Goal: Transaction & Acquisition: Purchase product/service

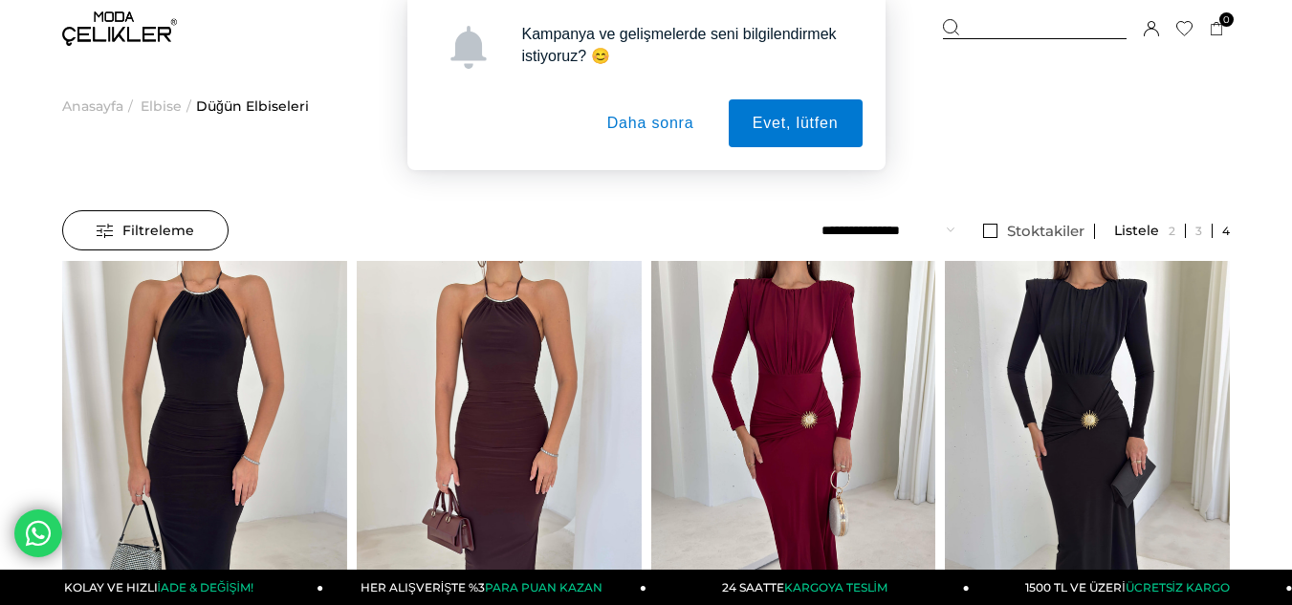
click at [649, 126] on button "Daha sonra" at bounding box center [650, 123] width 135 height 48
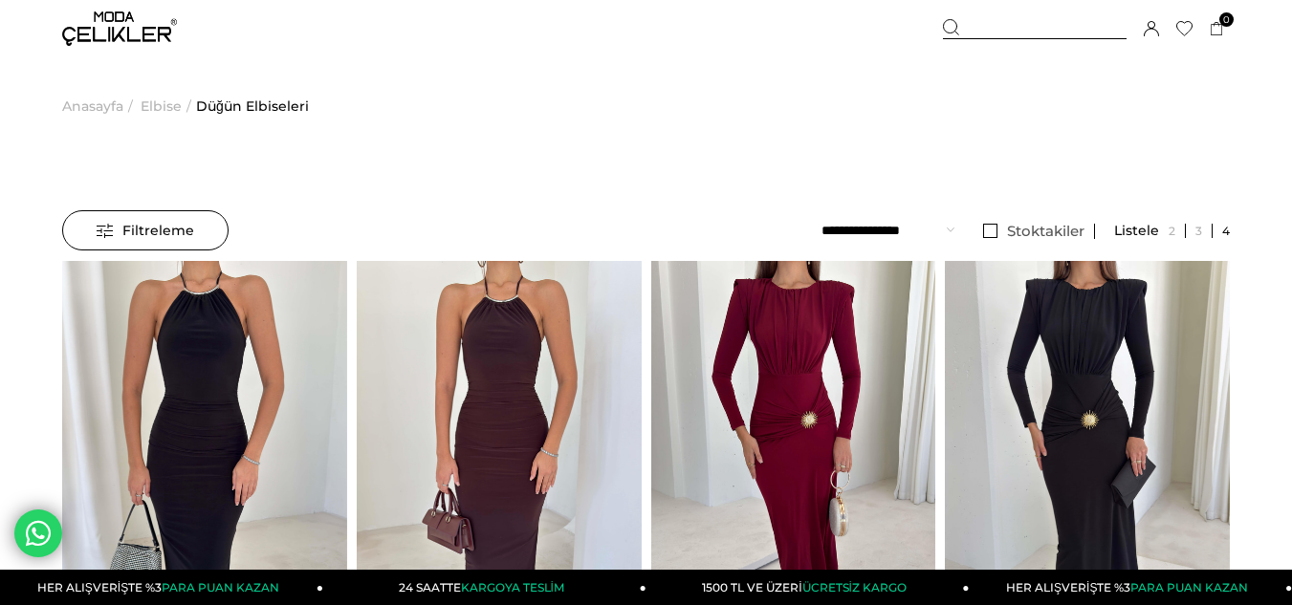
click at [887, 230] on select "**********" at bounding box center [887, 230] width 133 height 40
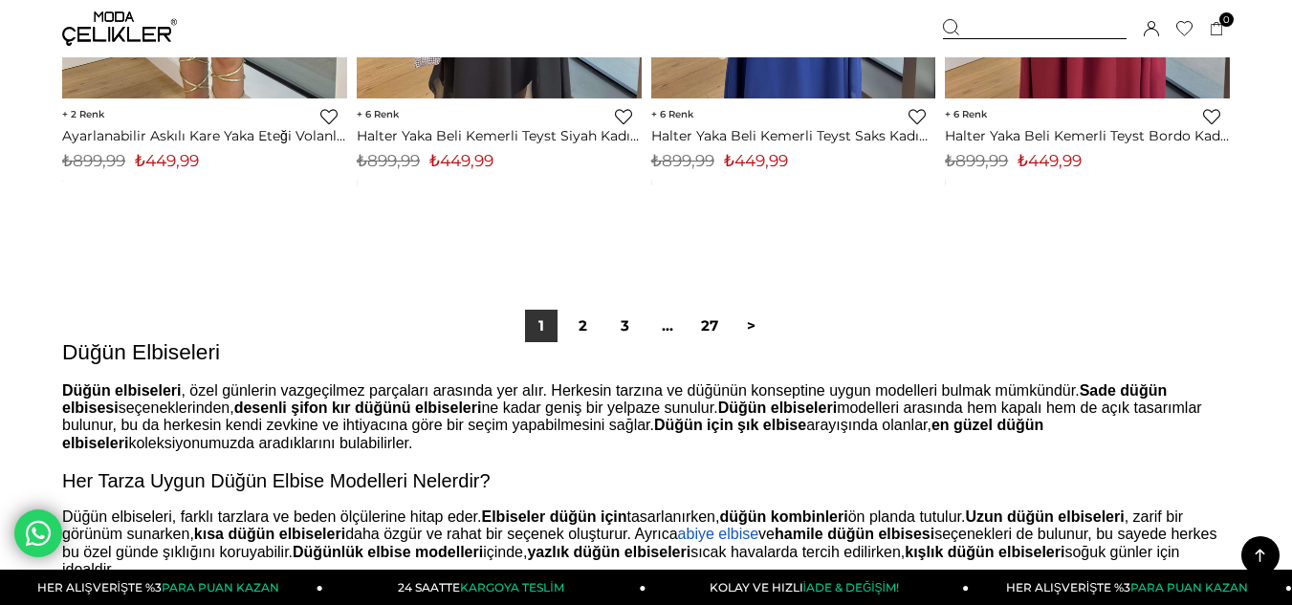
scroll to position [10902, 0]
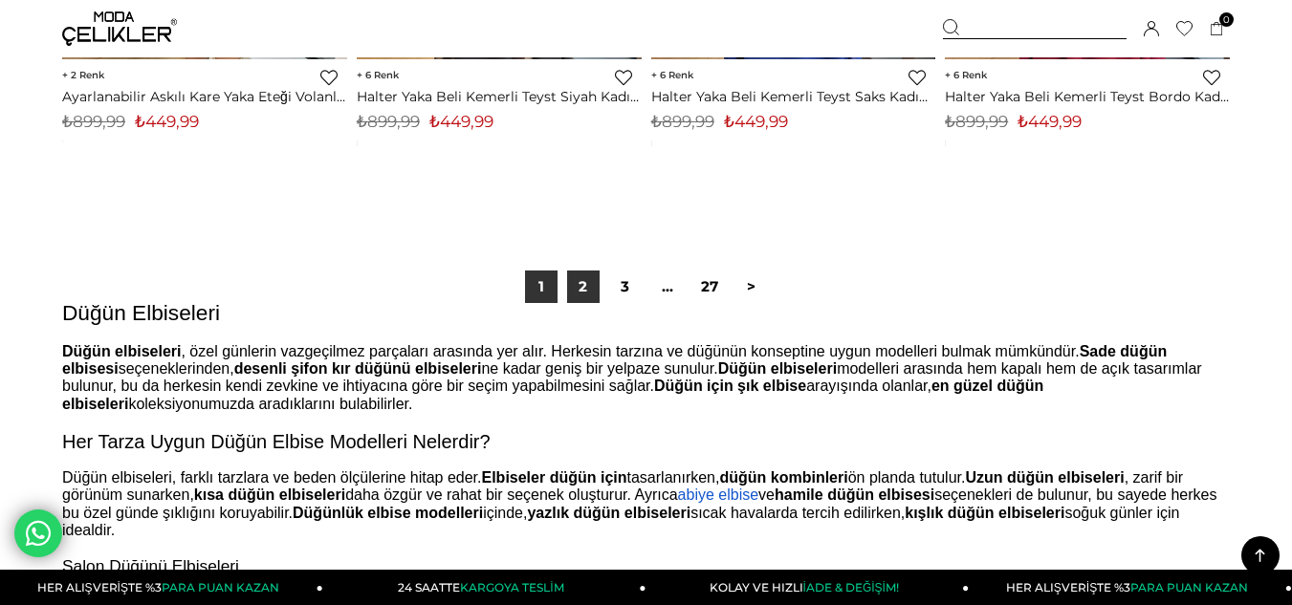
click at [577, 285] on link "2" at bounding box center [583, 287] width 33 height 33
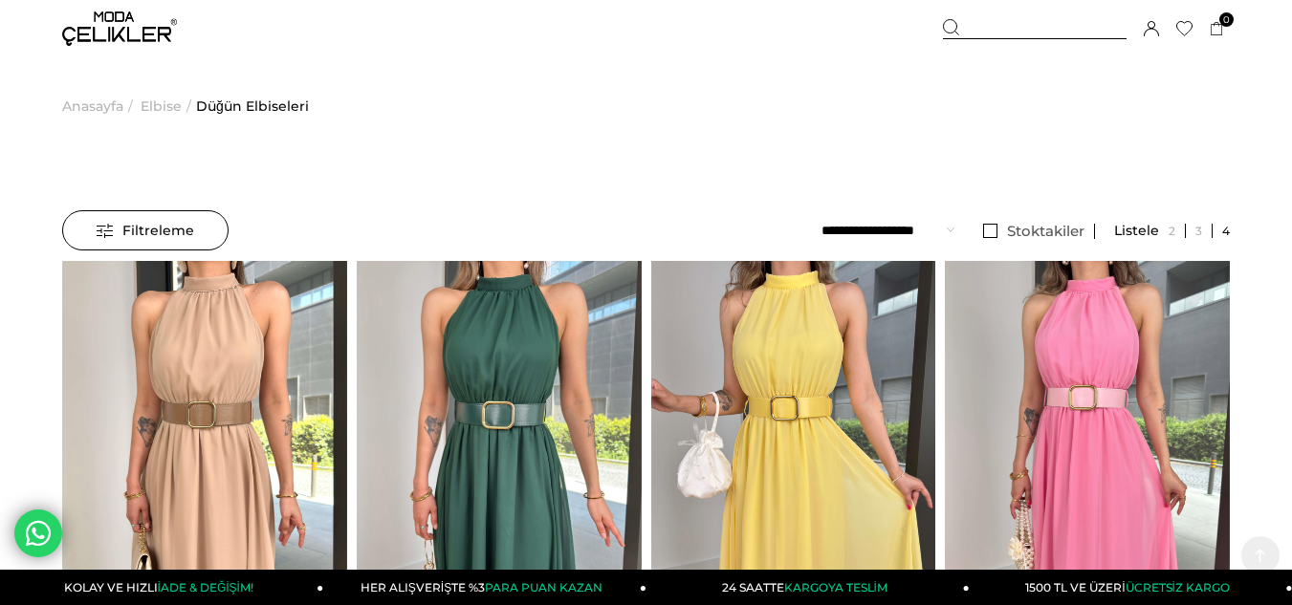
scroll to position [470, 0]
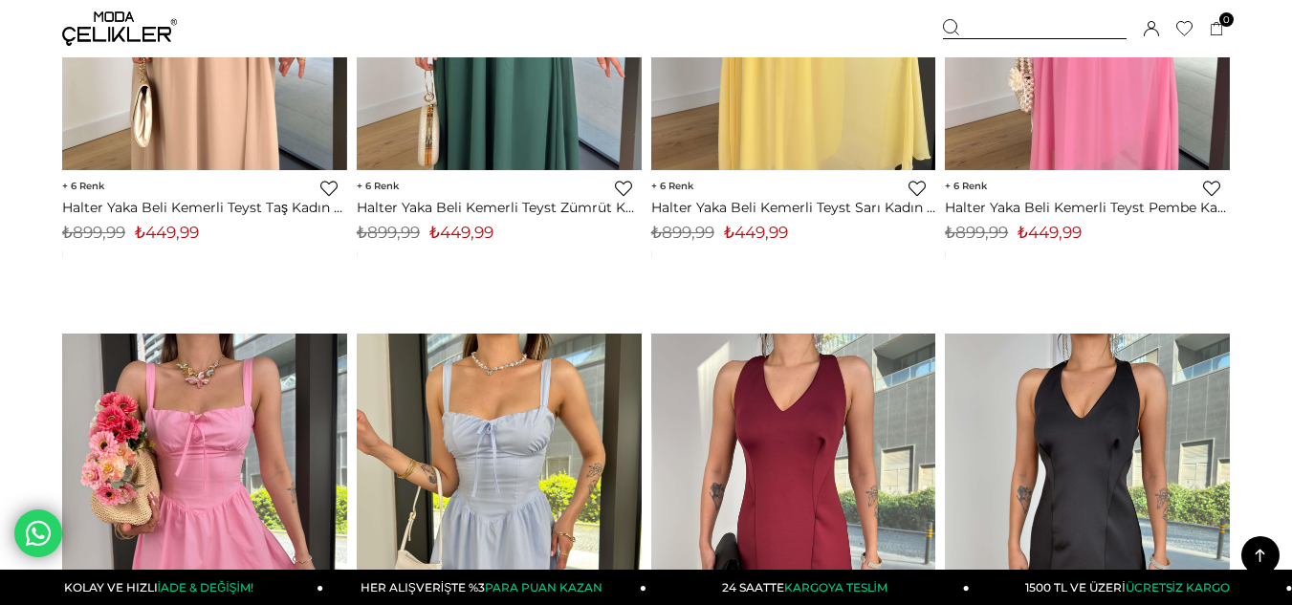
drag, startPoint x: 1276, startPoint y: 48, endPoint x: 1300, endPoint y: 8, distance: 46.7
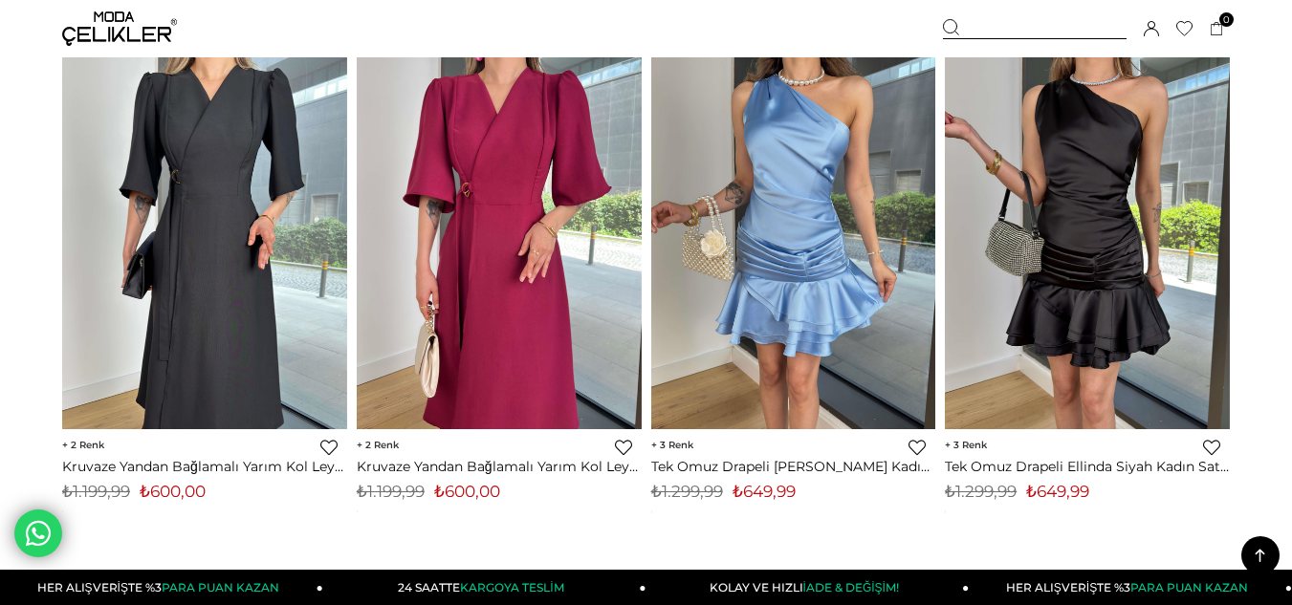
scroll to position [10554, 0]
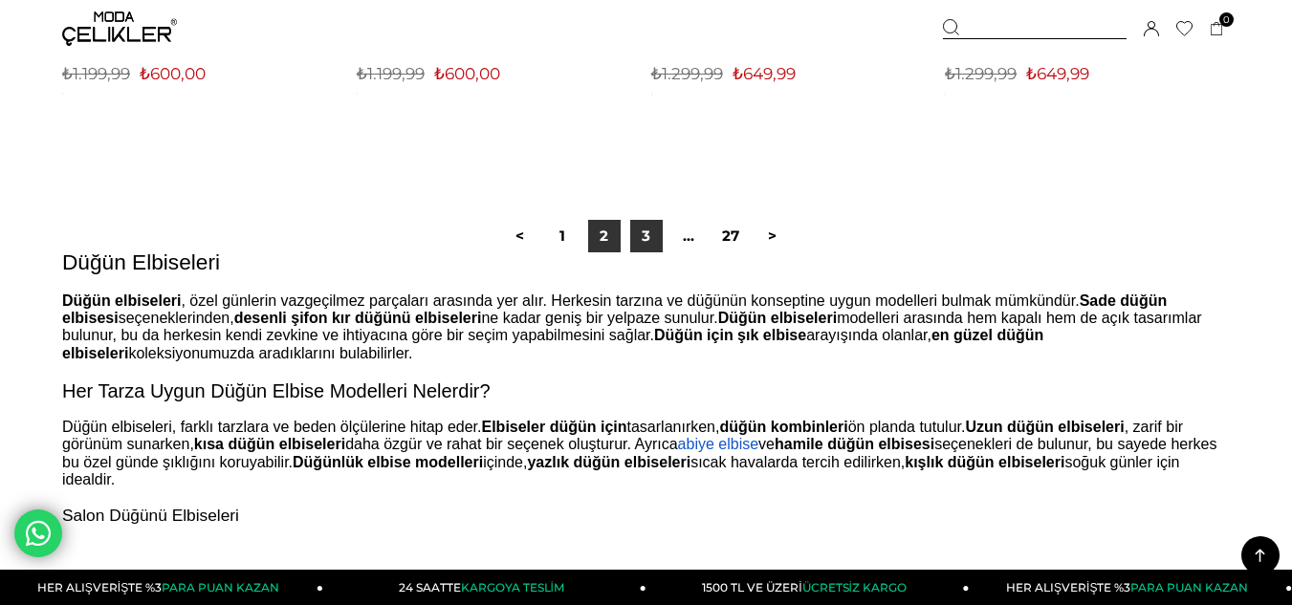
click at [645, 235] on link "3" at bounding box center [646, 236] width 33 height 33
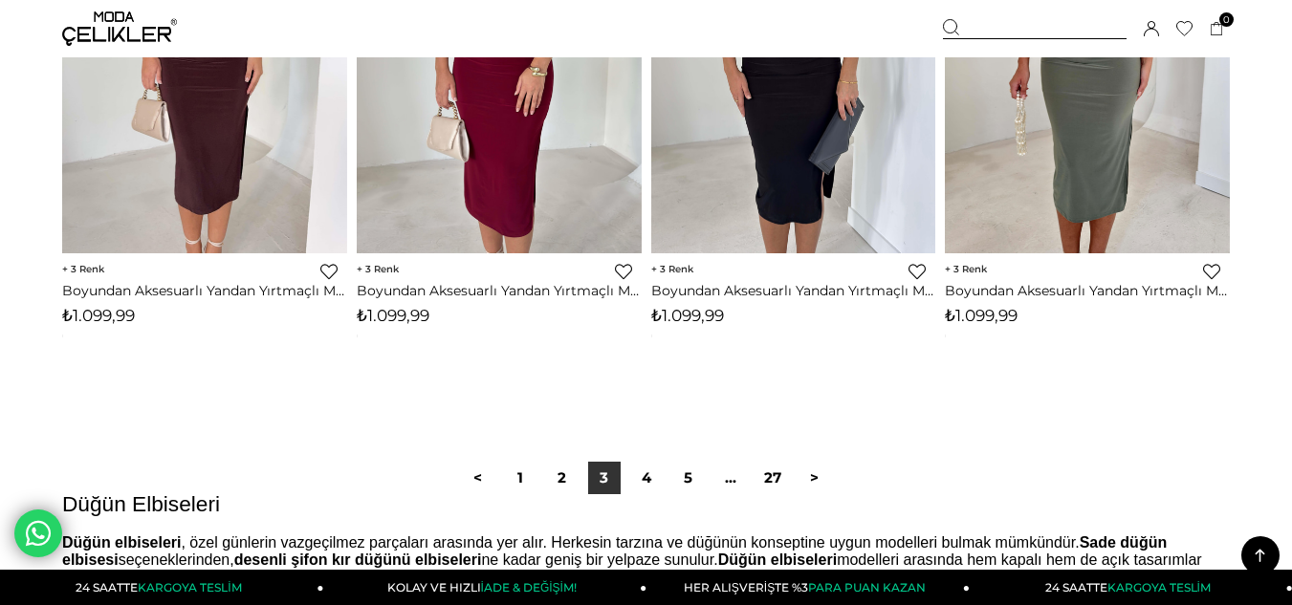
scroll to position [10806, 0]
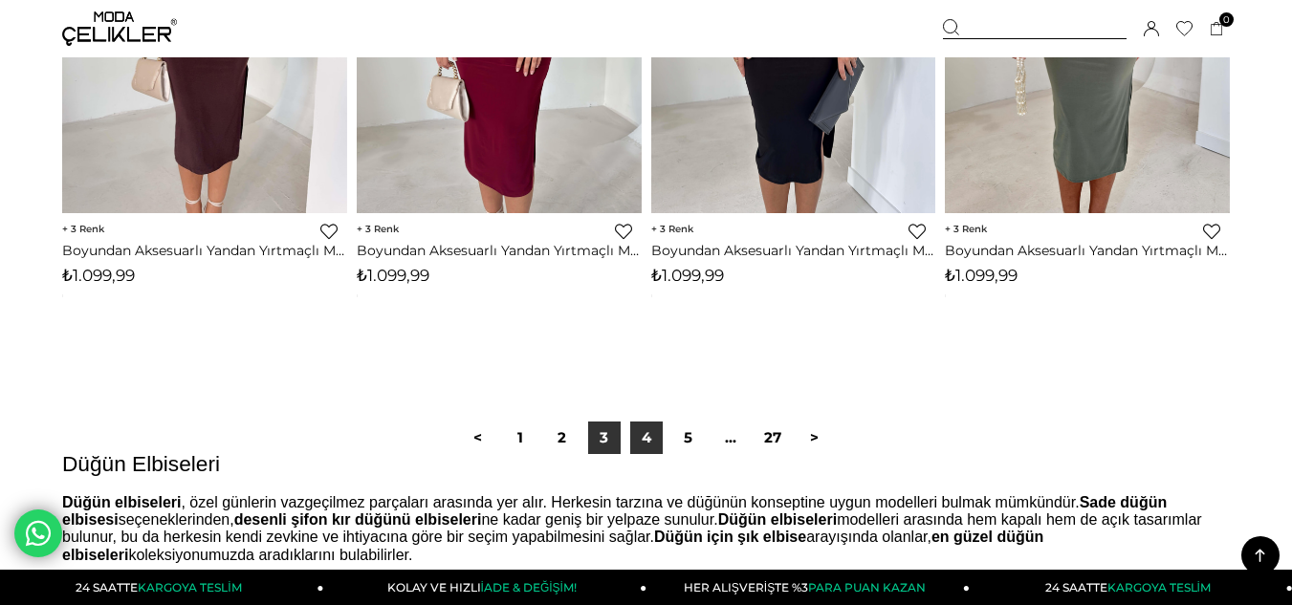
click at [644, 440] on link "4" at bounding box center [646, 438] width 33 height 33
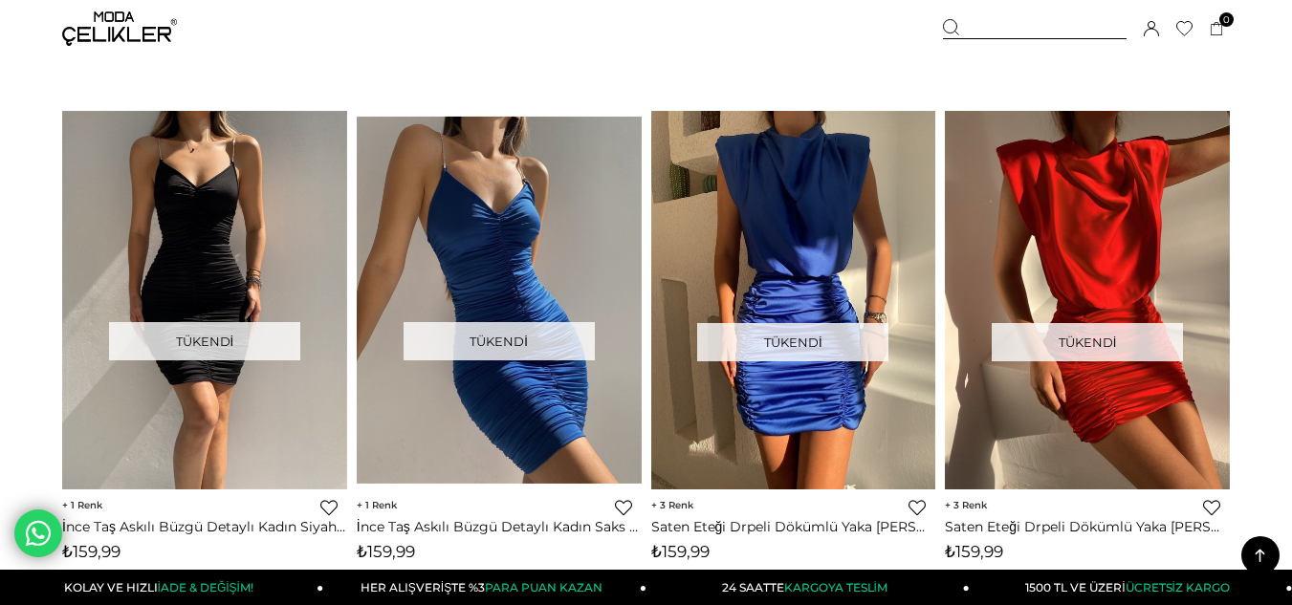
scroll to position [6120, 0]
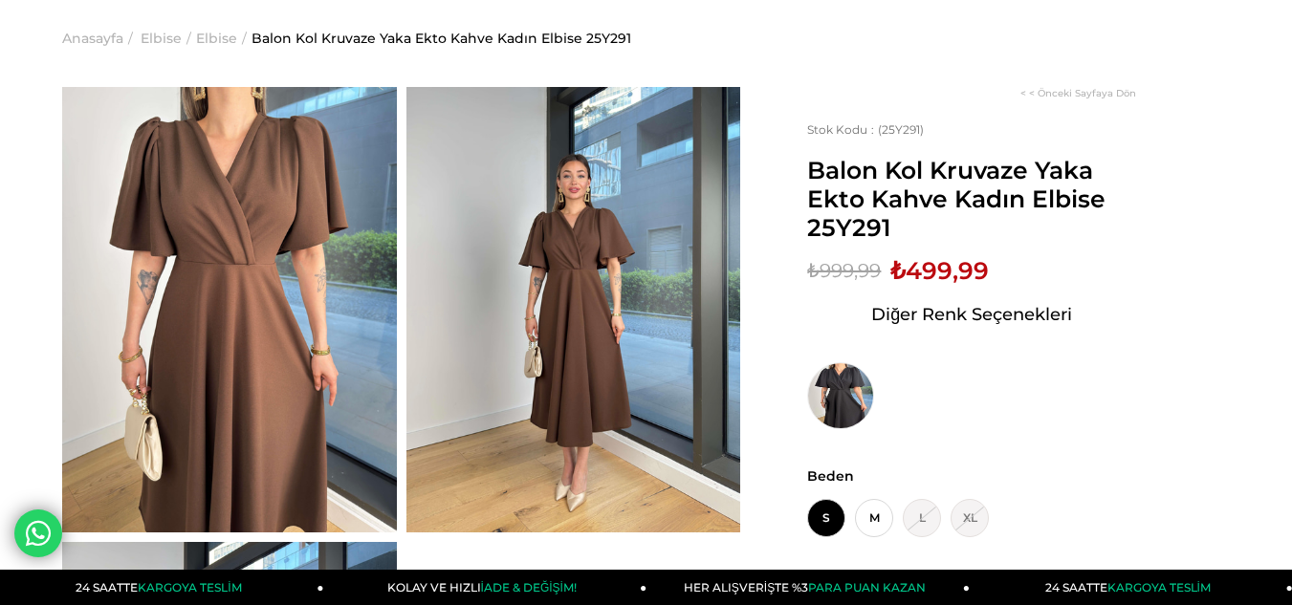
scroll to position [96, 0]
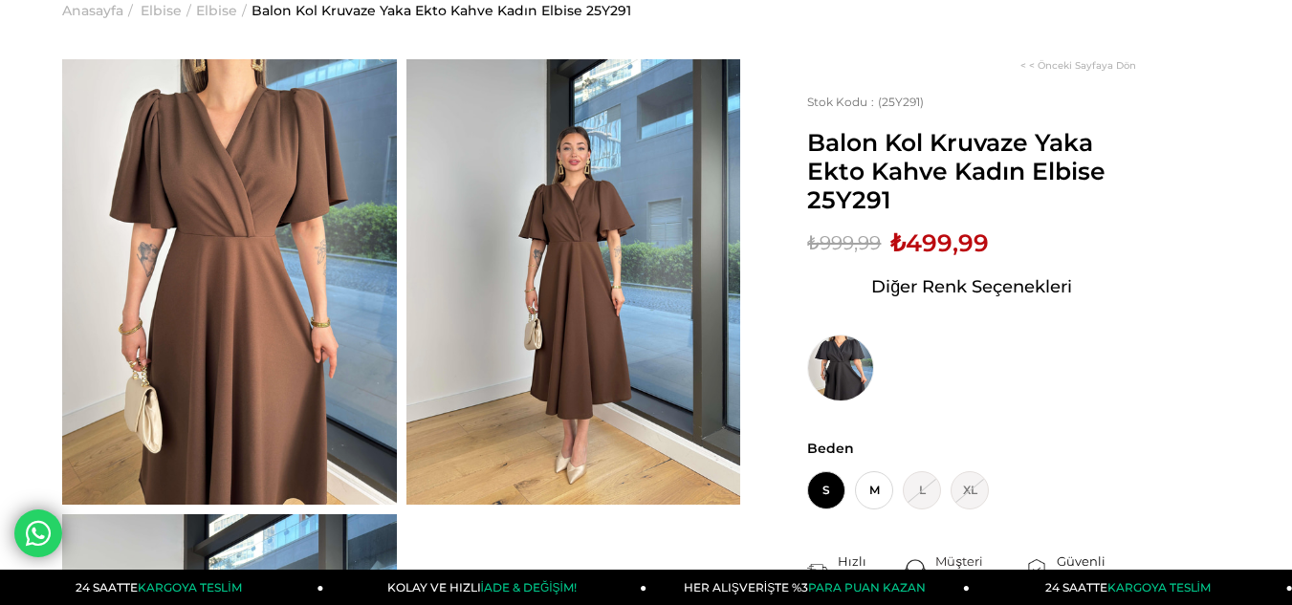
click at [243, 211] on img at bounding box center [229, 282] width 335 height 446
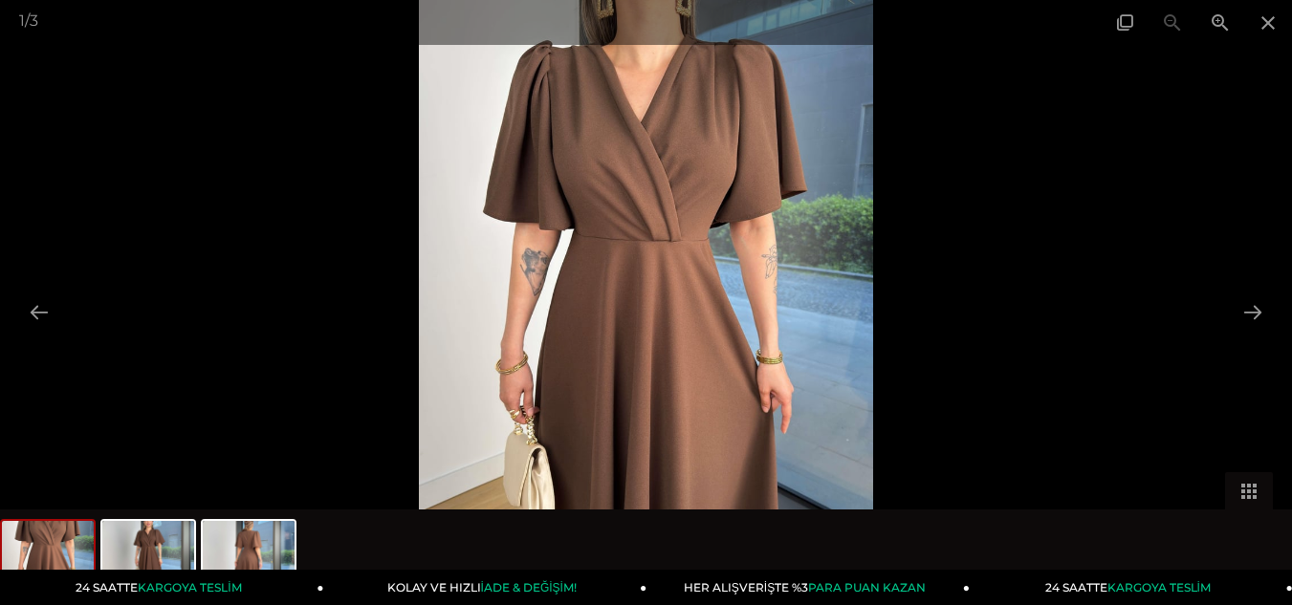
click at [603, 230] on img at bounding box center [646, 302] width 454 height 605
click at [645, 219] on img at bounding box center [646, 302] width 454 height 605
click at [646, 218] on img at bounding box center [646, 302] width 454 height 605
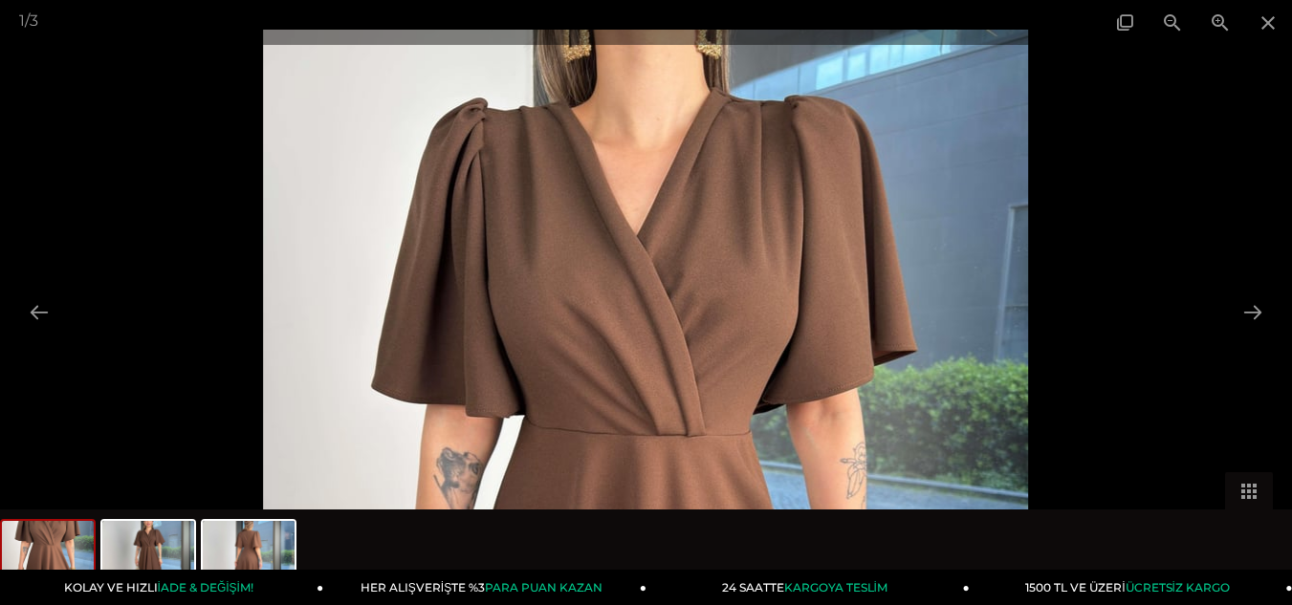
drag, startPoint x: 657, startPoint y: 169, endPoint x: 659, endPoint y: 348, distance: 178.8
click at [659, 348] on img at bounding box center [645, 539] width 765 height 1019
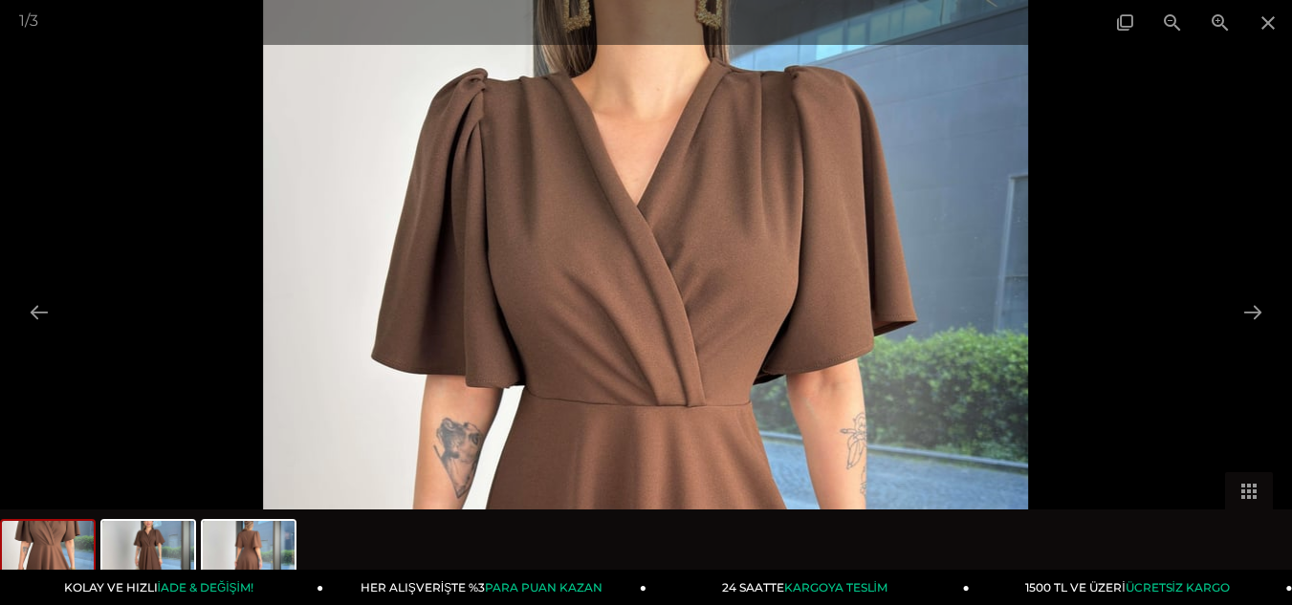
click at [659, 348] on img at bounding box center [645, 509] width 765 height 1019
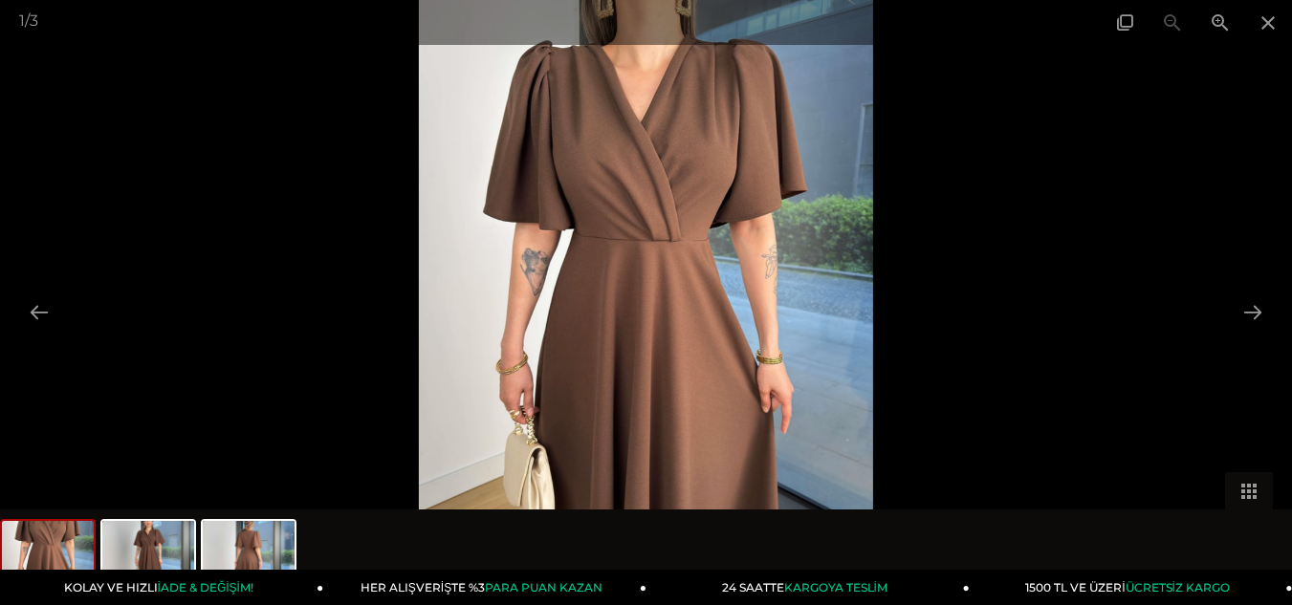
click at [659, 348] on img at bounding box center [646, 302] width 454 height 605
click at [1271, 25] on span at bounding box center [1268, 22] width 48 height 45
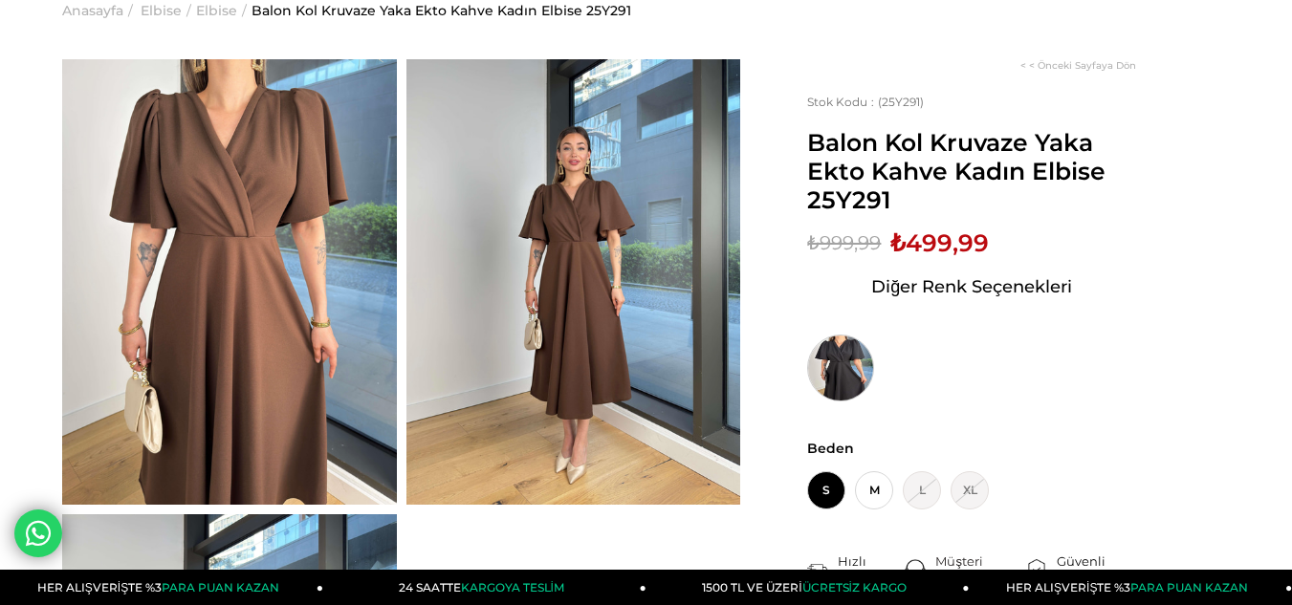
click at [850, 364] on img at bounding box center [840, 368] width 67 height 67
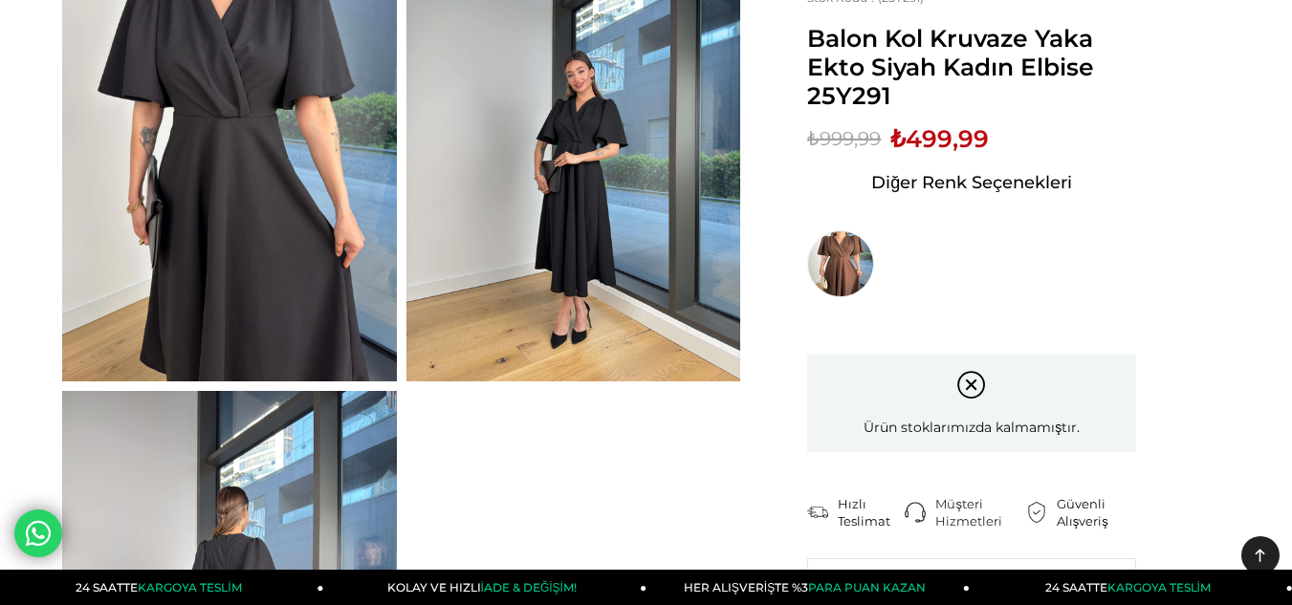
scroll to position [191, 0]
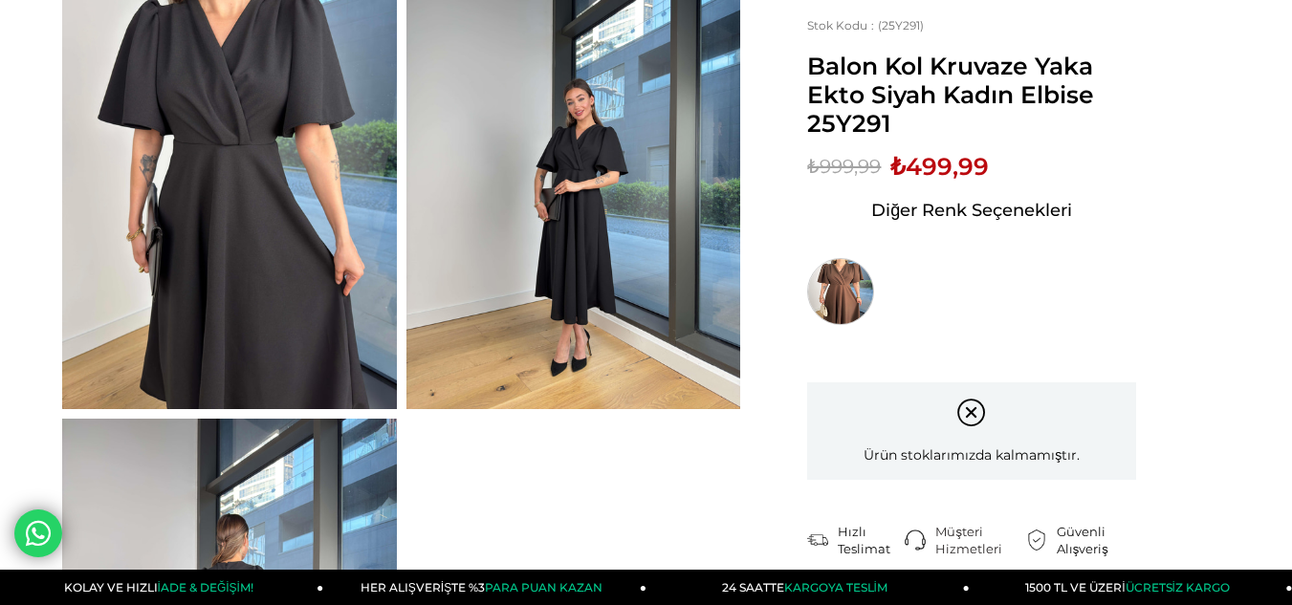
click at [855, 271] on img at bounding box center [840, 291] width 67 height 67
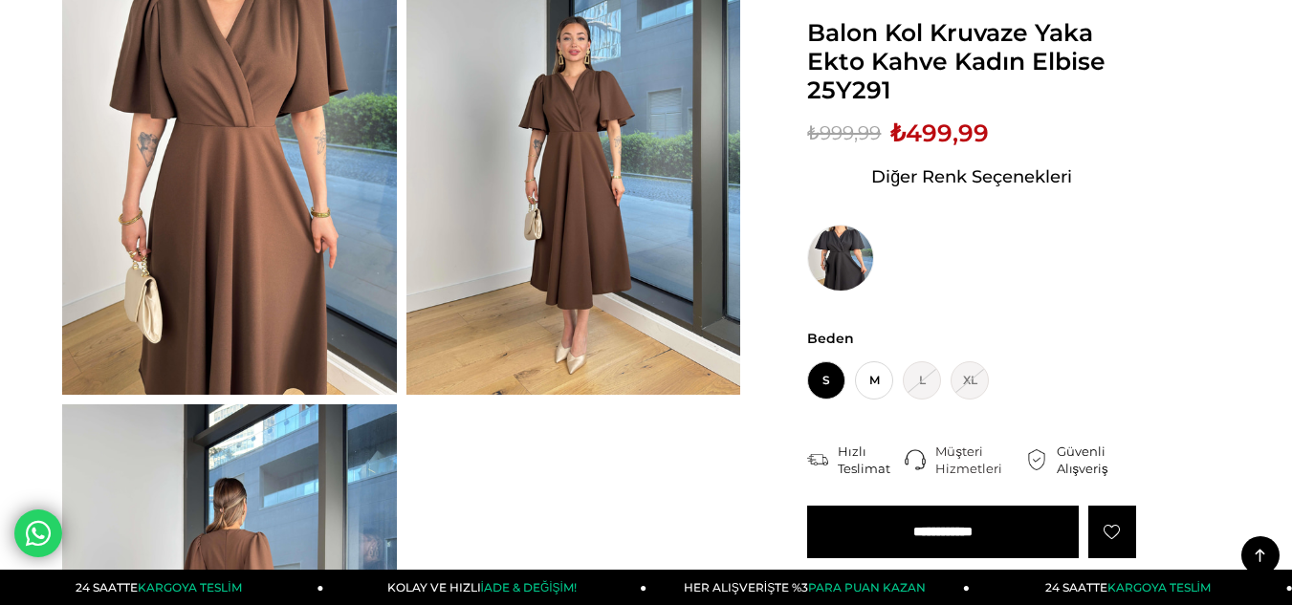
scroll to position [191, 0]
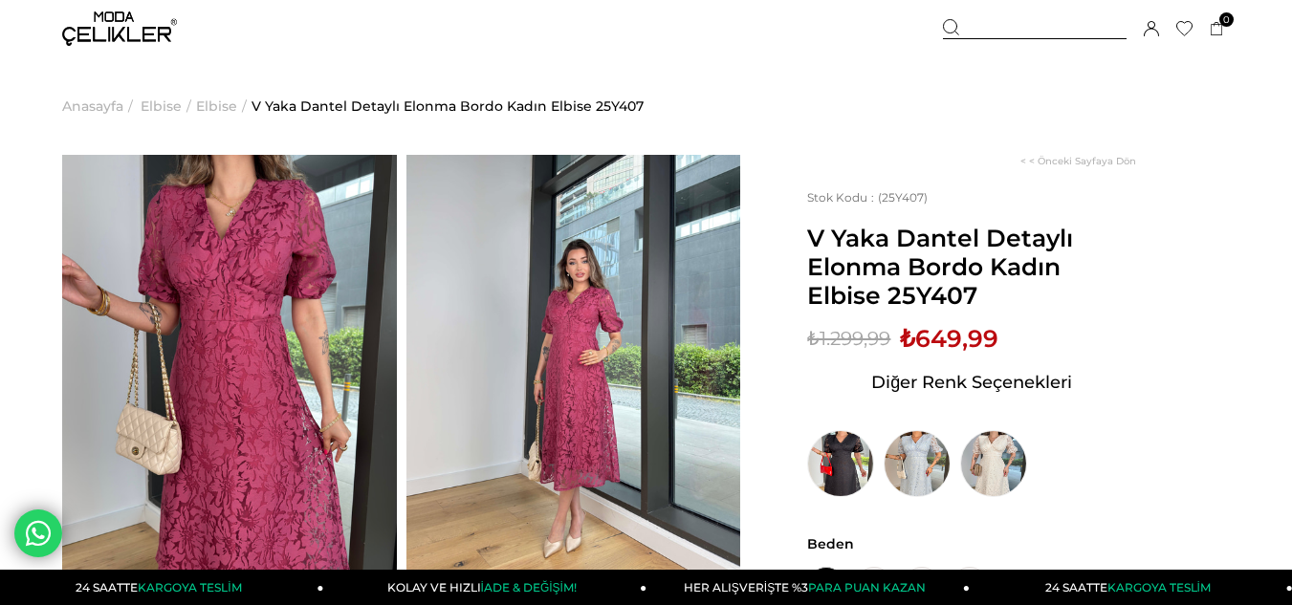
click at [230, 317] on img at bounding box center [229, 378] width 335 height 446
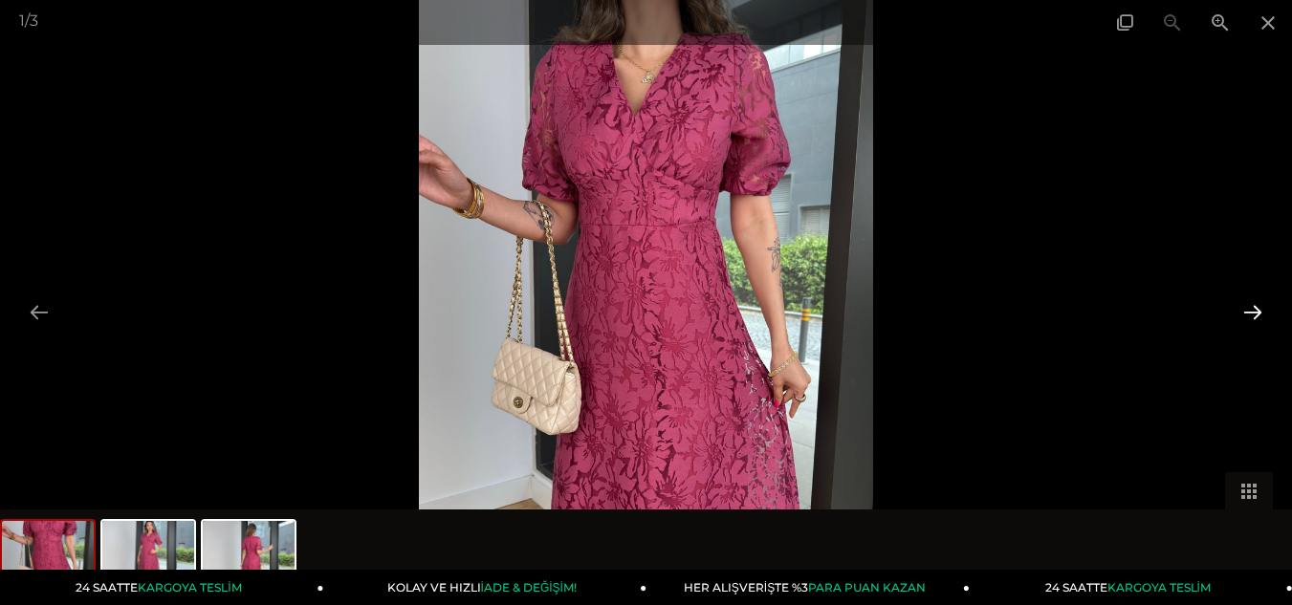
click at [1249, 314] on button at bounding box center [1253, 312] width 40 height 37
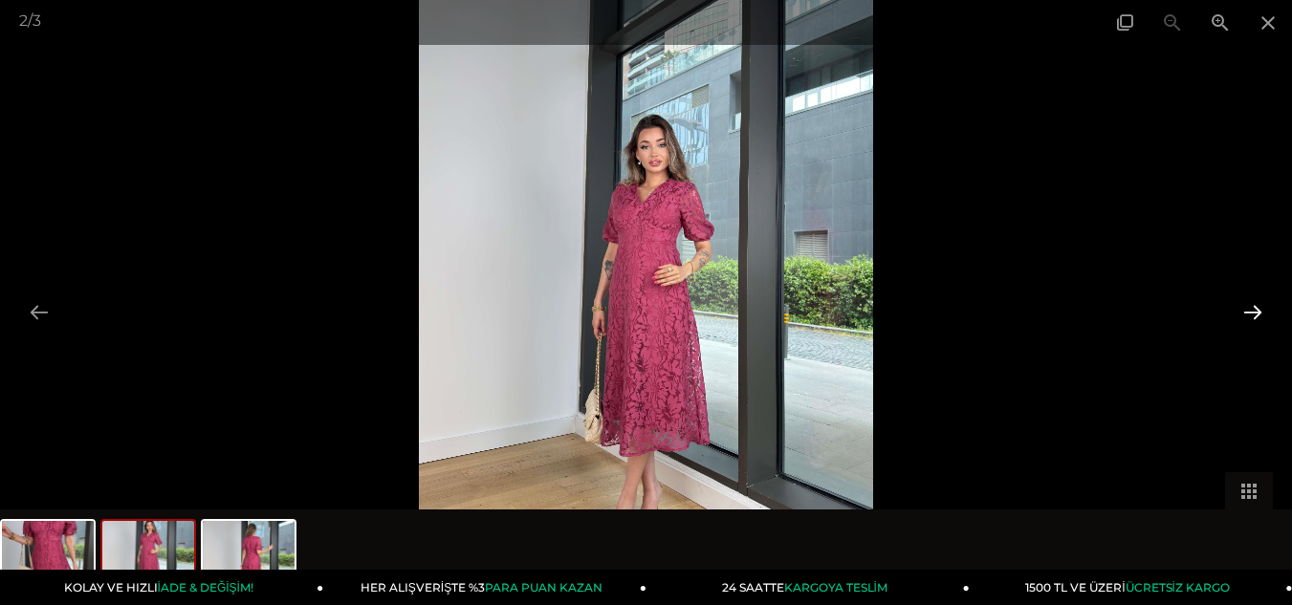
click at [1249, 314] on button at bounding box center [1253, 312] width 40 height 37
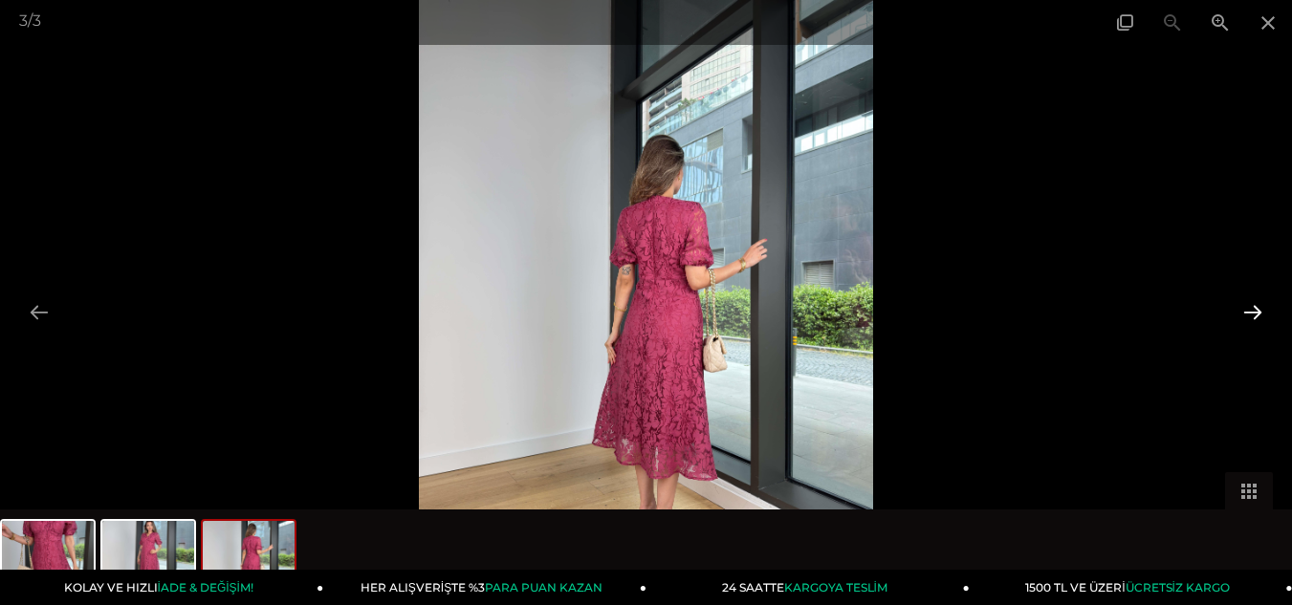
click at [1249, 314] on button at bounding box center [1253, 312] width 40 height 37
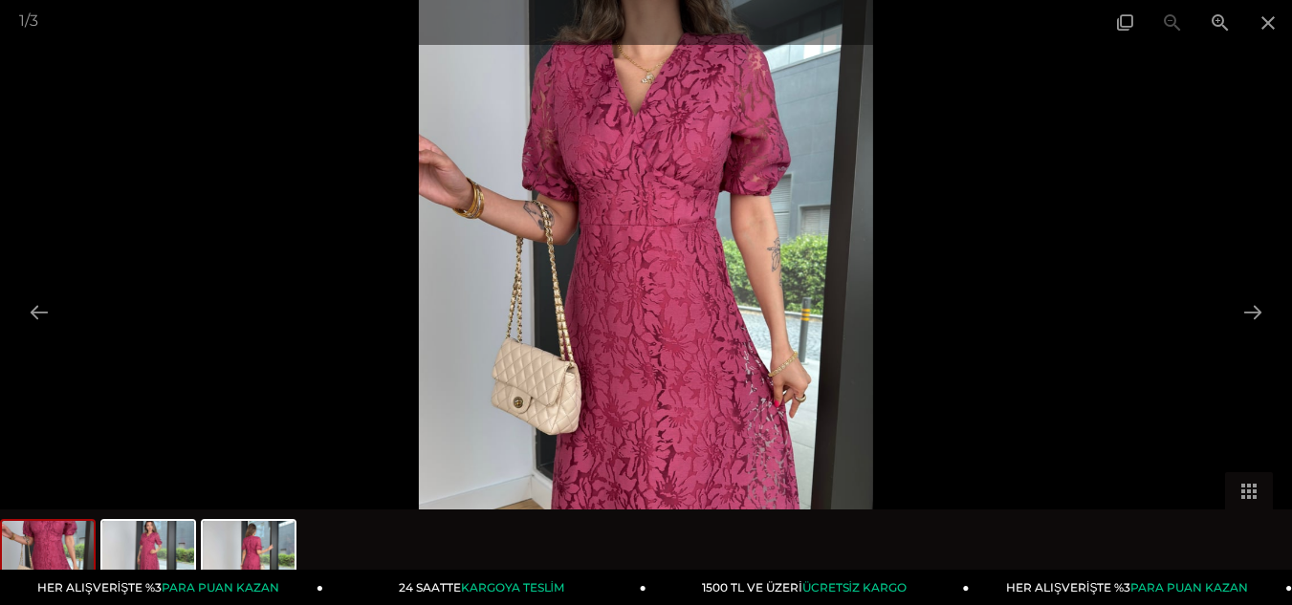
scroll to position [191, 0]
click at [1259, 316] on button at bounding box center [1253, 312] width 40 height 37
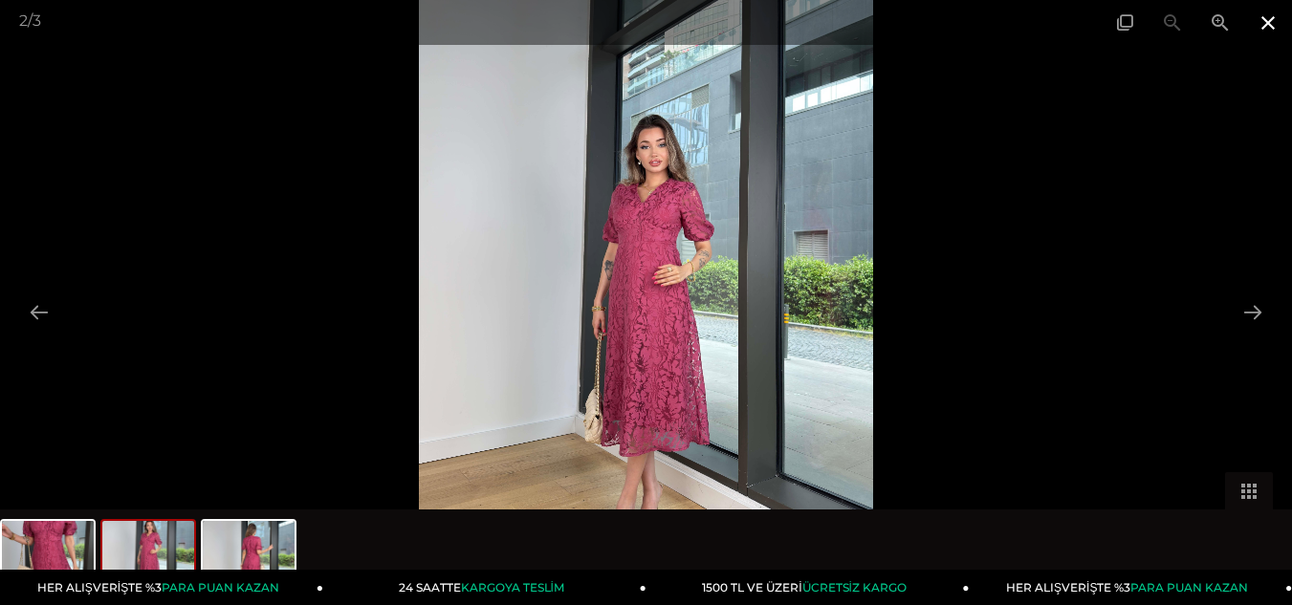
click at [1266, 26] on span at bounding box center [1268, 22] width 48 height 45
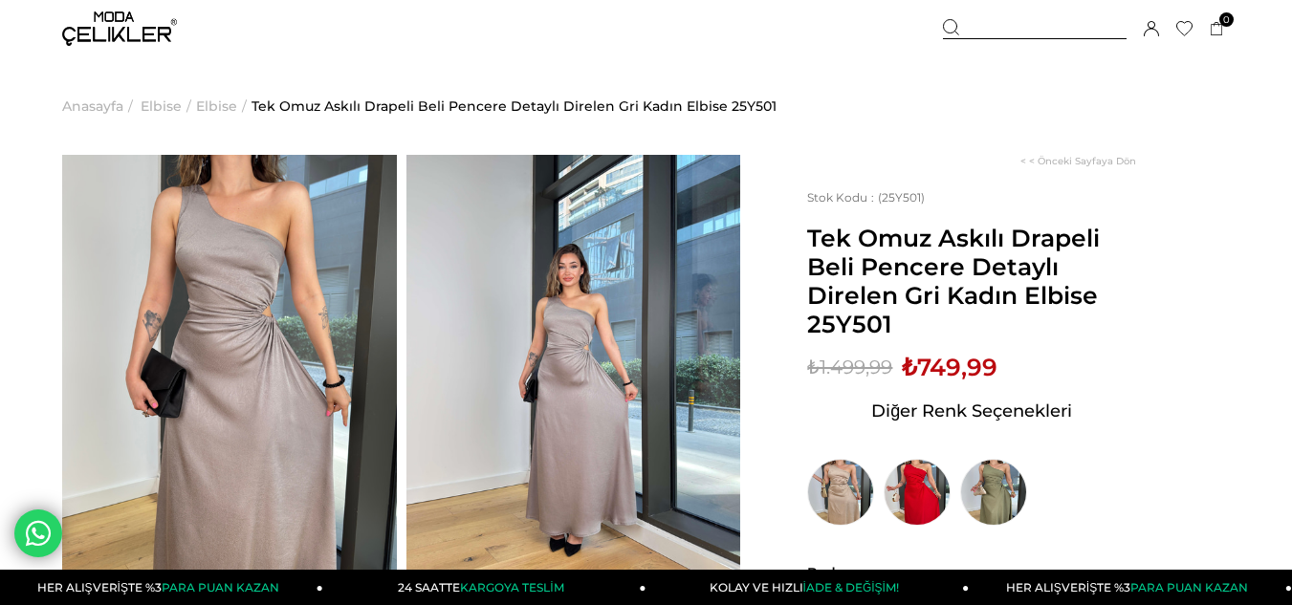
click at [199, 291] on img at bounding box center [229, 378] width 335 height 446
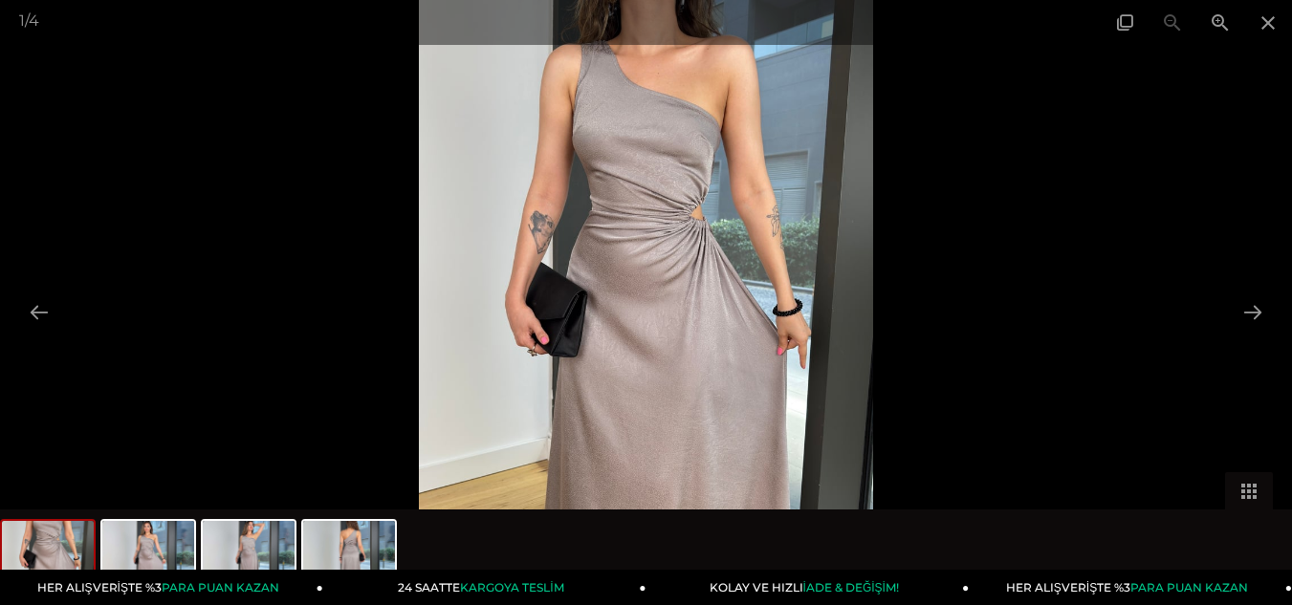
click at [661, 277] on img at bounding box center [646, 302] width 454 height 605
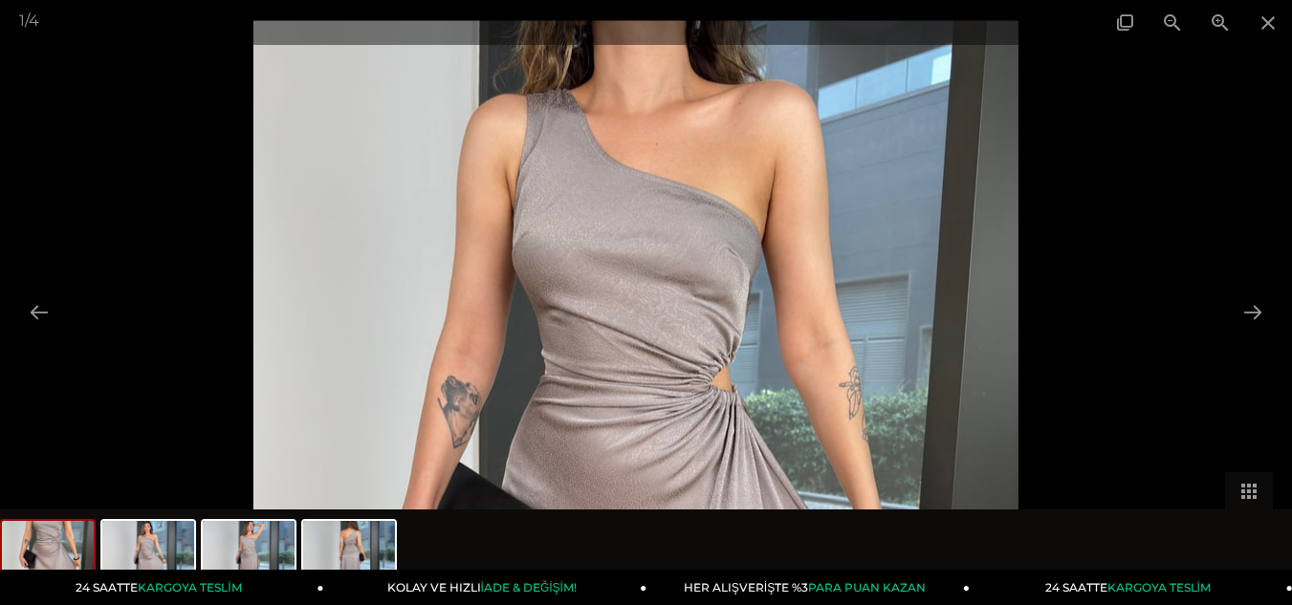
drag, startPoint x: 664, startPoint y: 157, endPoint x: 648, endPoint y: 367, distance: 210.9
click at [648, 367] on img at bounding box center [635, 530] width 765 height 1019
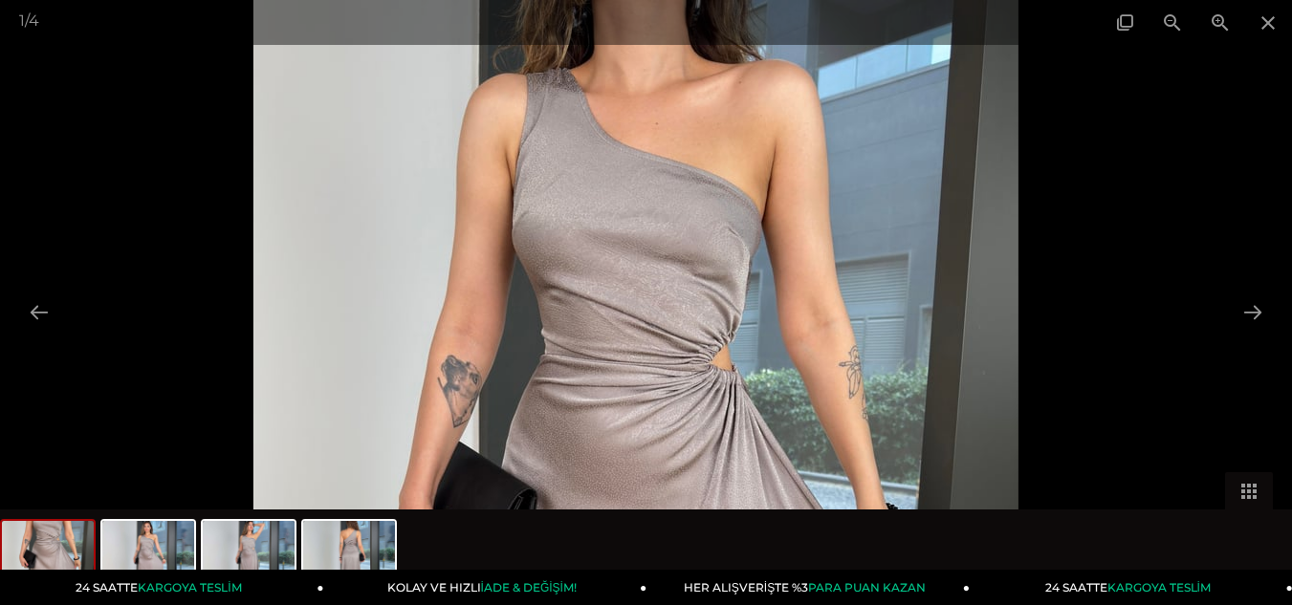
click at [648, 367] on img at bounding box center [635, 509] width 765 height 1019
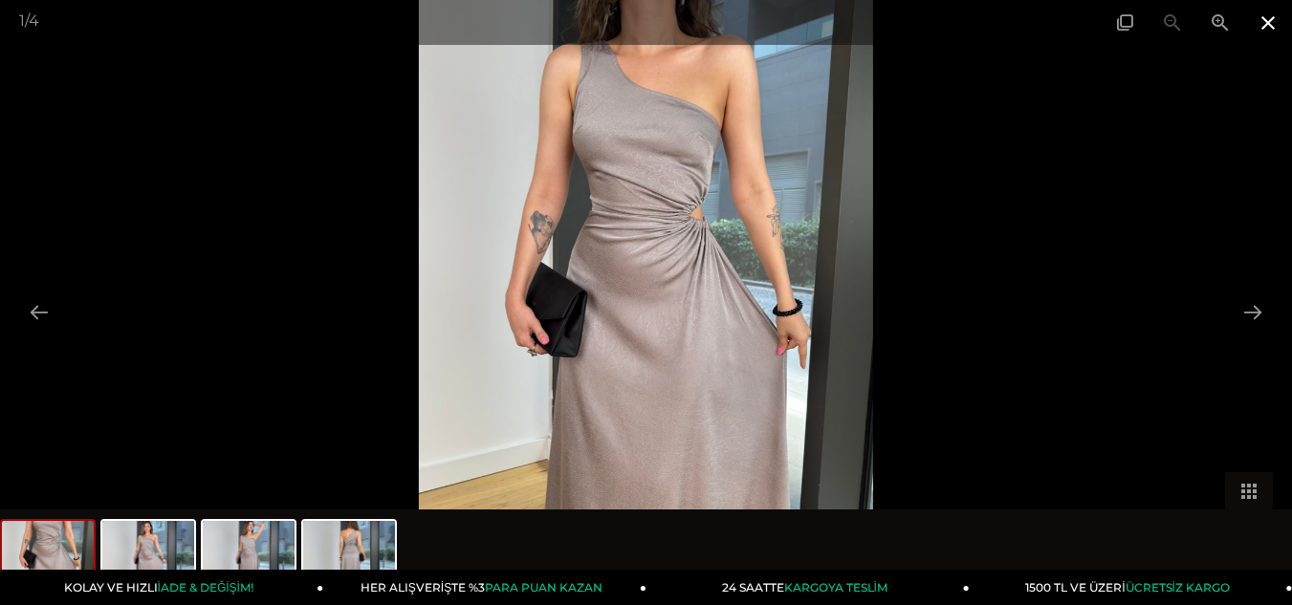
click at [1265, 20] on span at bounding box center [1268, 22] width 48 height 45
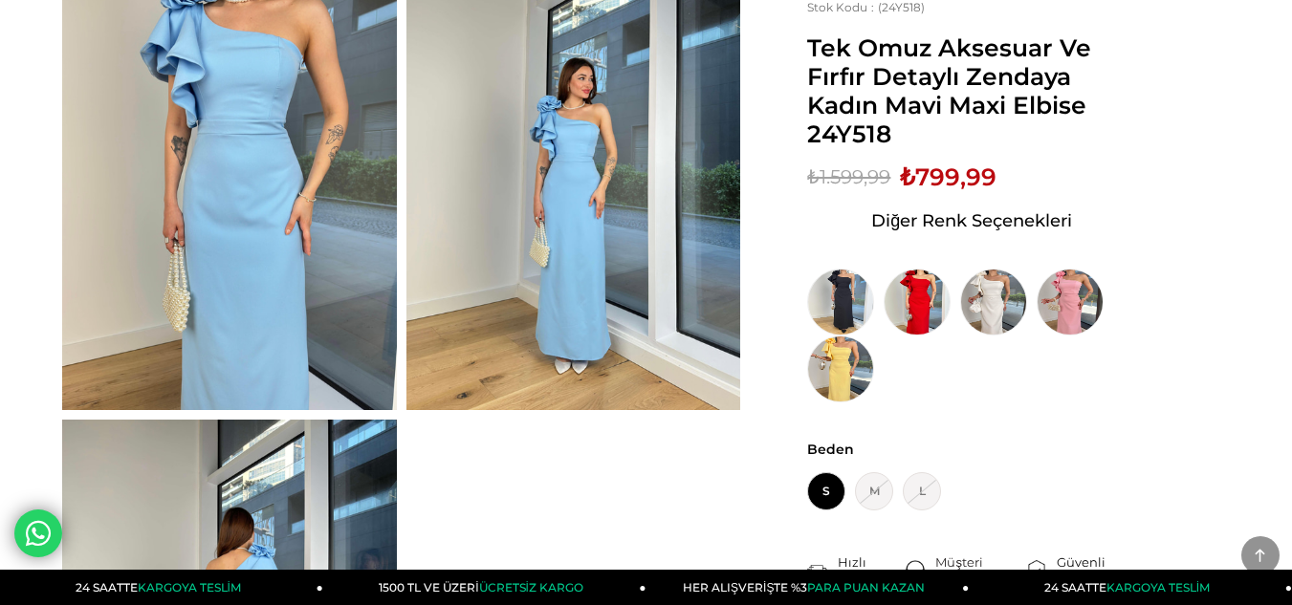
scroll to position [96, 0]
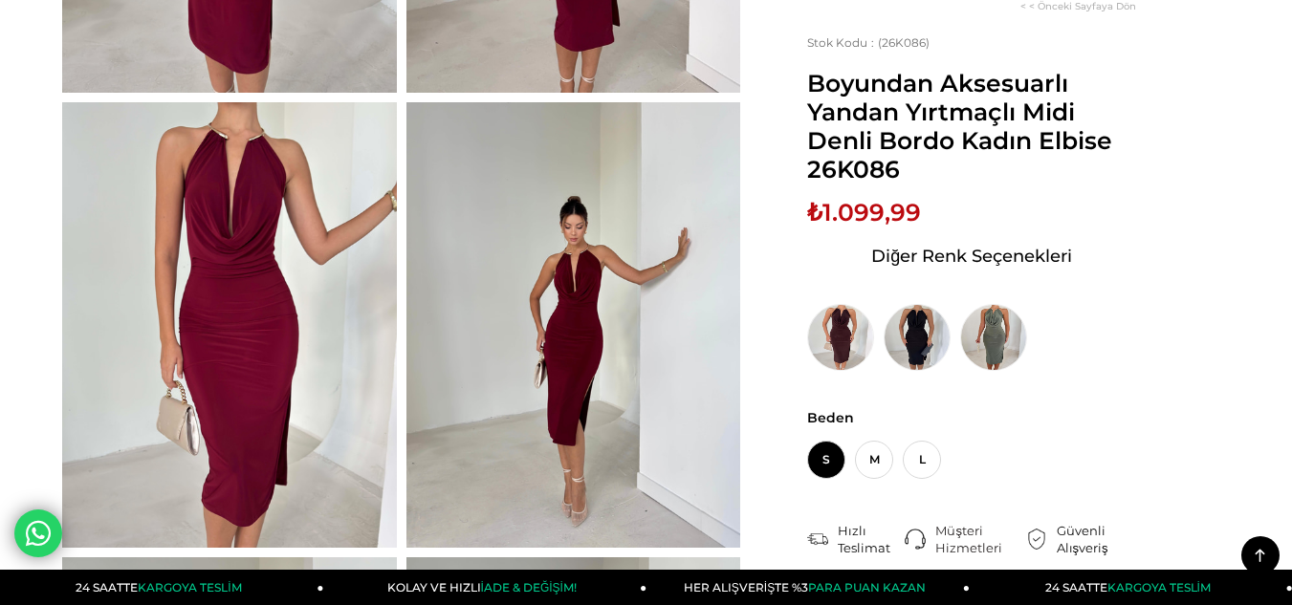
scroll to position [478, 0]
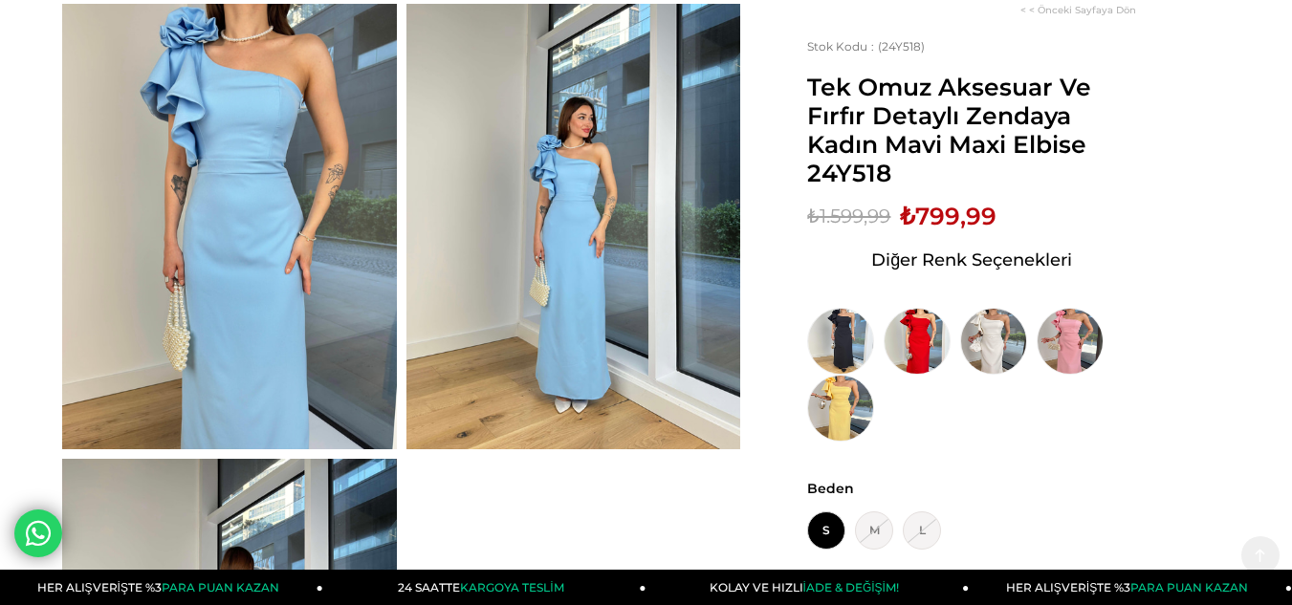
scroll to position [286, 0]
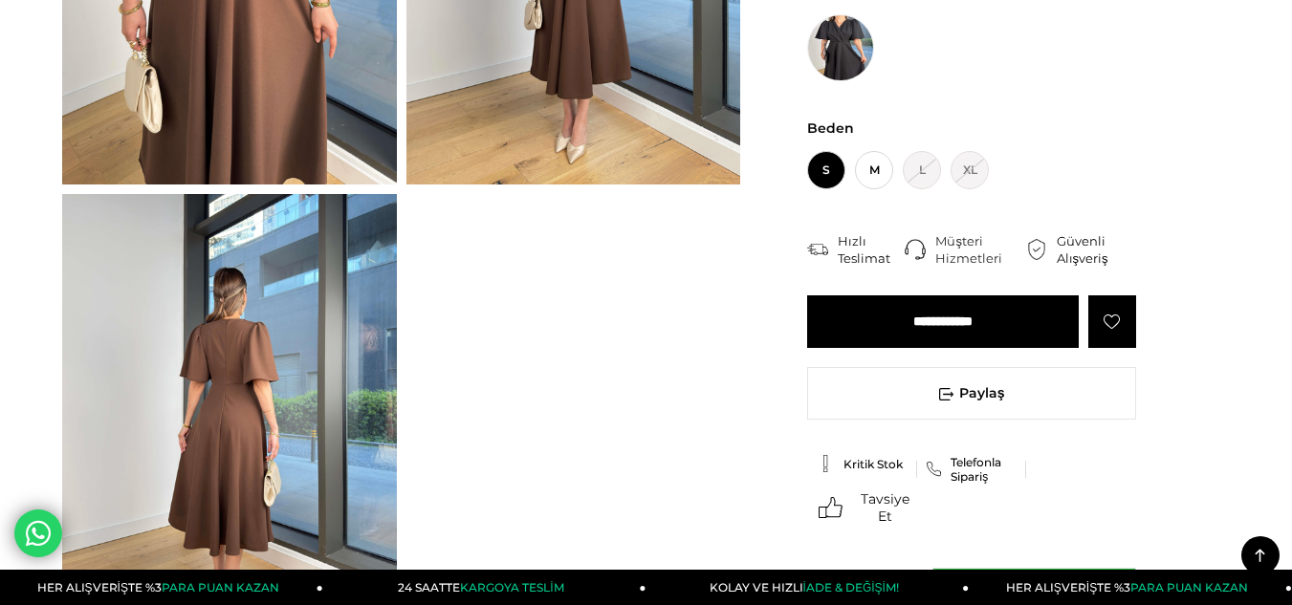
scroll to position [415, 0]
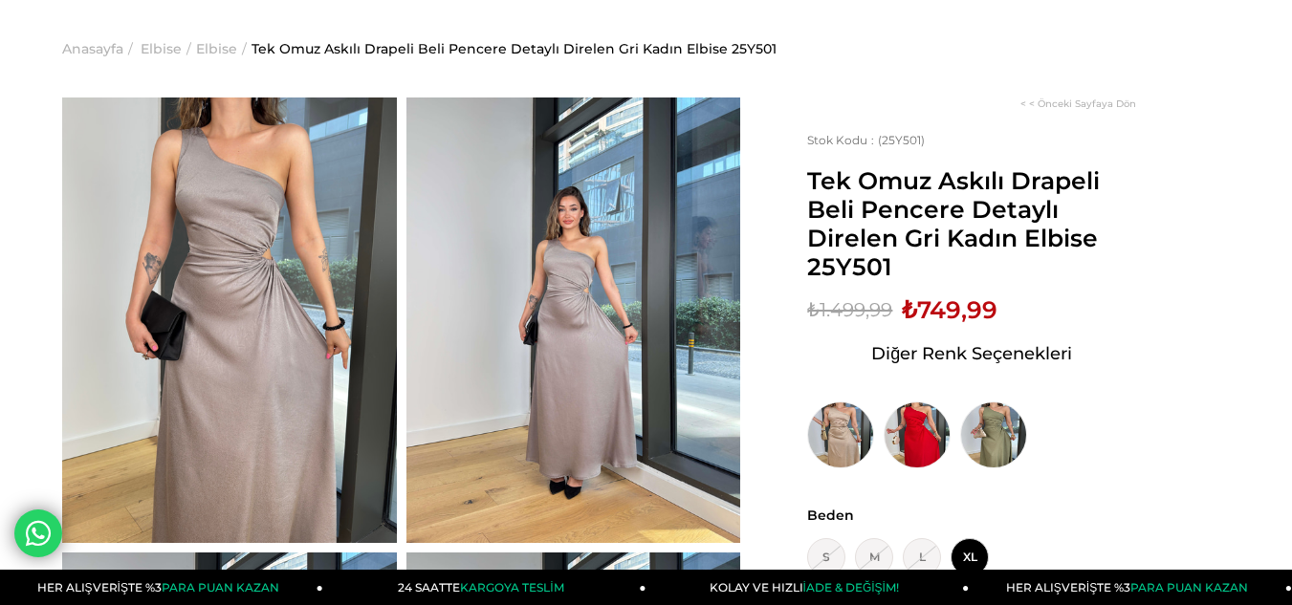
scroll to position [191, 0]
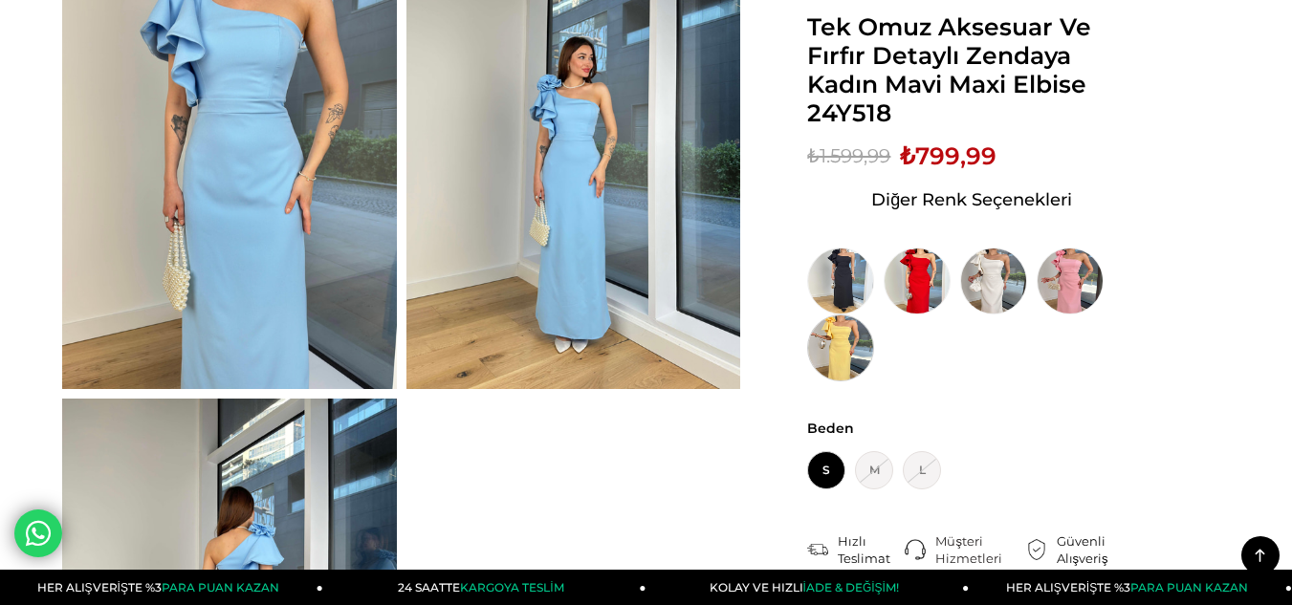
scroll to position [96, 0]
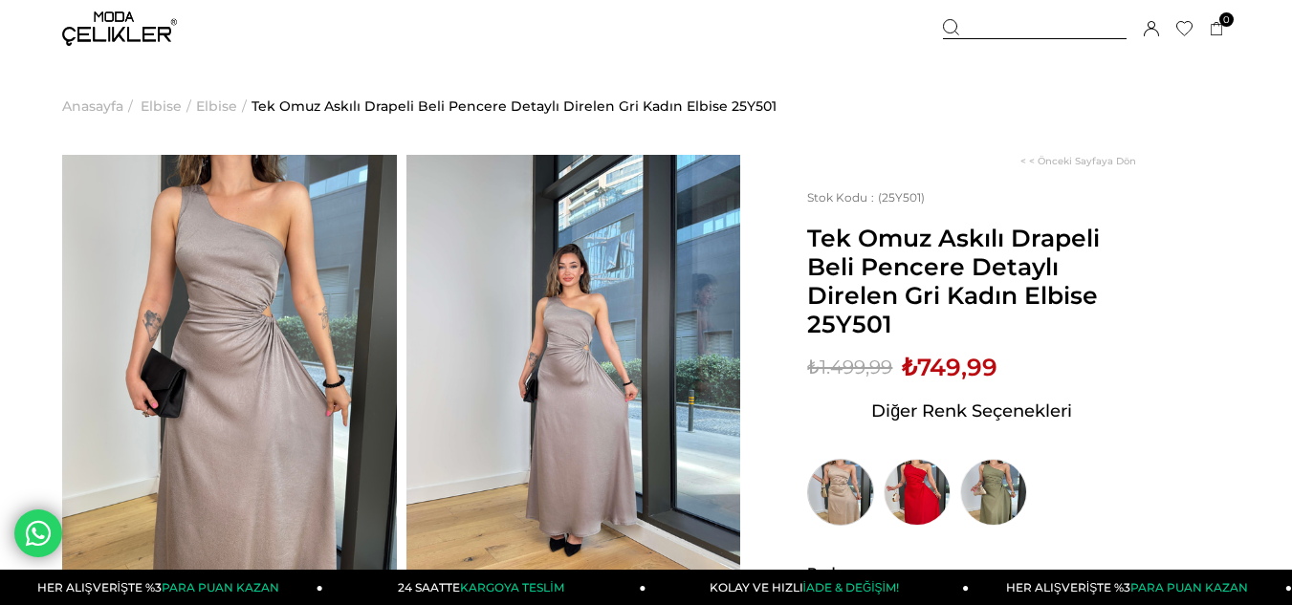
click at [842, 486] on img at bounding box center [840, 492] width 67 height 67
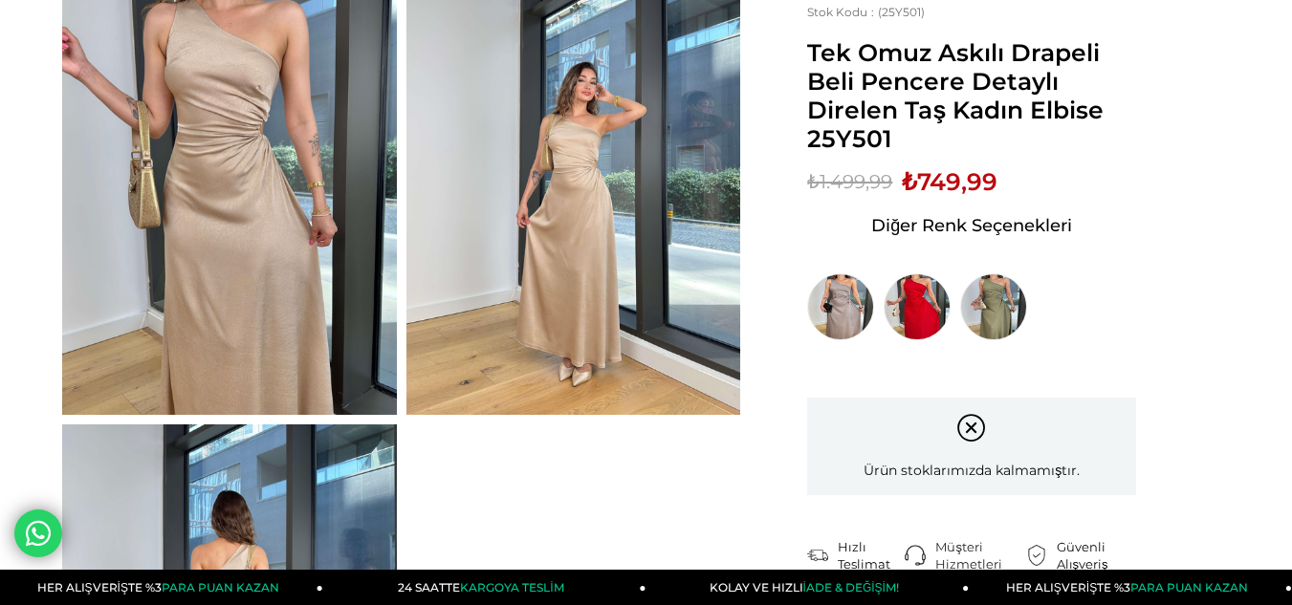
scroll to position [191, 0]
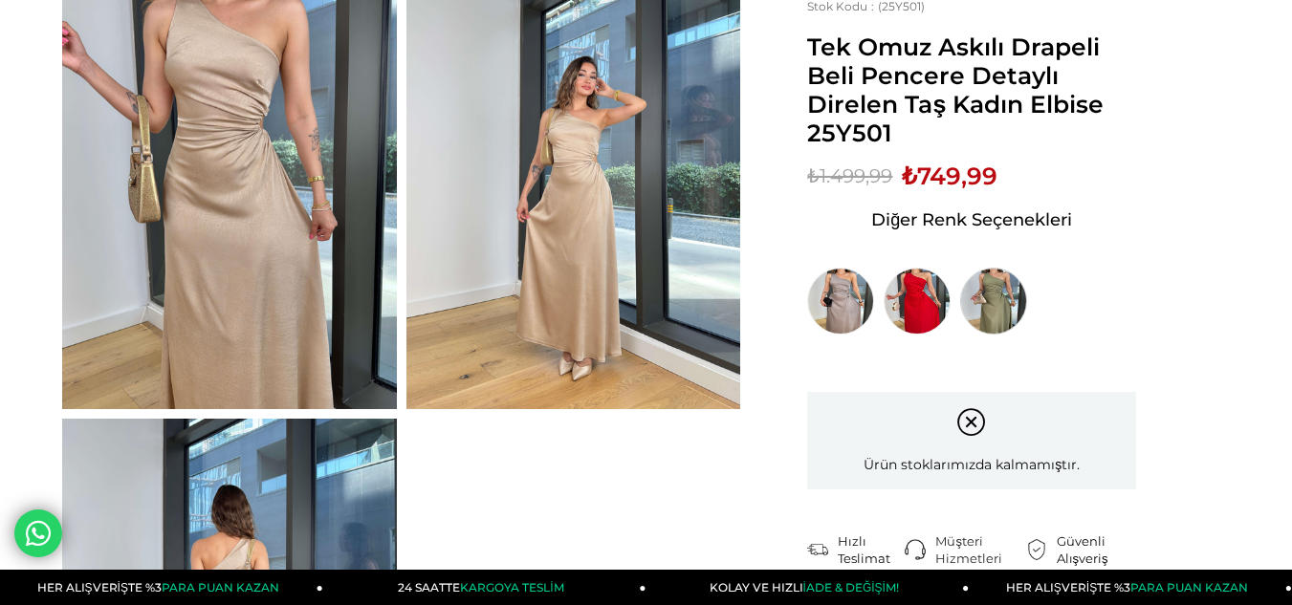
click at [988, 280] on img at bounding box center [993, 301] width 67 height 67
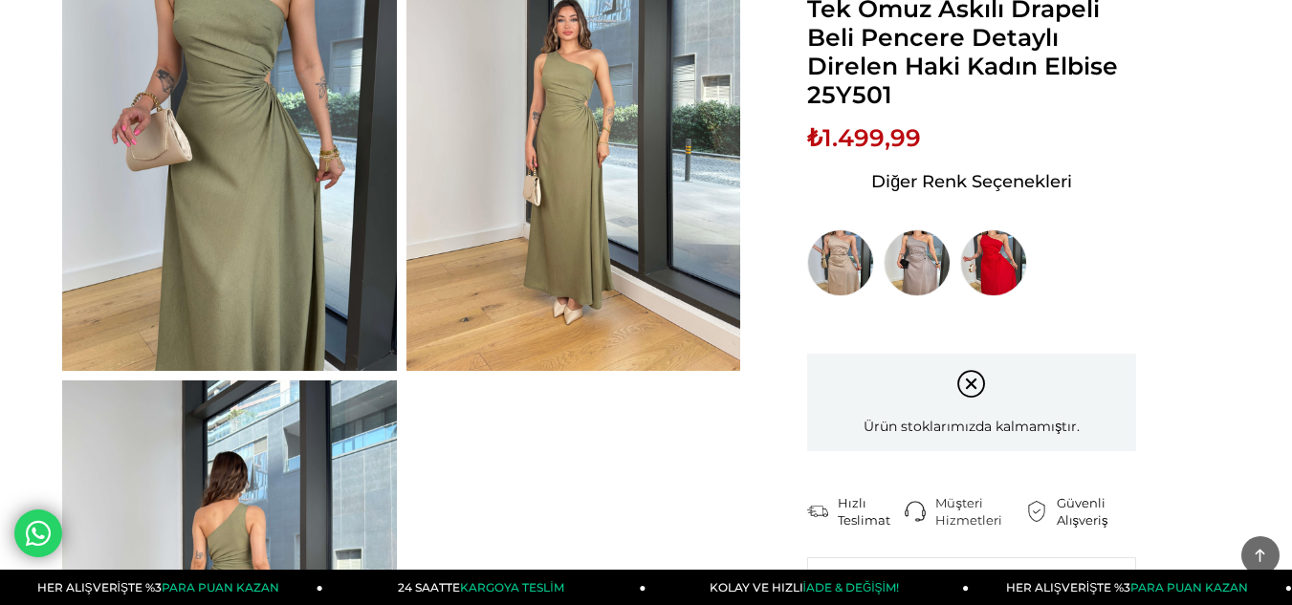
scroll to position [287, 0]
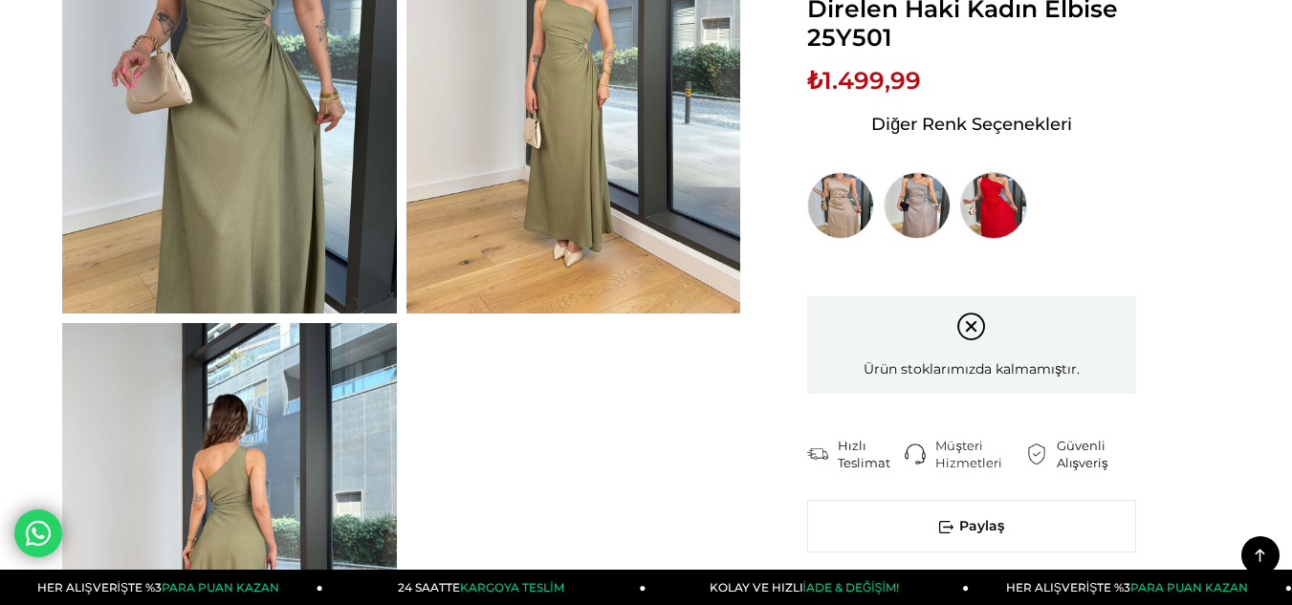
click at [1004, 220] on img at bounding box center [993, 205] width 67 height 67
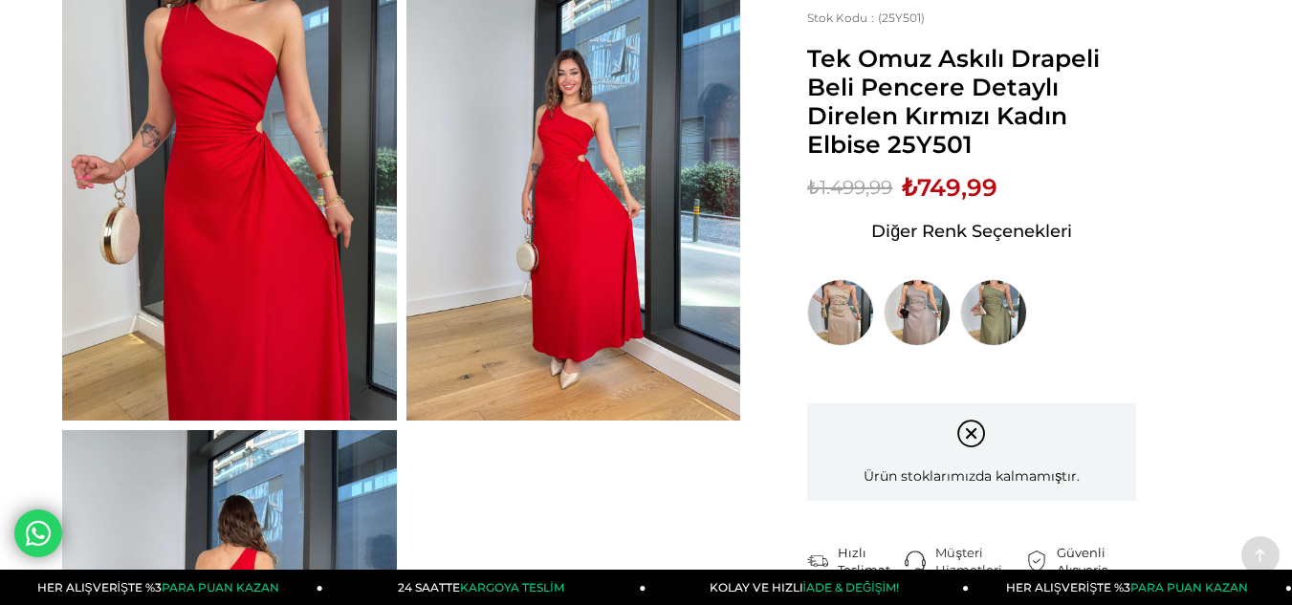
scroll to position [287, 0]
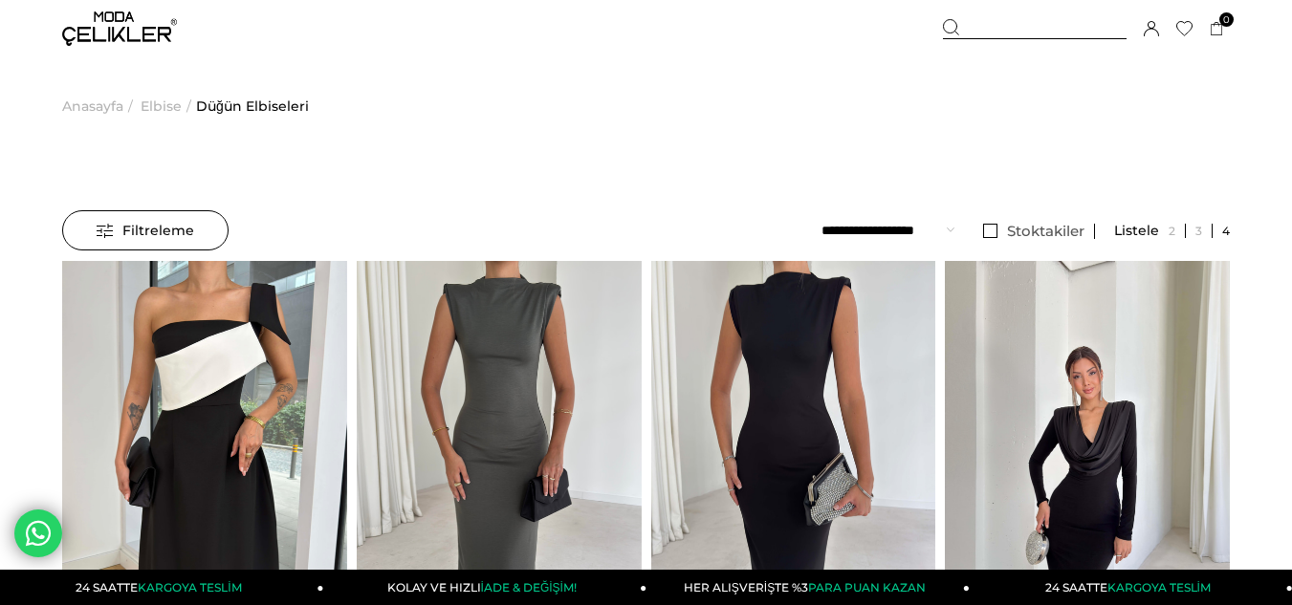
click at [153, 101] on span "Elbise" at bounding box center [161, 106] width 41 height 98
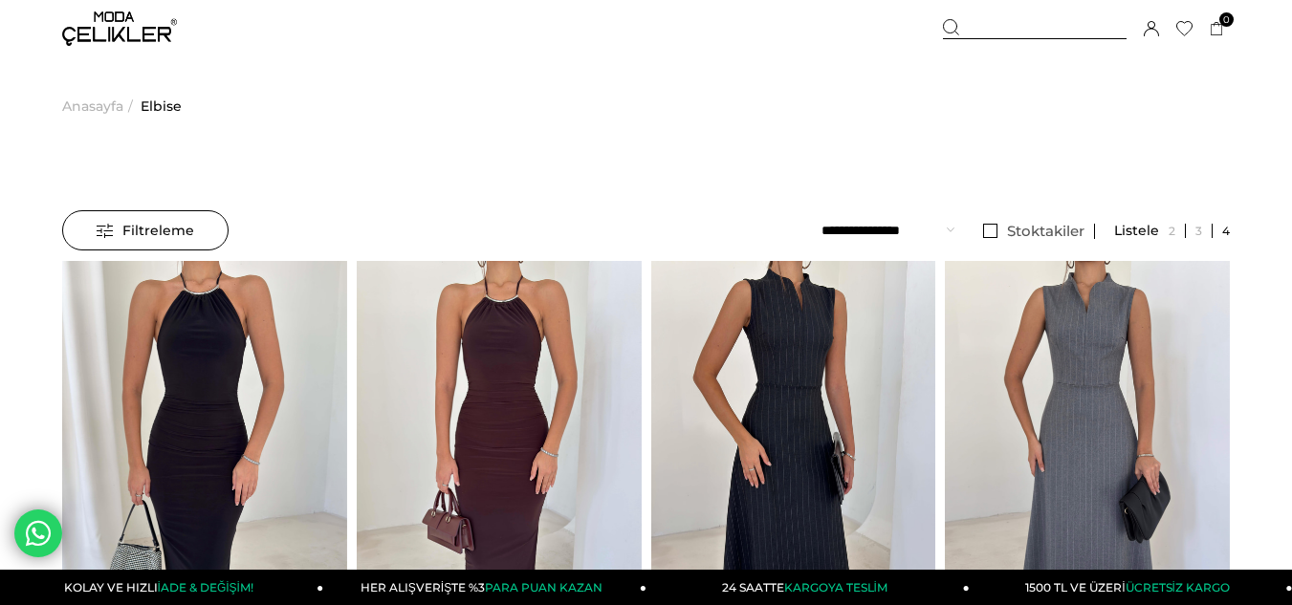
click at [904, 231] on select "**********" at bounding box center [887, 230] width 133 height 40
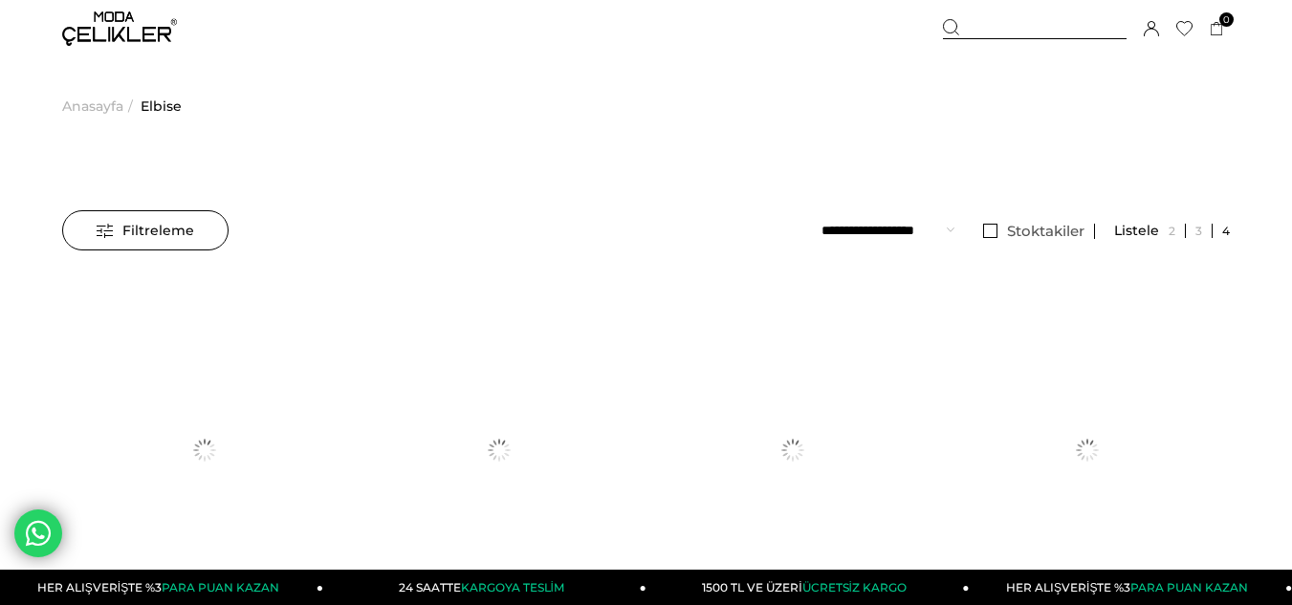
click at [863, 230] on select "**********" at bounding box center [887, 230] width 133 height 40
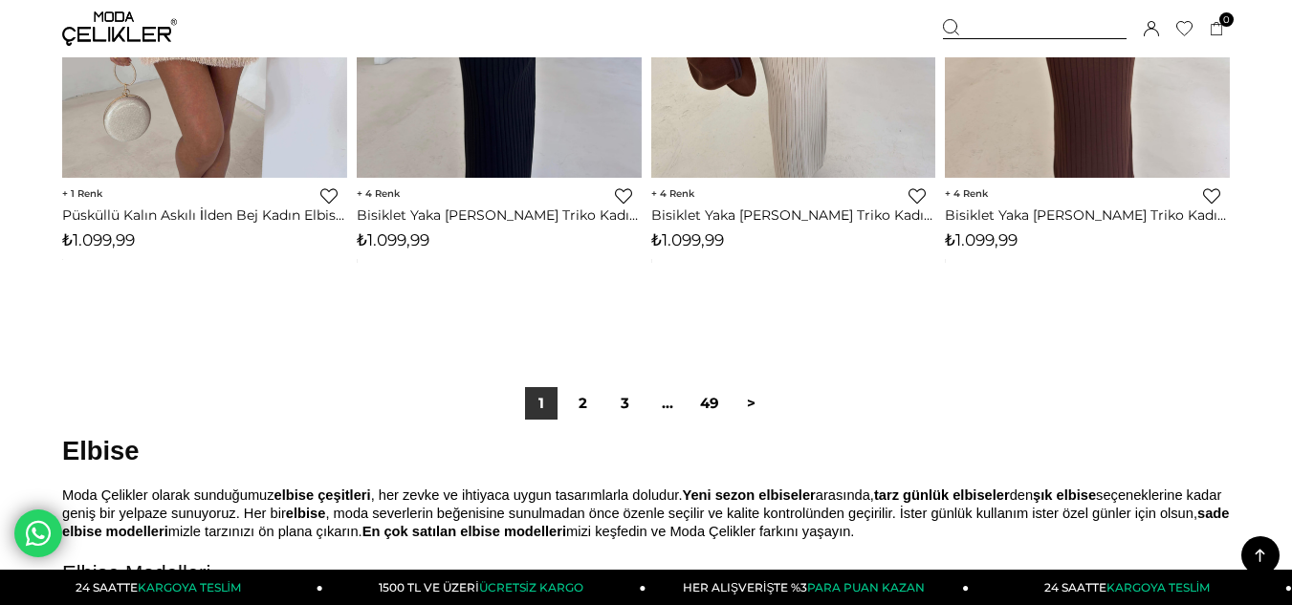
scroll to position [10711, 0]
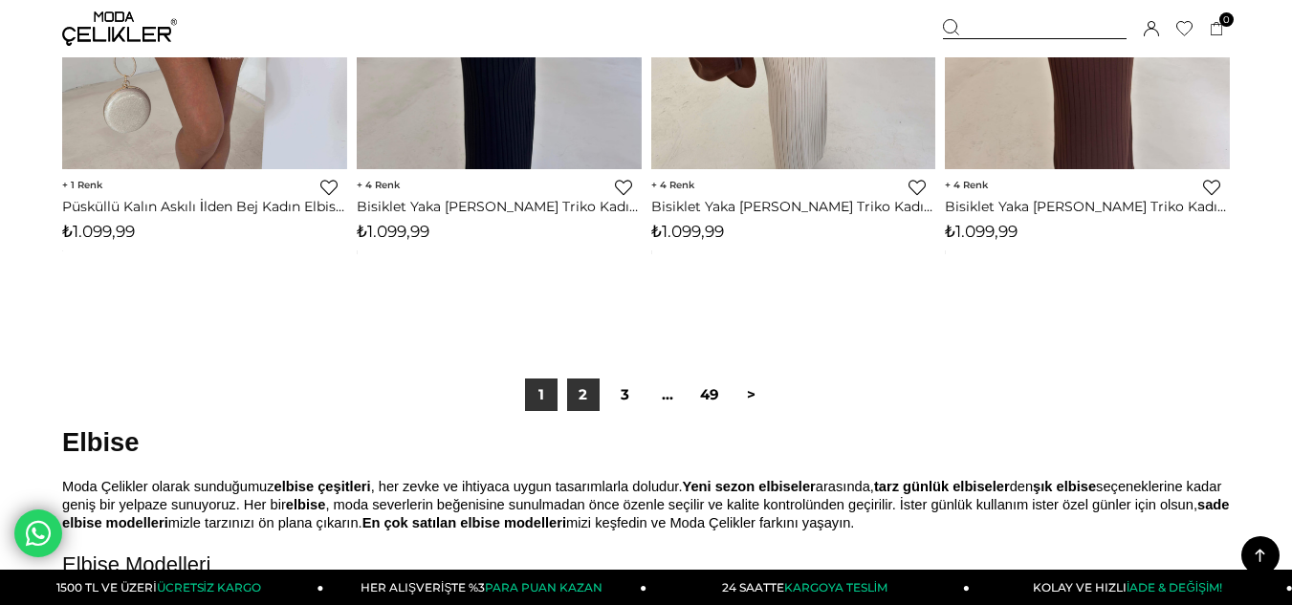
click at [581, 395] on link "2" at bounding box center [583, 395] width 33 height 33
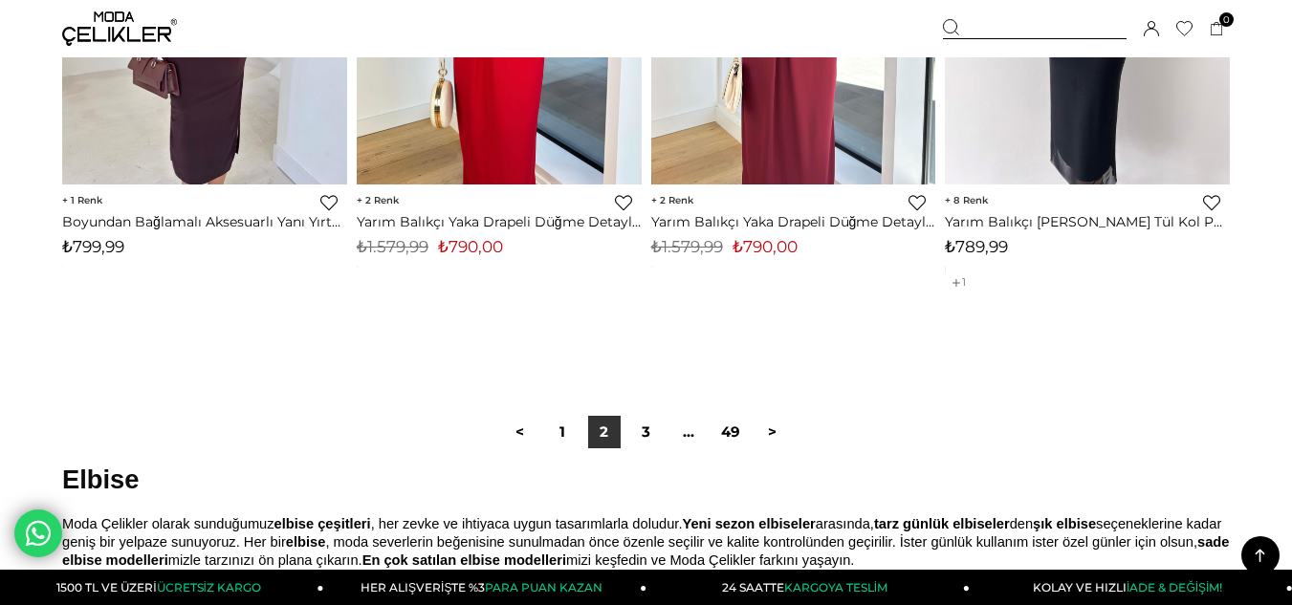
scroll to position [10902, 0]
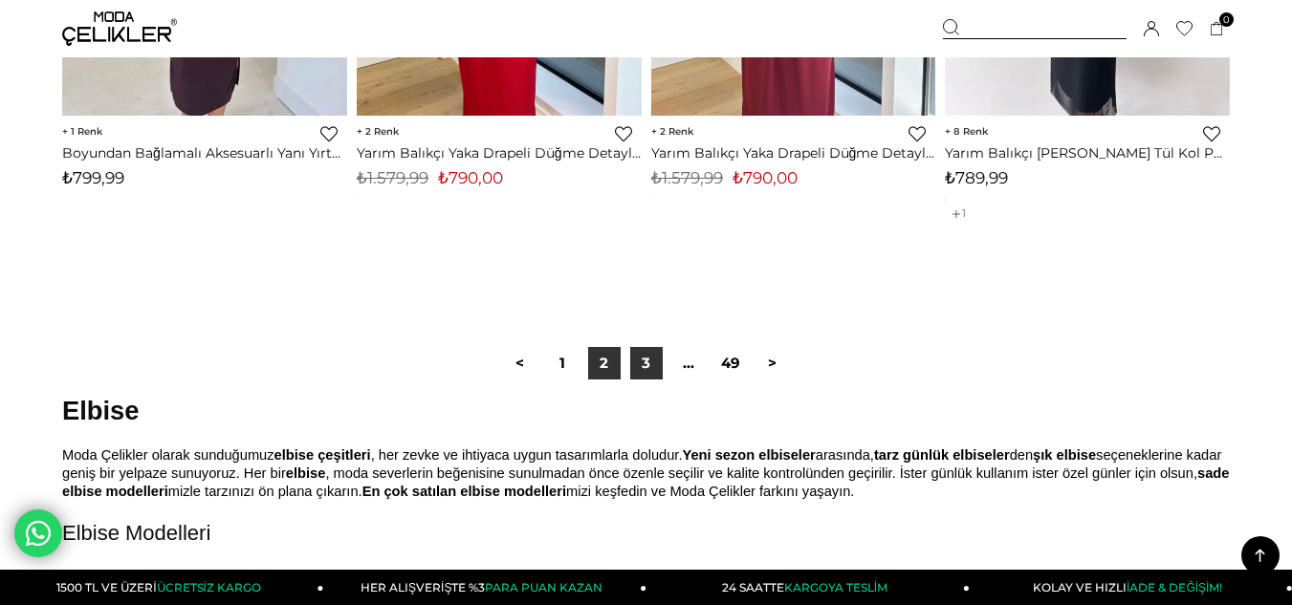
click at [646, 367] on link "3" at bounding box center [646, 363] width 33 height 33
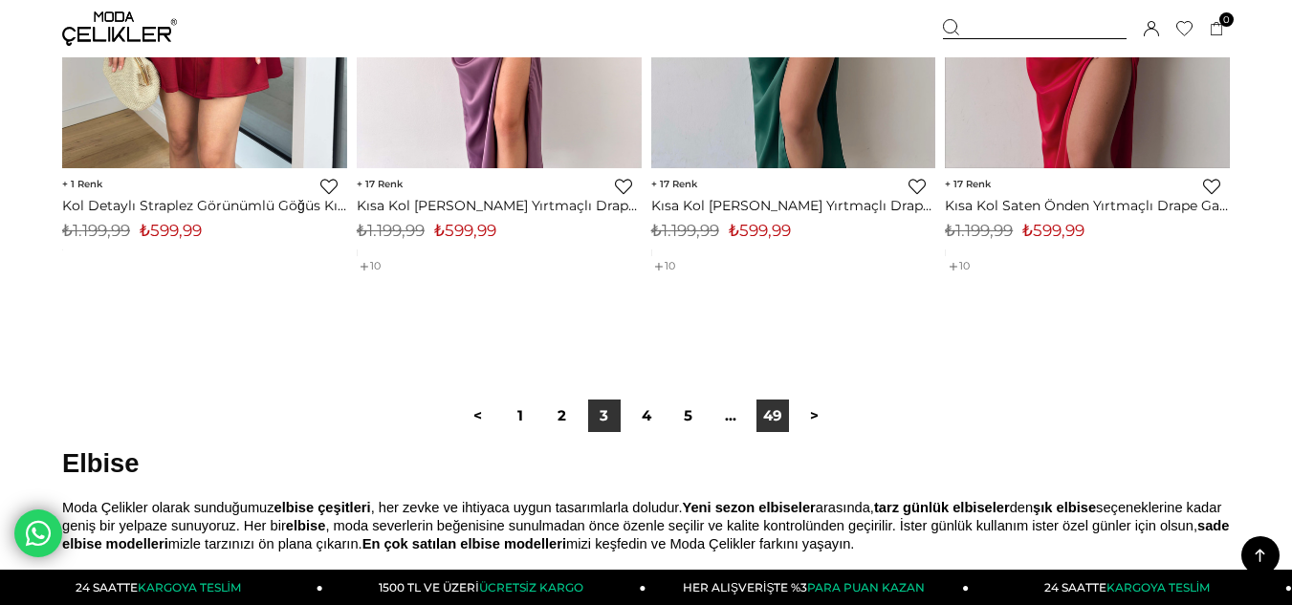
scroll to position [10806, 0]
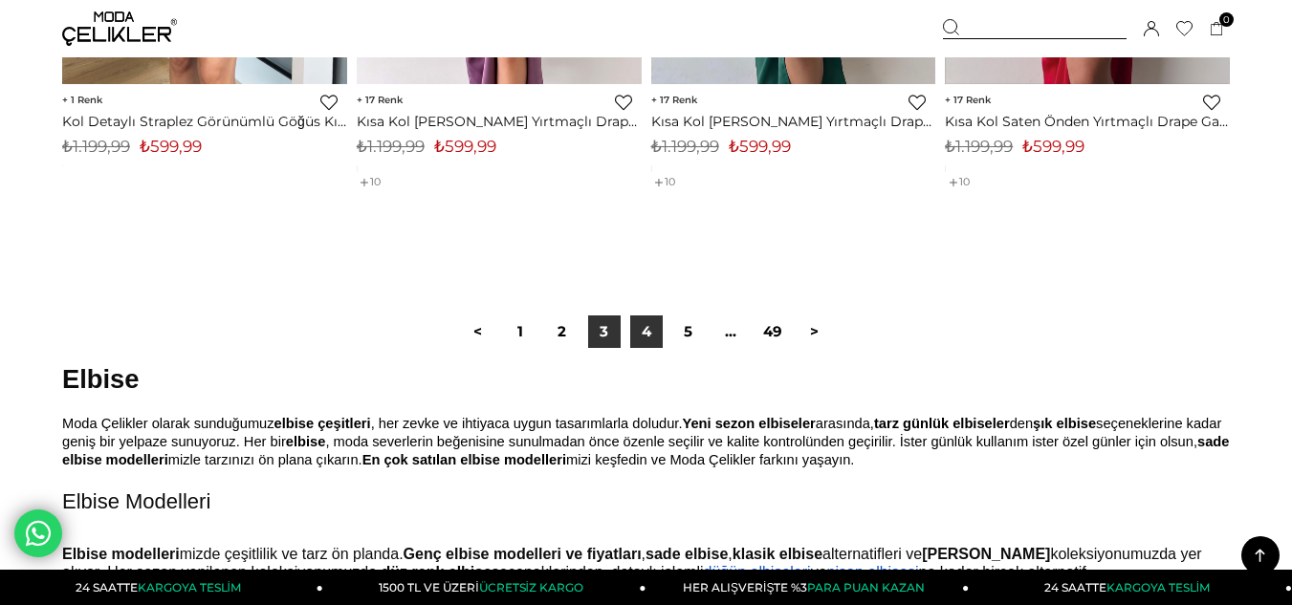
click at [645, 329] on link "4" at bounding box center [646, 332] width 33 height 33
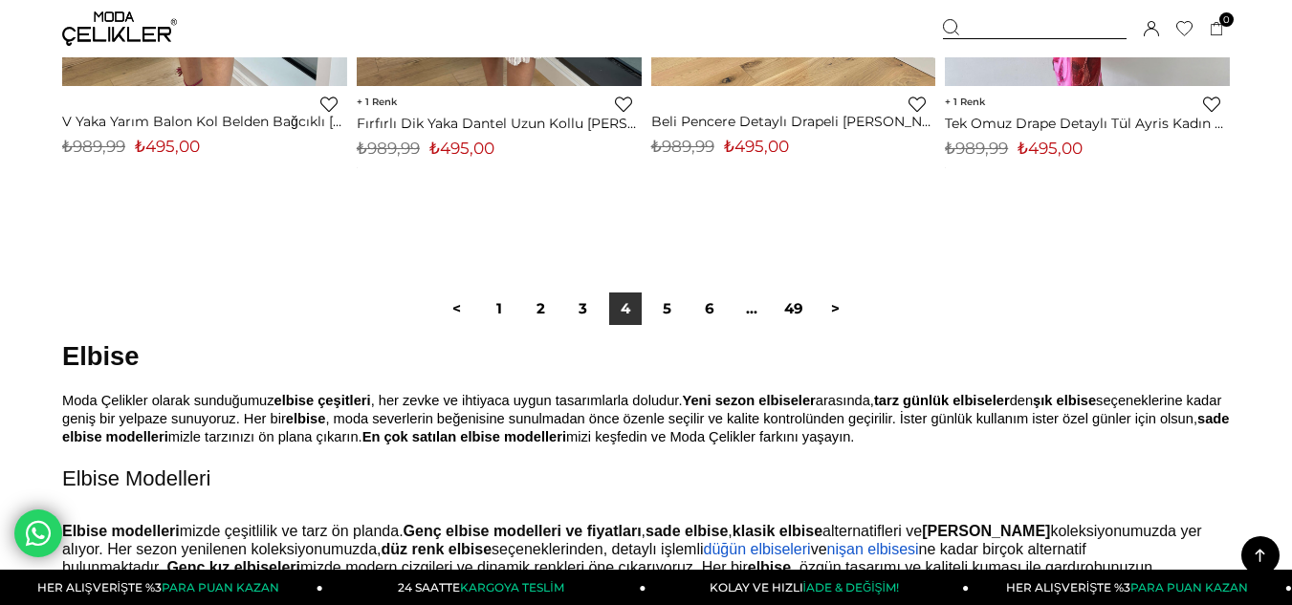
scroll to position [10806, 0]
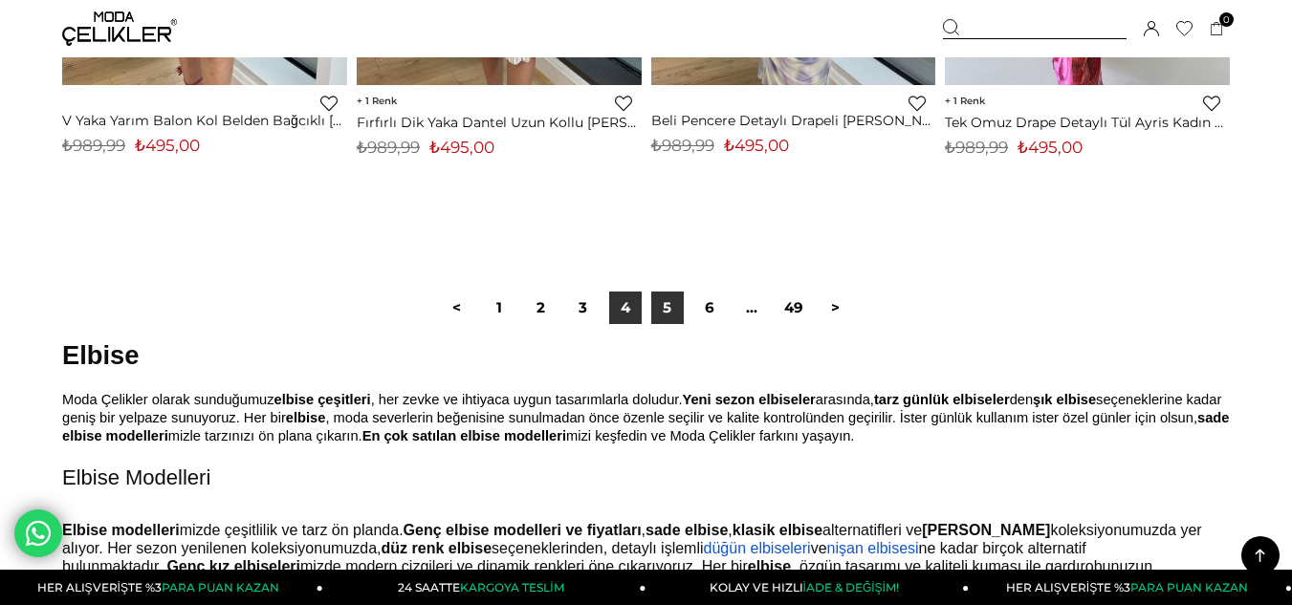
click at [671, 305] on link "5" at bounding box center [667, 308] width 33 height 33
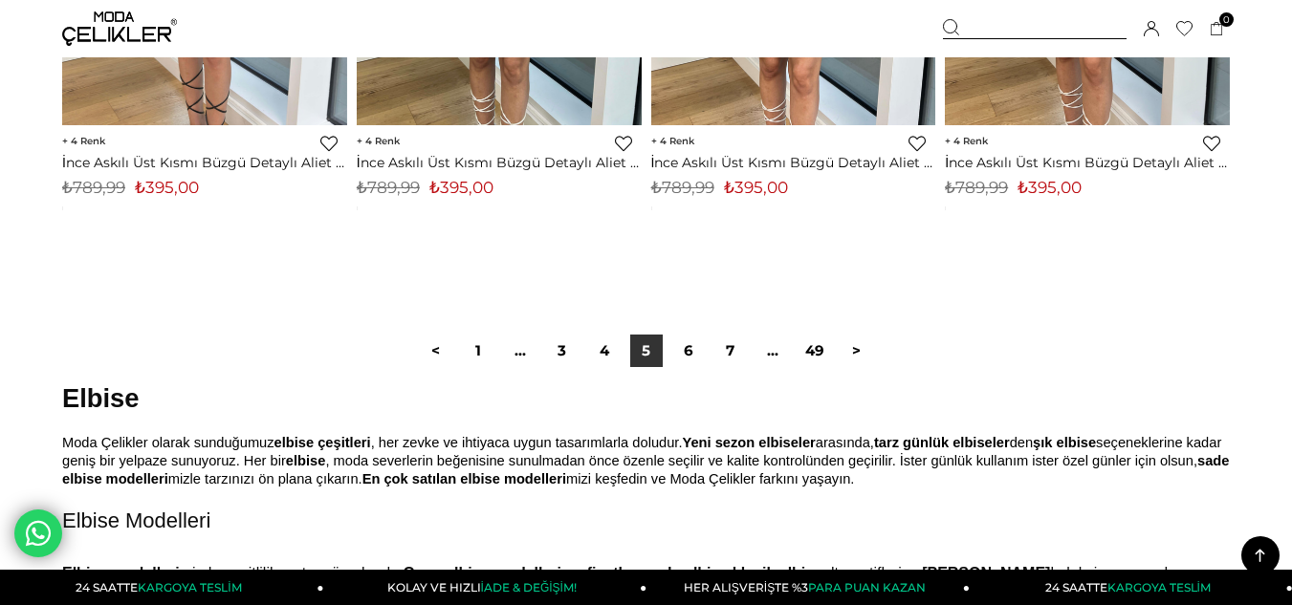
scroll to position [10806, 0]
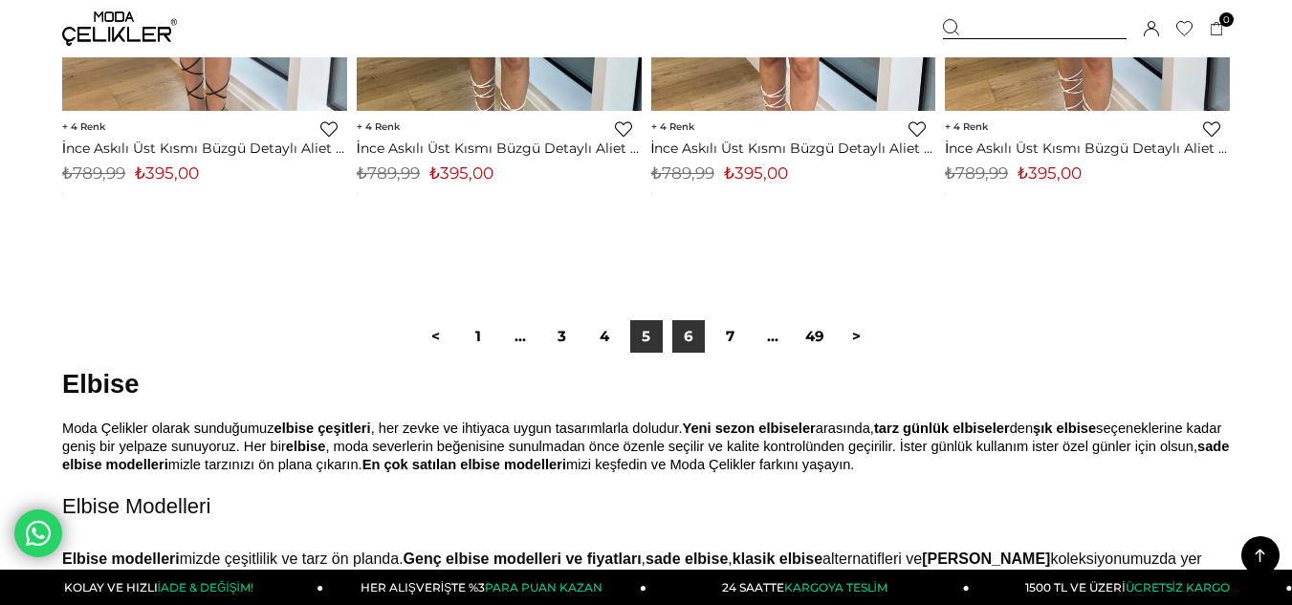
click at [690, 331] on link "6" at bounding box center [688, 336] width 33 height 33
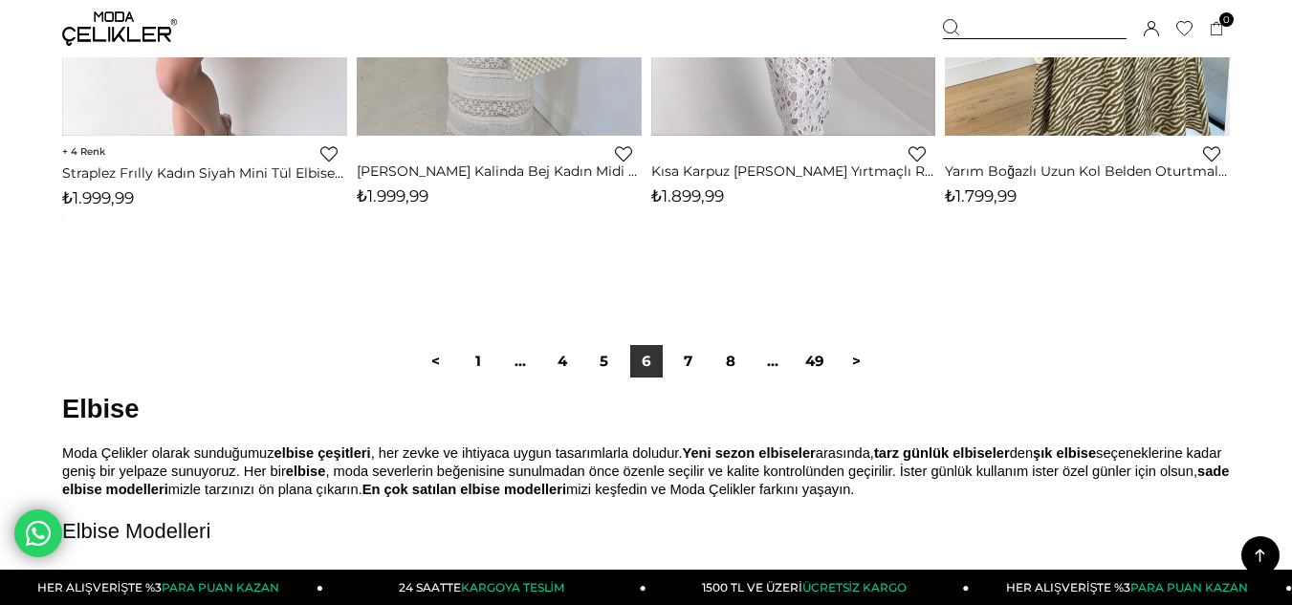
scroll to position [10831, 0]
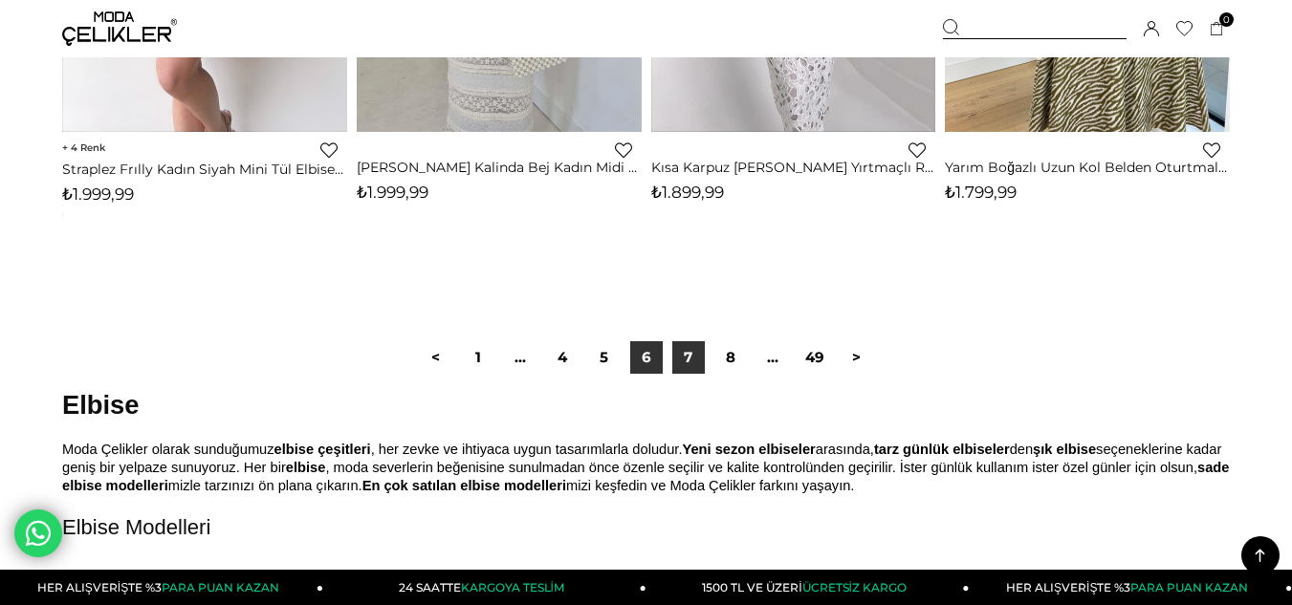
click at [695, 349] on link "7" at bounding box center [688, 357] width 33 height 33
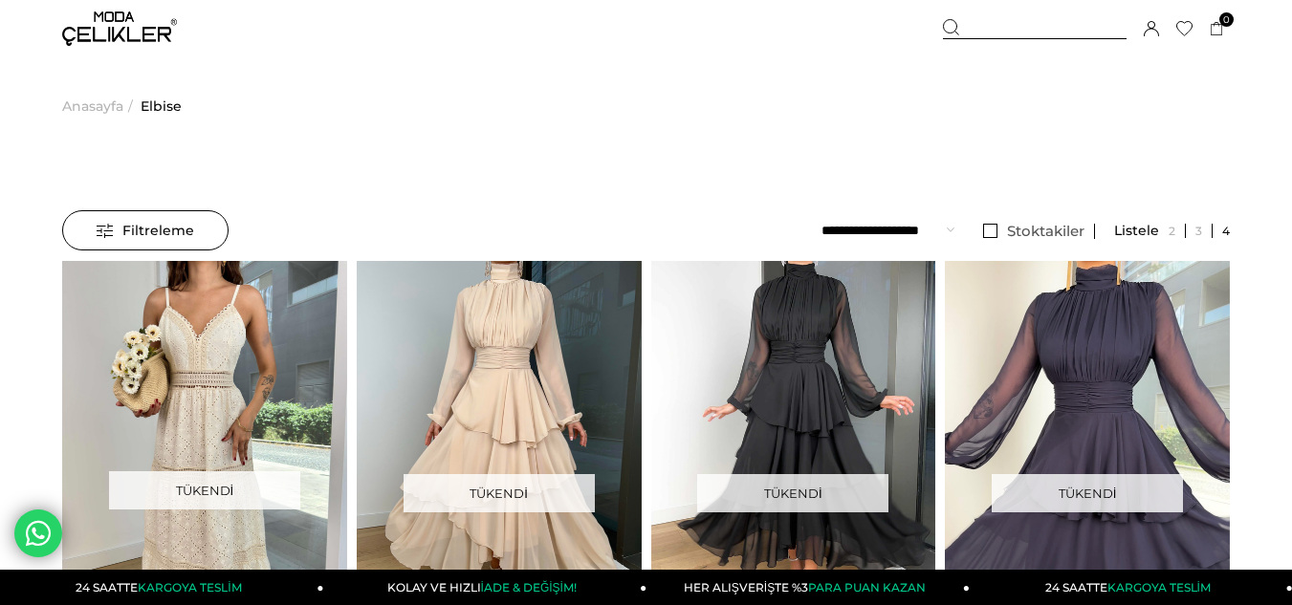
click at [135, 35] on img at bounding box center [119, 28] width 115 height 34
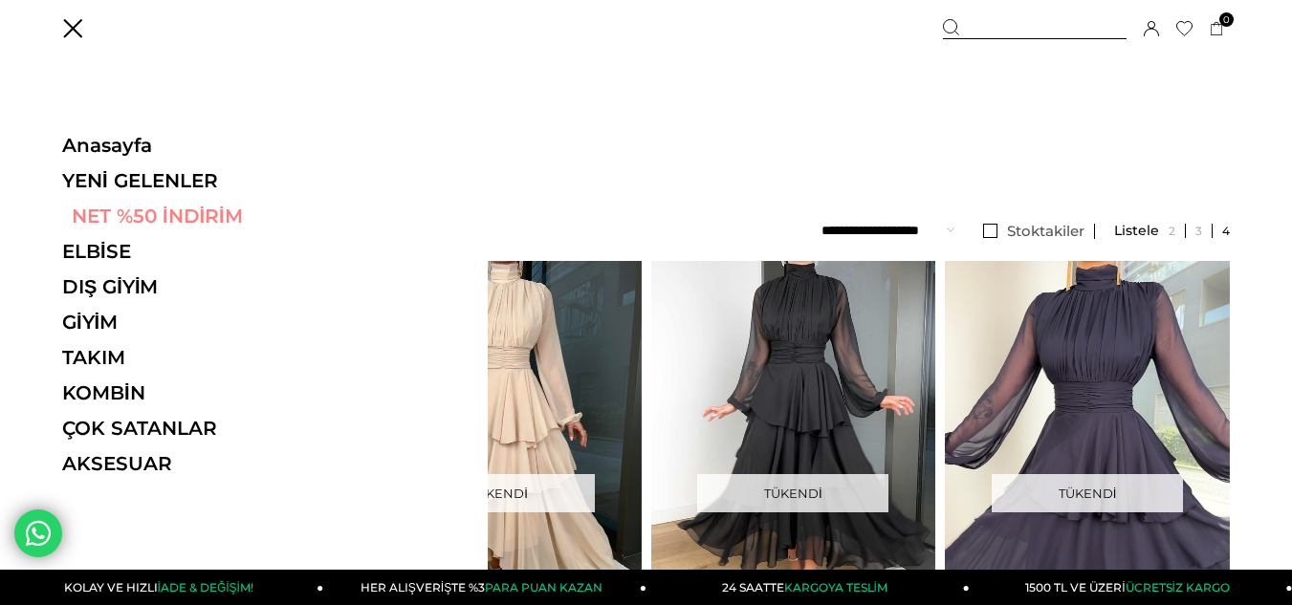
click at [139, 214] on link "NET %50 İNDİRİM" at bounding box center [193, 216] width 263 height 23
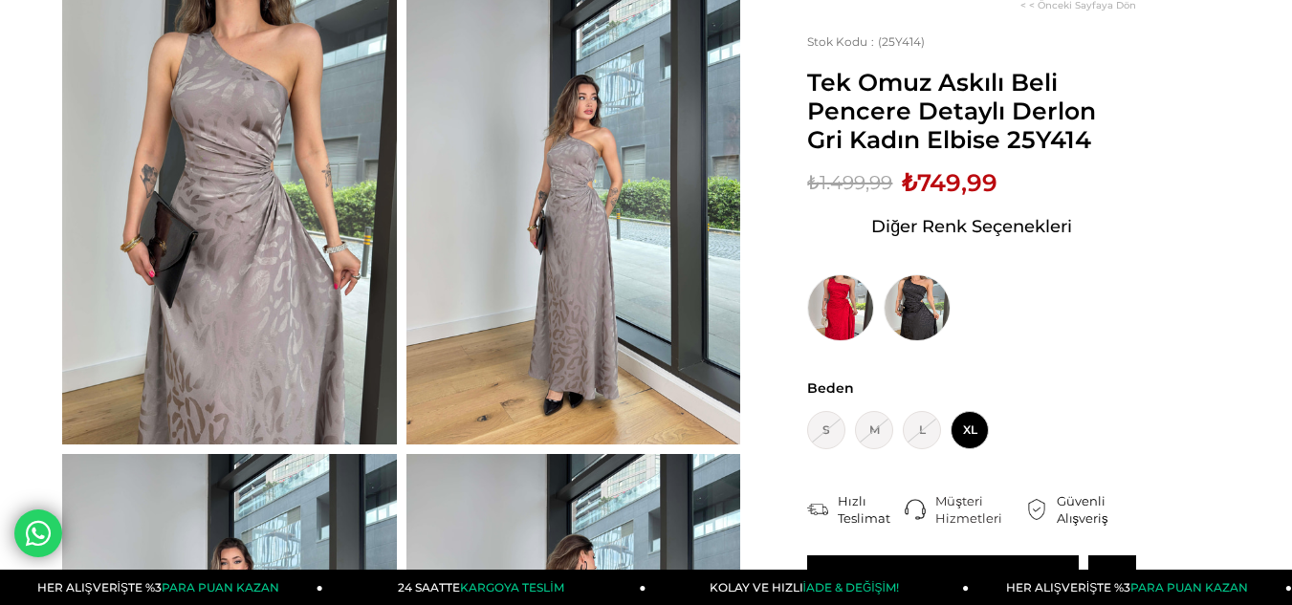
scroll to position [191, 0]
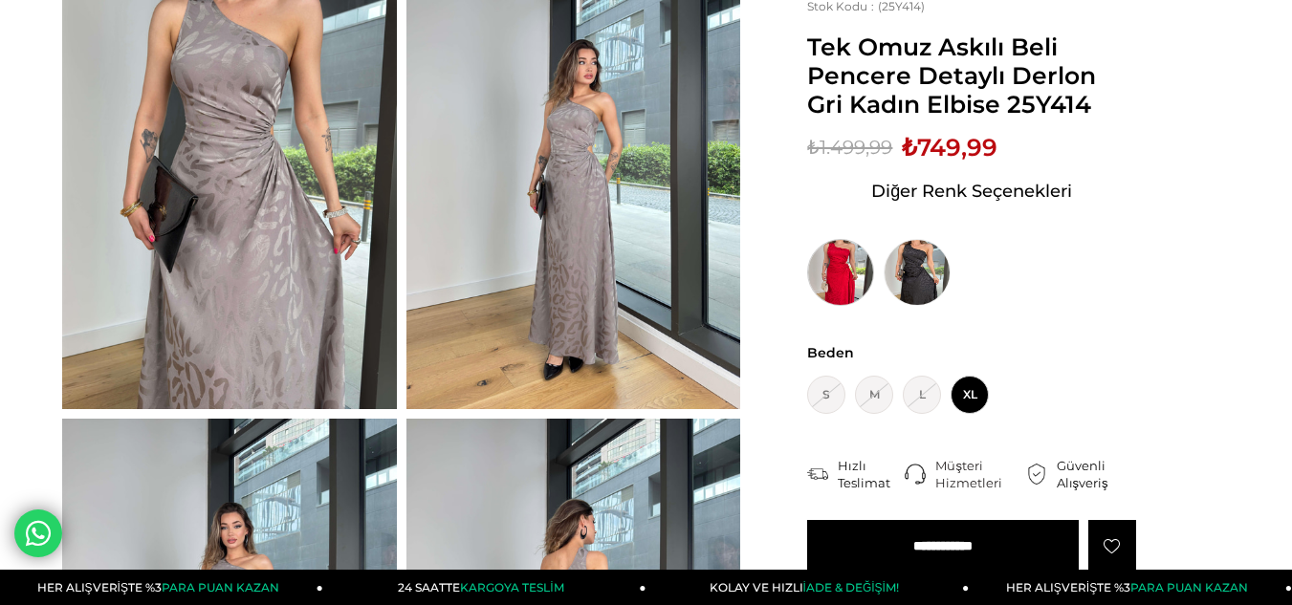
click at [838, 272] on img at bounding box center [840, 272] width 67 height 67
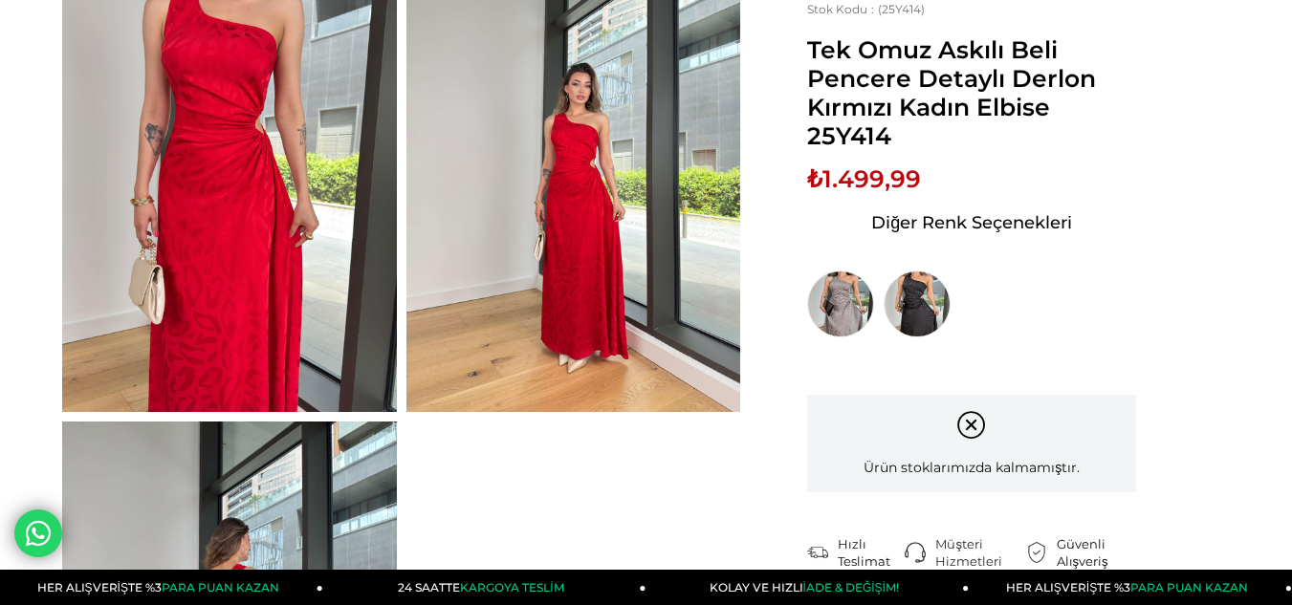
scroll to position [191, 0]
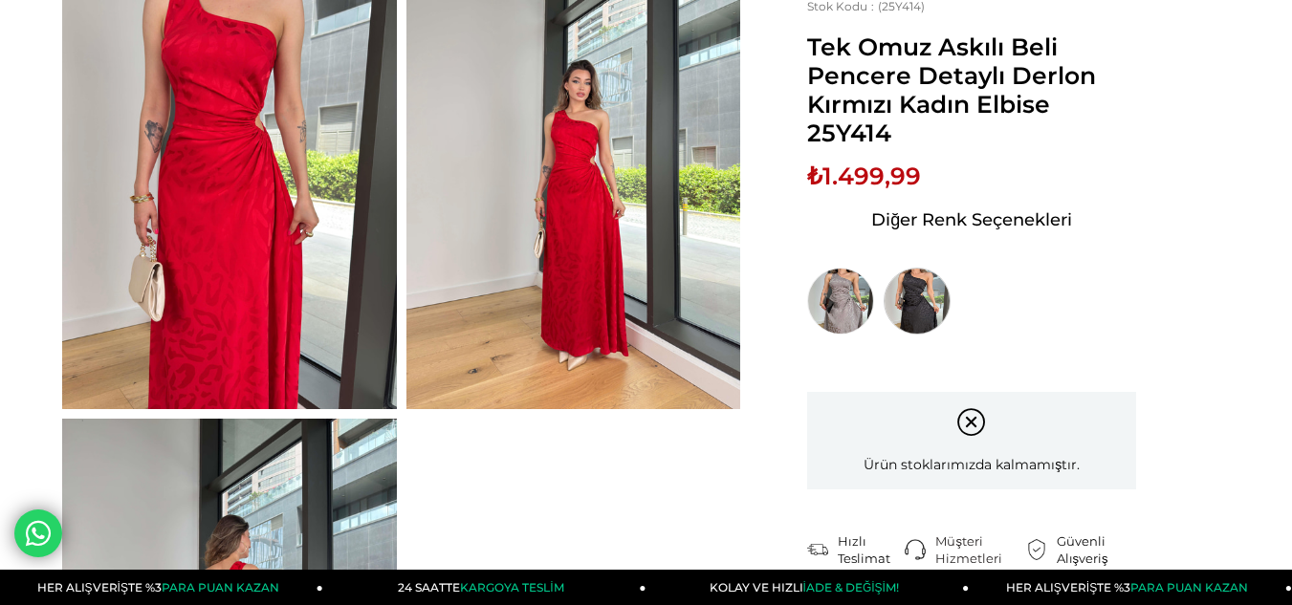
click at [922, 303] on img at bounding box center [917, 301] width 67 height 67
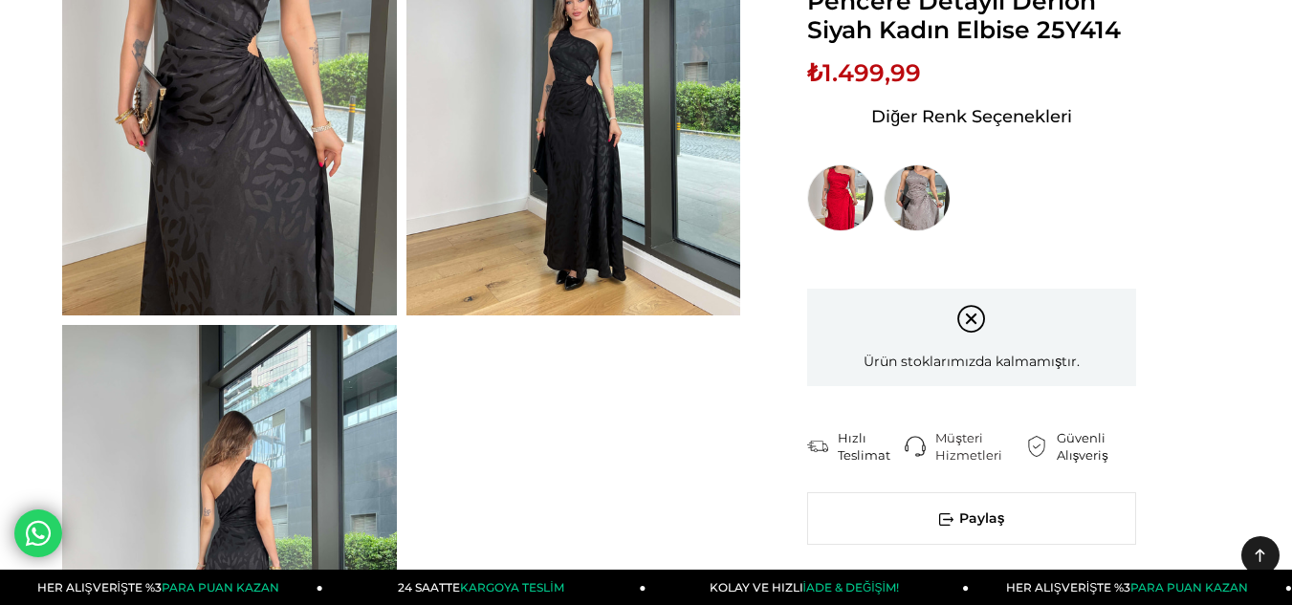
scroll to position [287, 0]
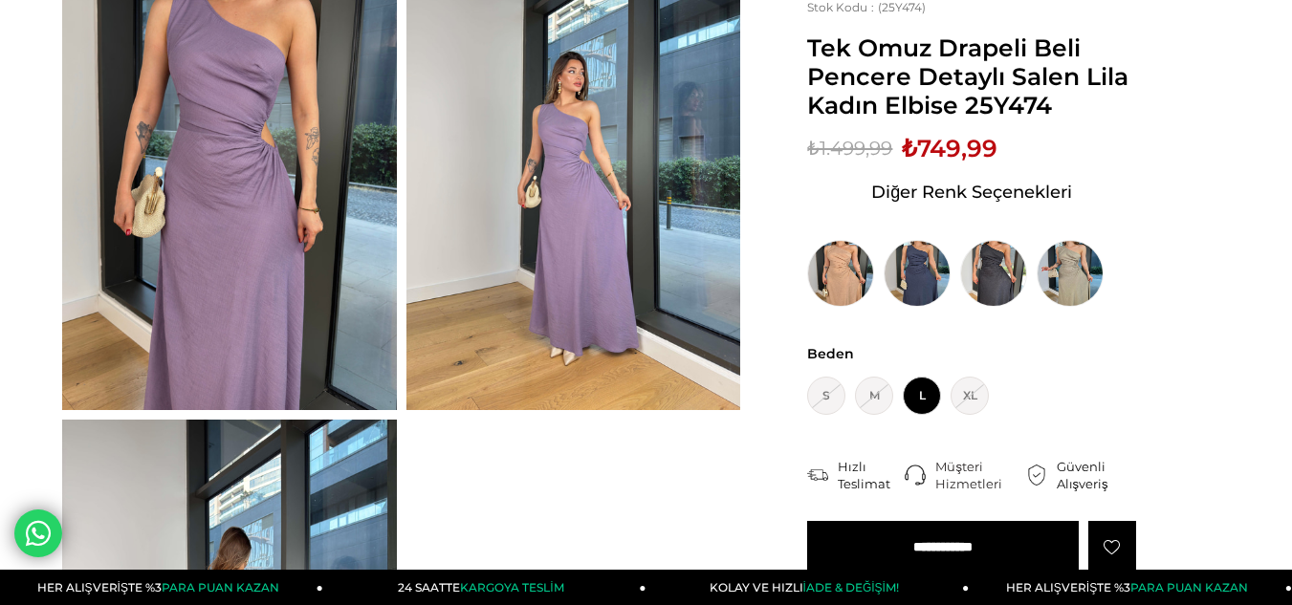
scroll to position [191, 0]
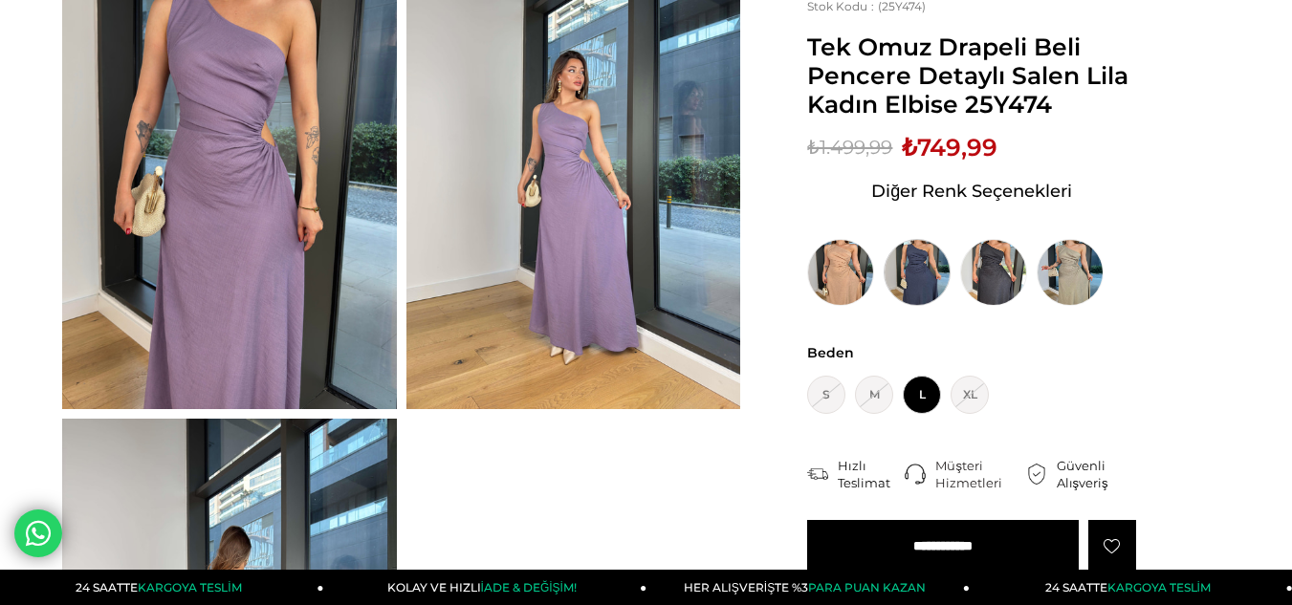
click at [909, 273] on img at bounding box center [917, 272] width 67 height 67
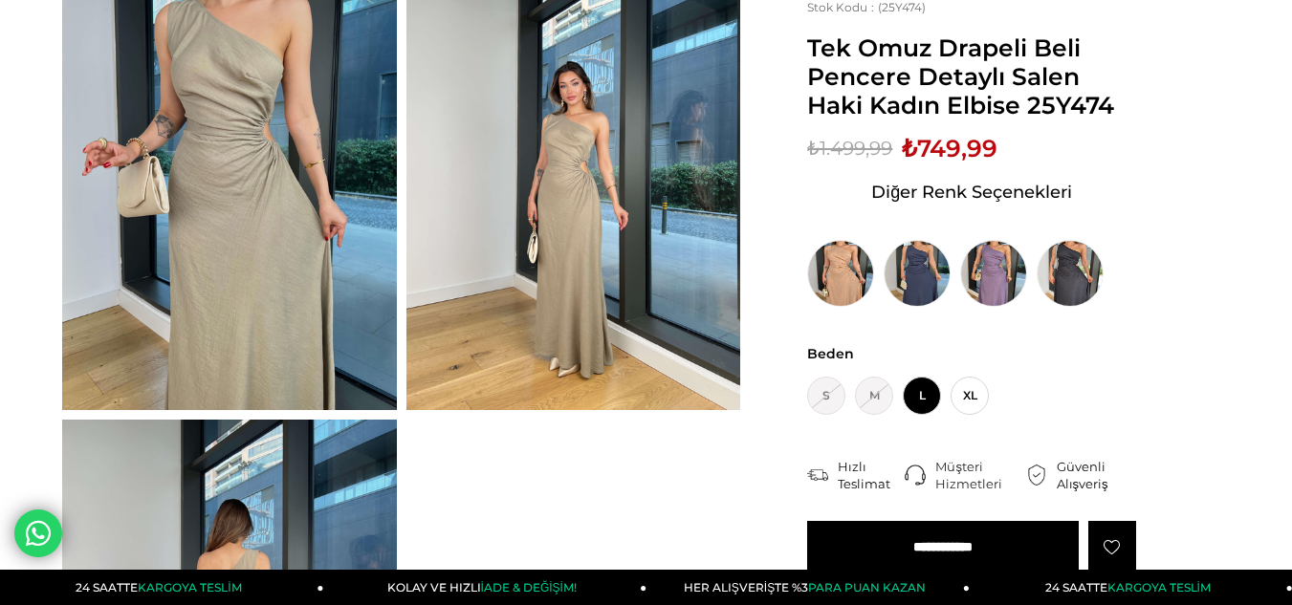
scroll to position [191, 0]
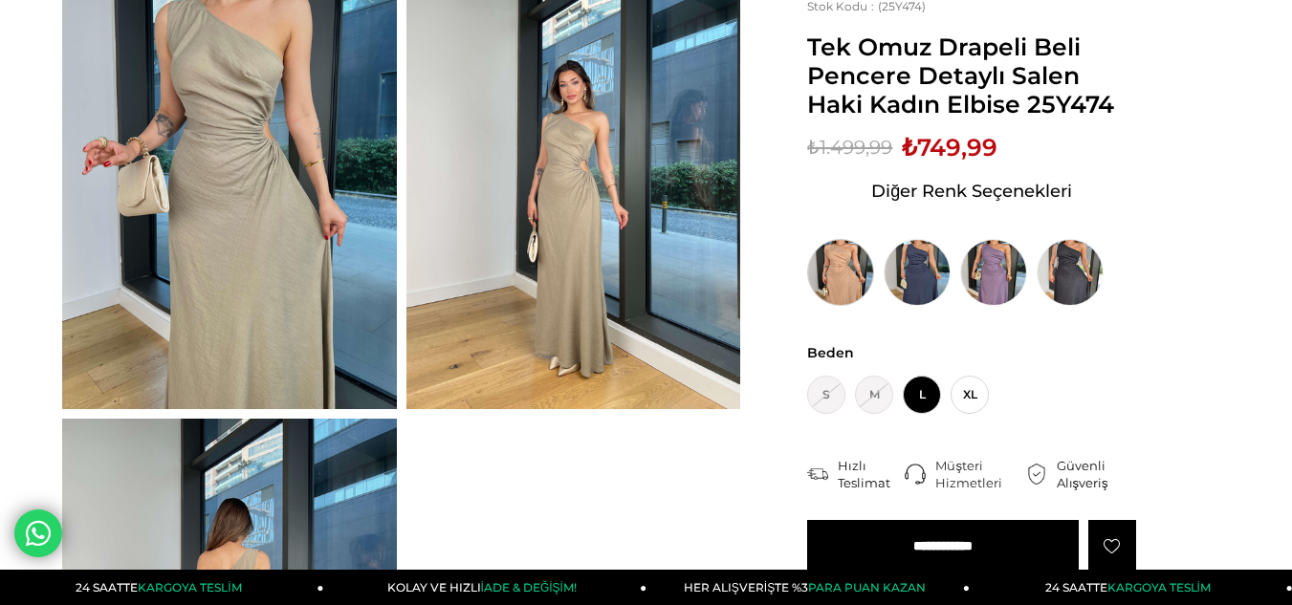
click at [841, 278] on img at bounding box center [840, 272] width 67 height 67
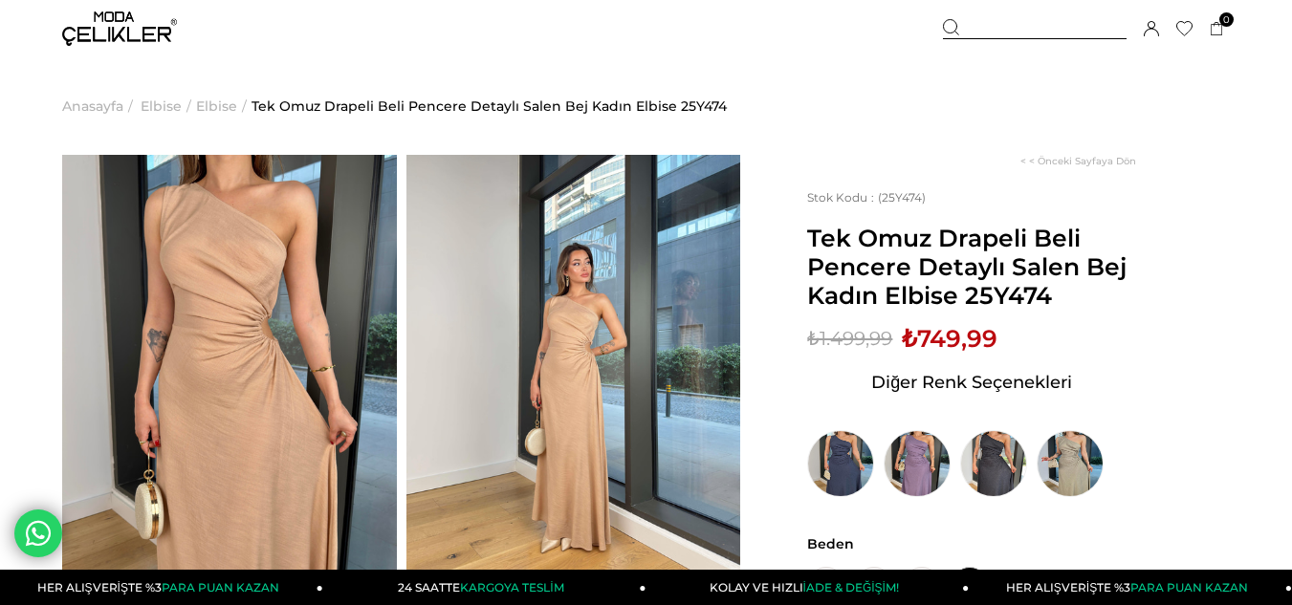
scroll to position [191, 0]
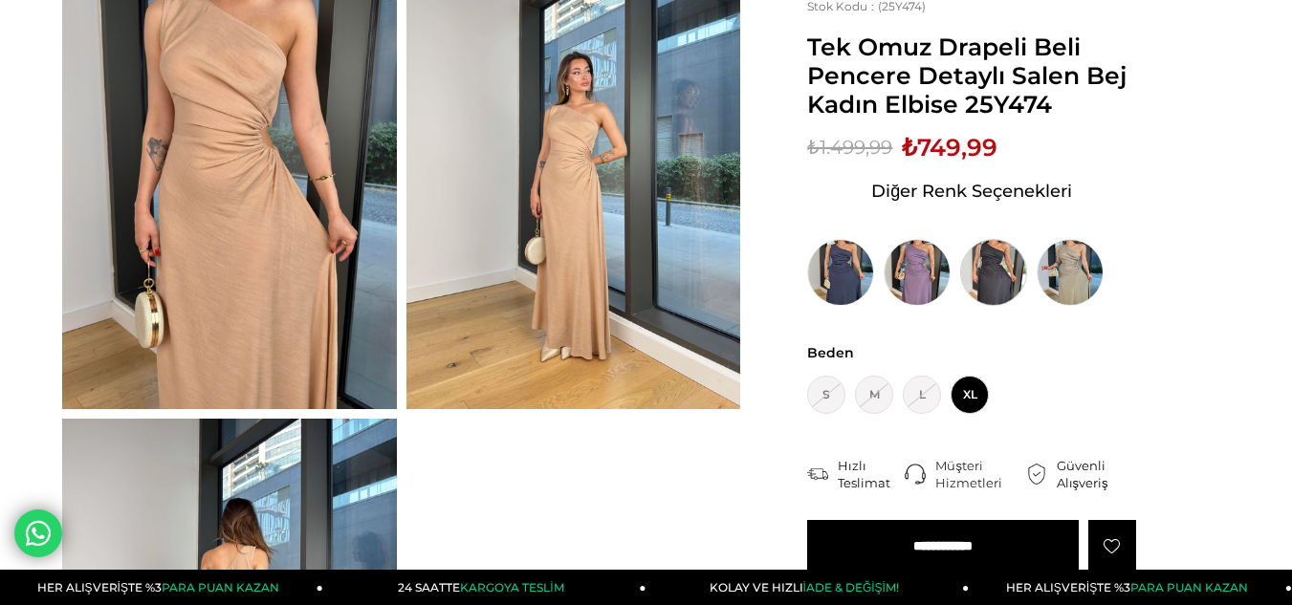
click at [1006, 258] on img at bounding box center [993, 272] width 67 height 67
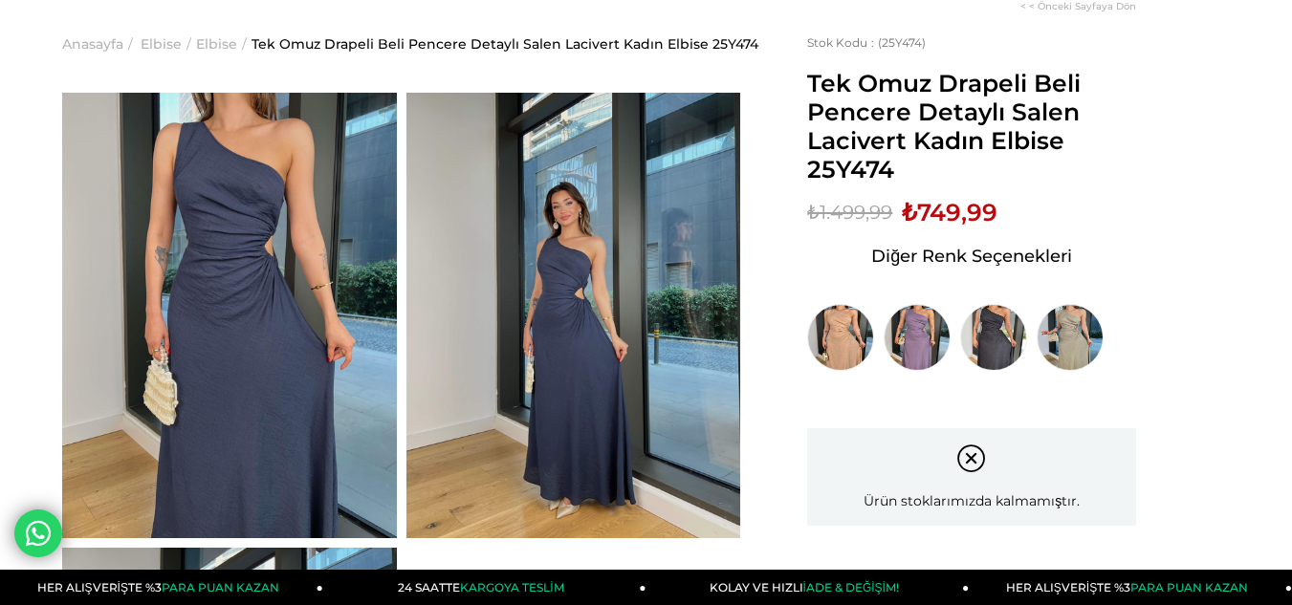
scroll to position [191, 0]
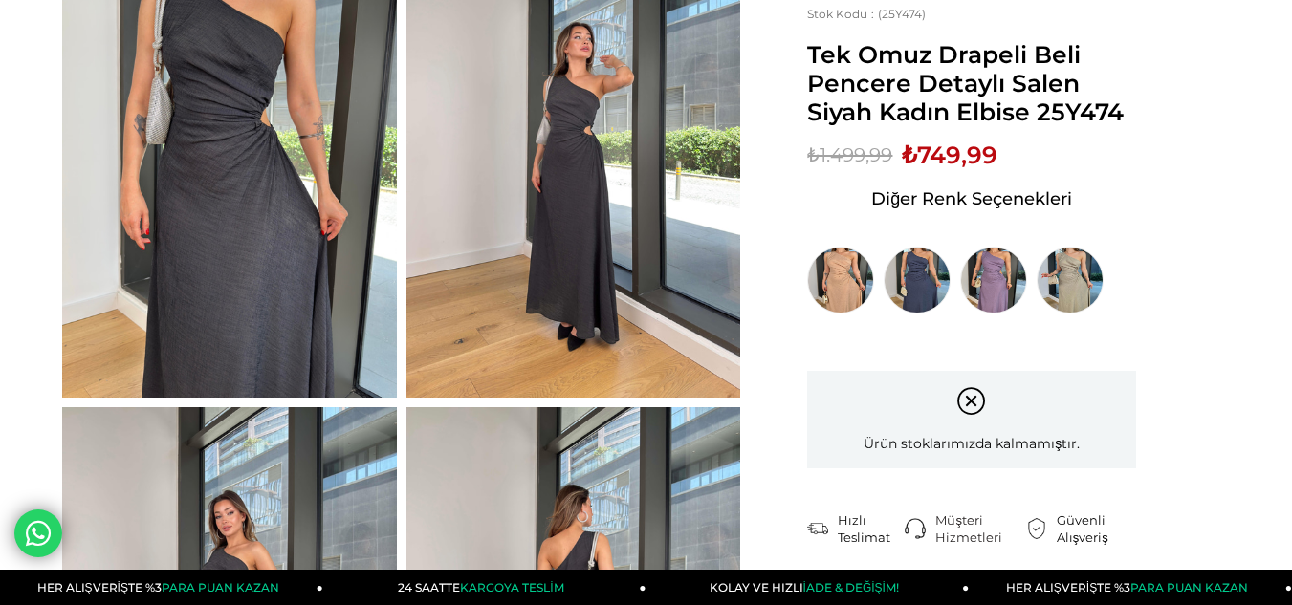
scroll to position [287, 0]
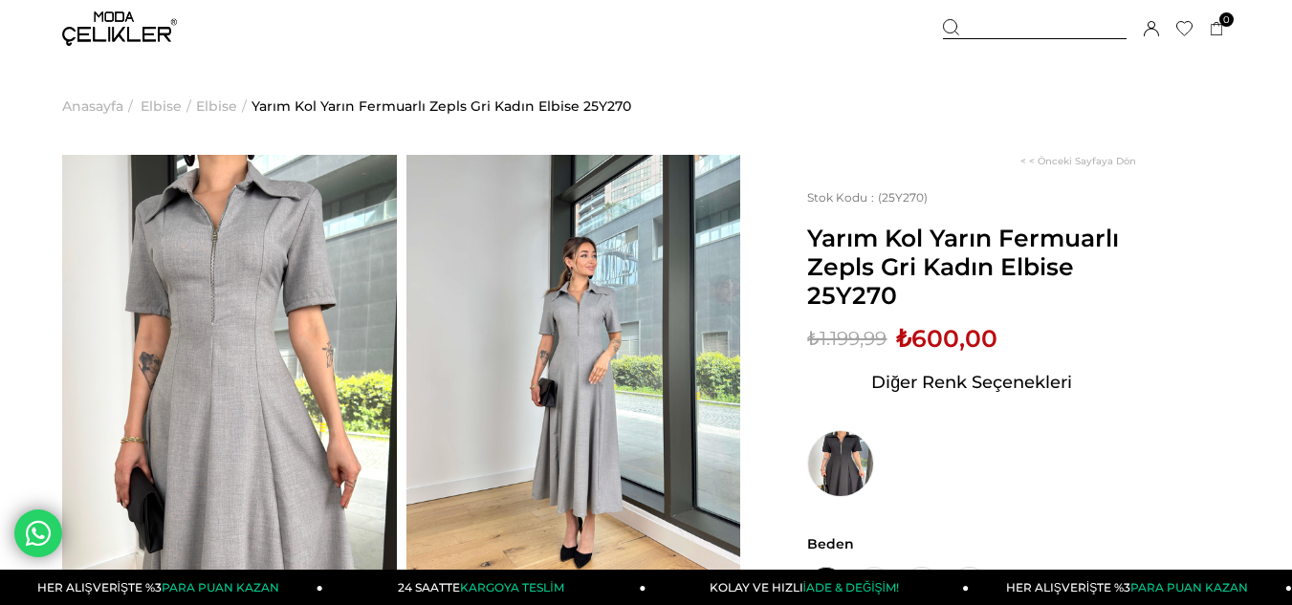
click at [235, 309] on img at bounding box center [229, 378] width 335 height 446
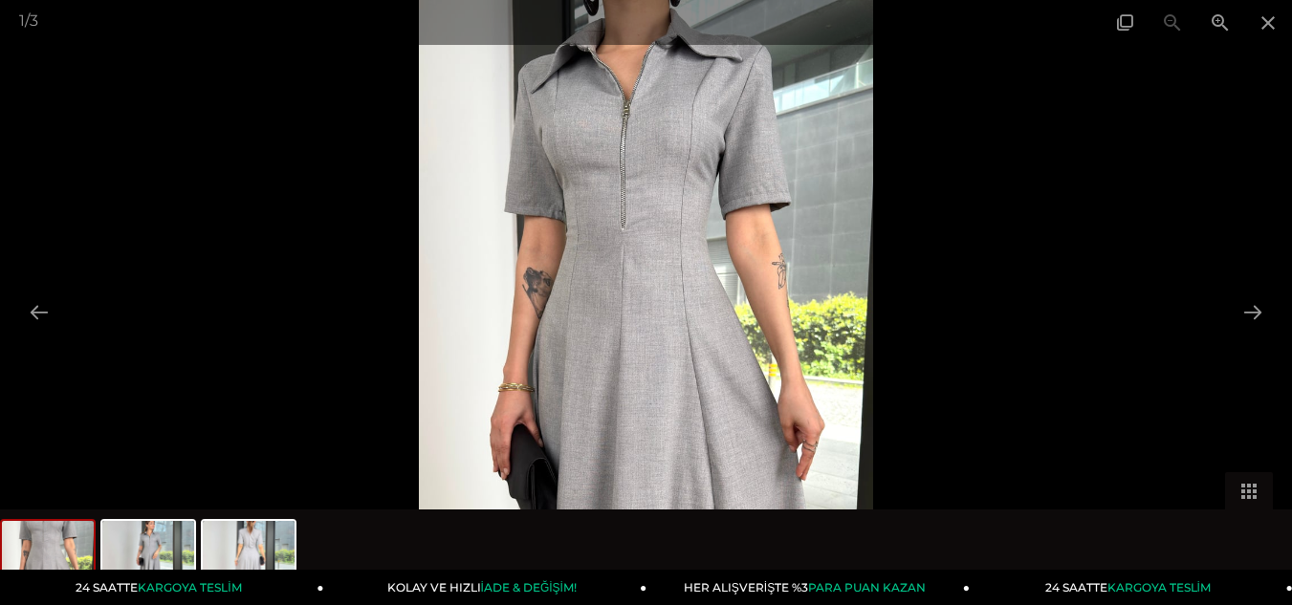
click at [663, 295] on div at bounding box center [646, 302] width 1292 height 605
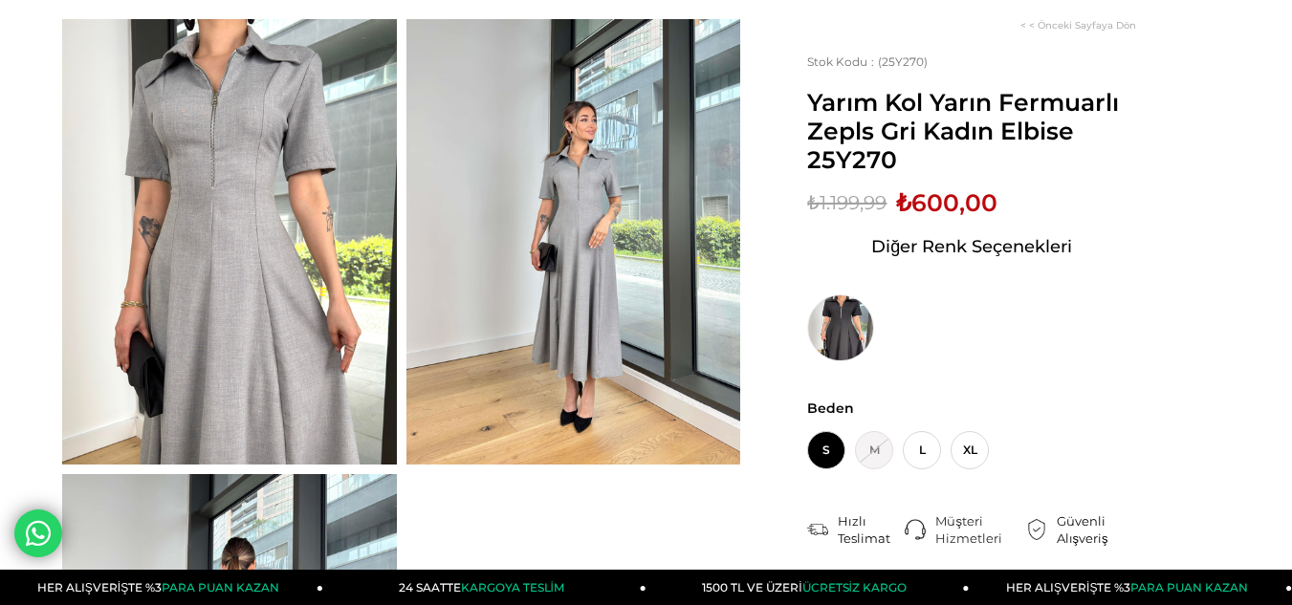
scroll to position [96, 0]
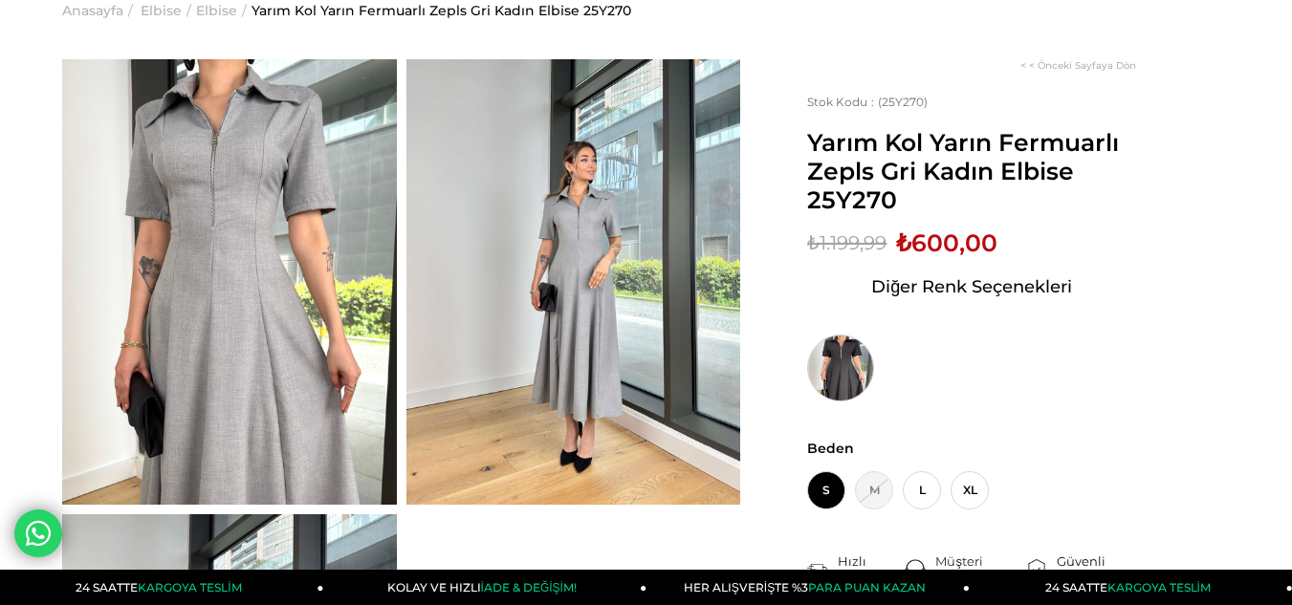
click at [835, 355] on img at bounding box center [840, 368] width 67 height 67
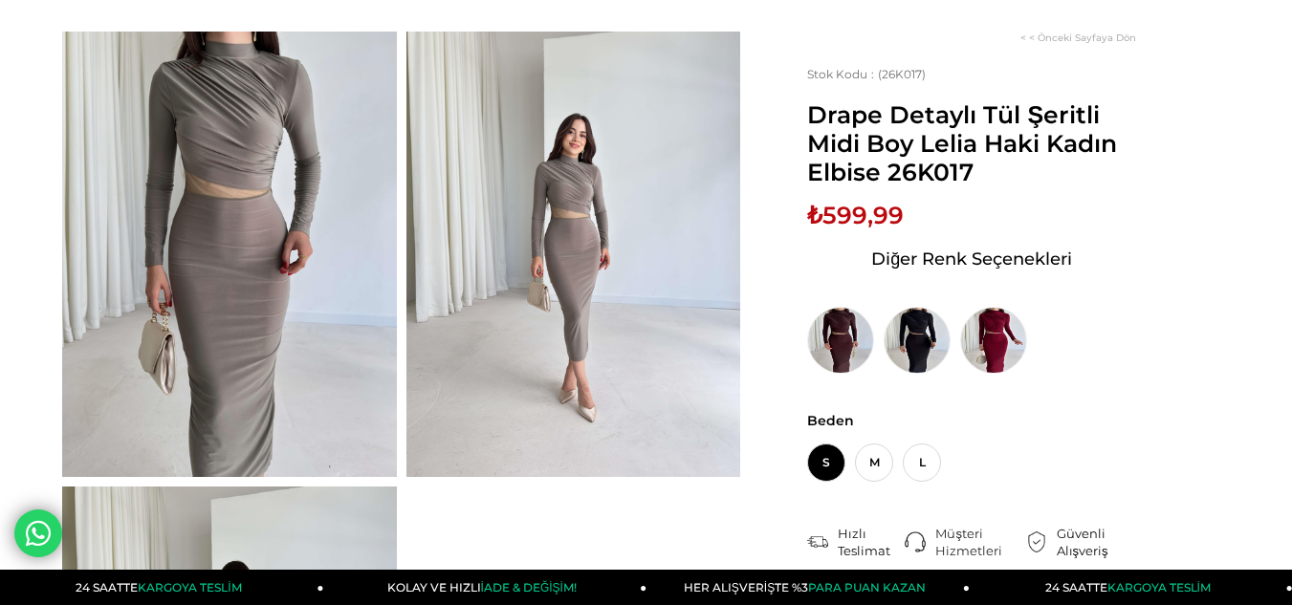
scroll to position [96, 0]
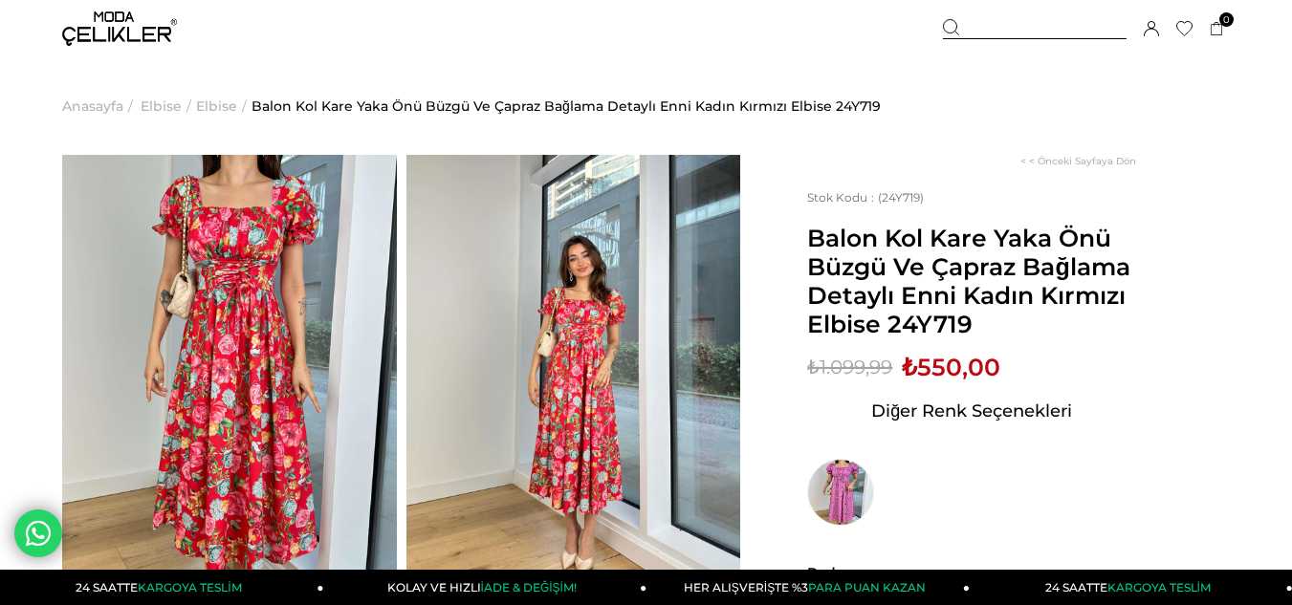
click at [242, 260] on img at bounding box center [229, 378] width 335 height 446
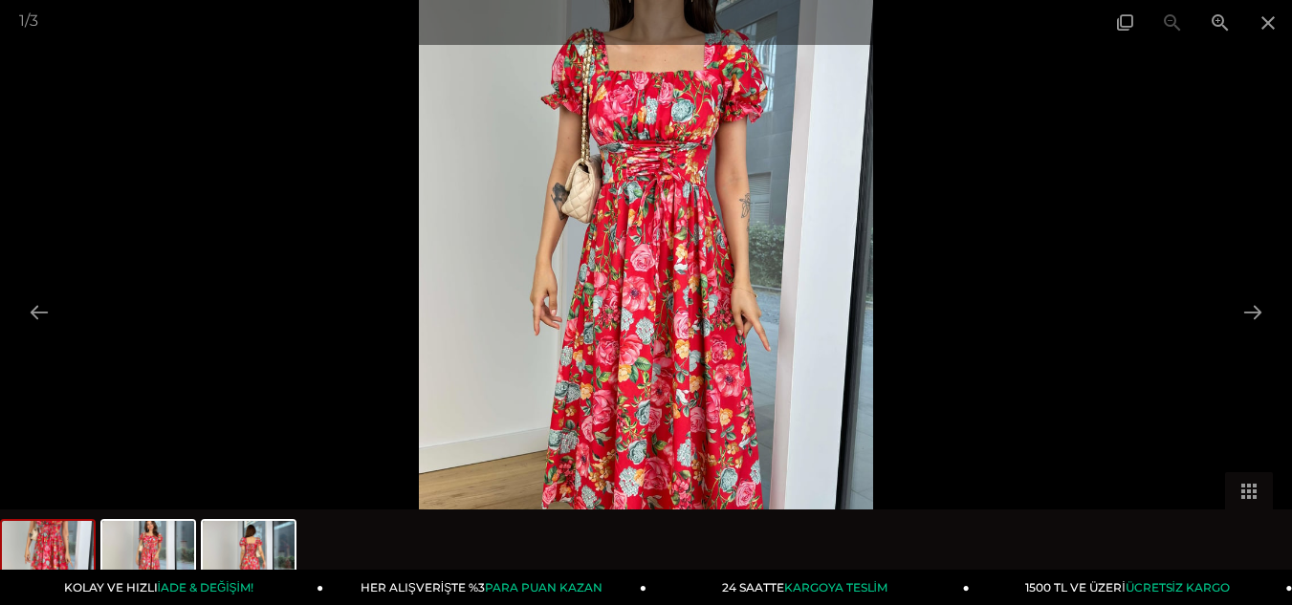
click at [658, 184] on img at bounding box center [646, 302] width 454 height 605
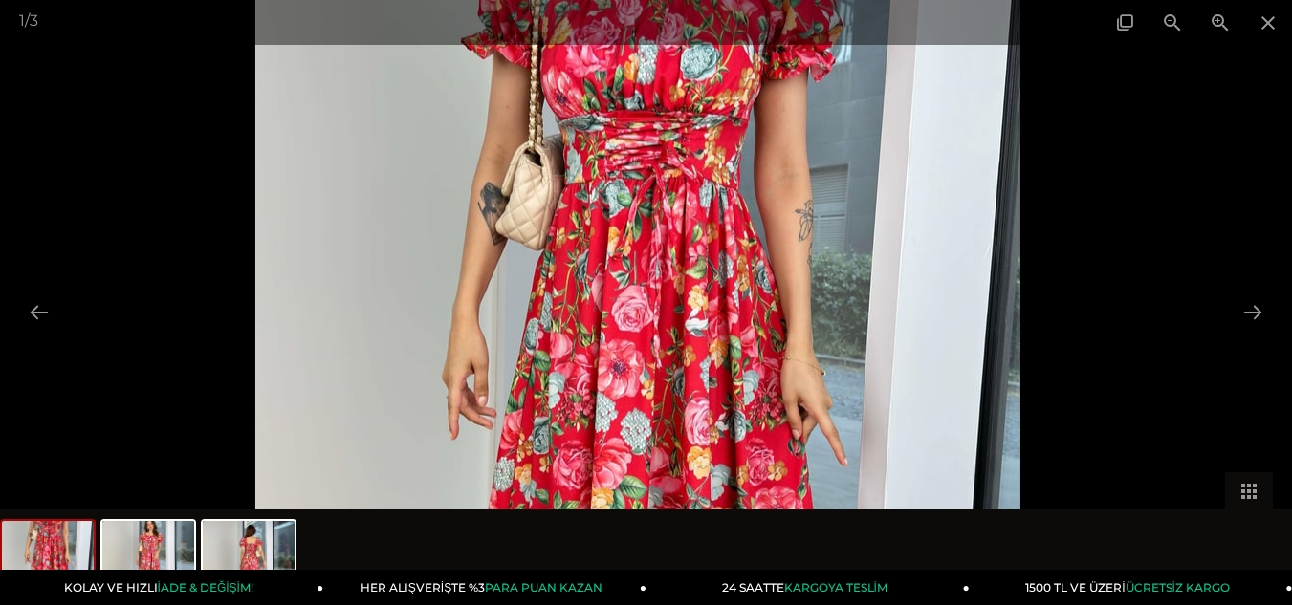
click at [658, 184] on img at bounding box center [637, 384] width 765 height 1019
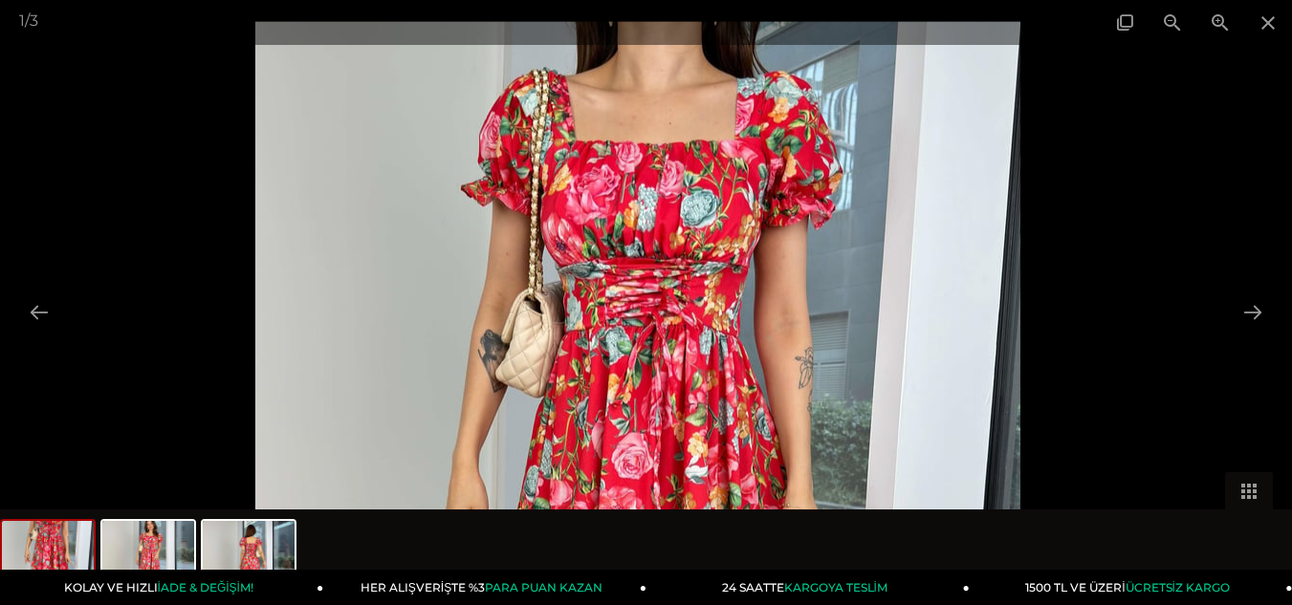
drag, startPoint x: 687, startPoint y: 138, endPoint x: 686, endPoint y: 285, distance: 147.3
click at [686, 285] on img at bounding box center [637, 531] width 765 height 1019
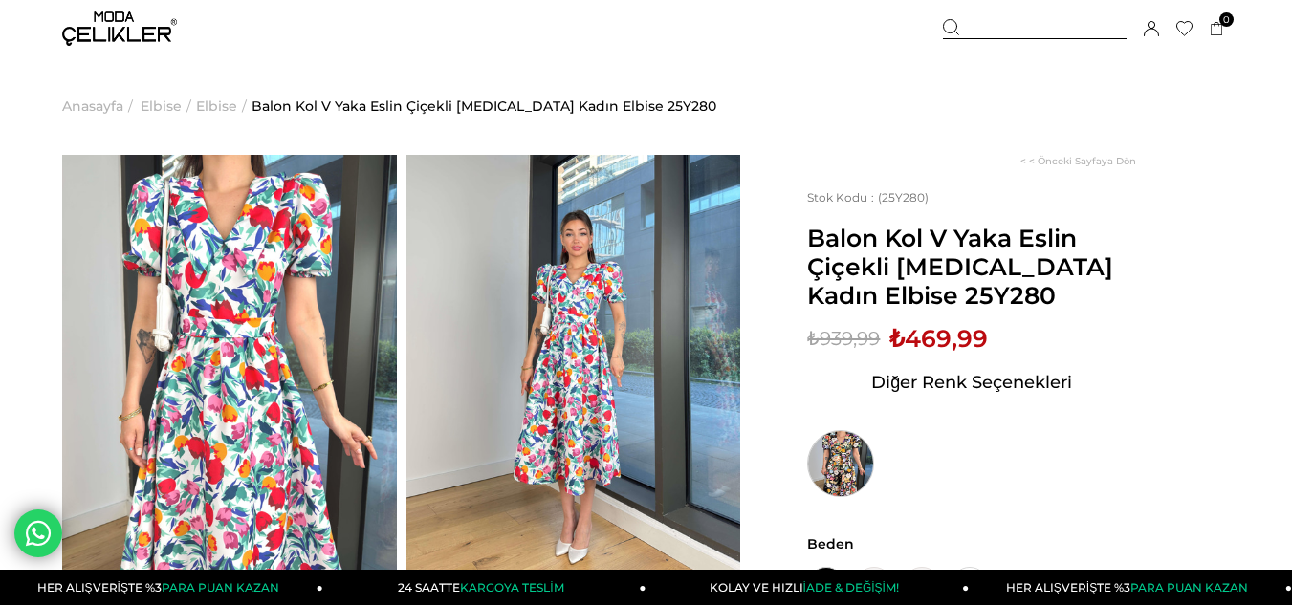
click at [843, 446] on img at bounding box center [840, 463] width 67 height 67
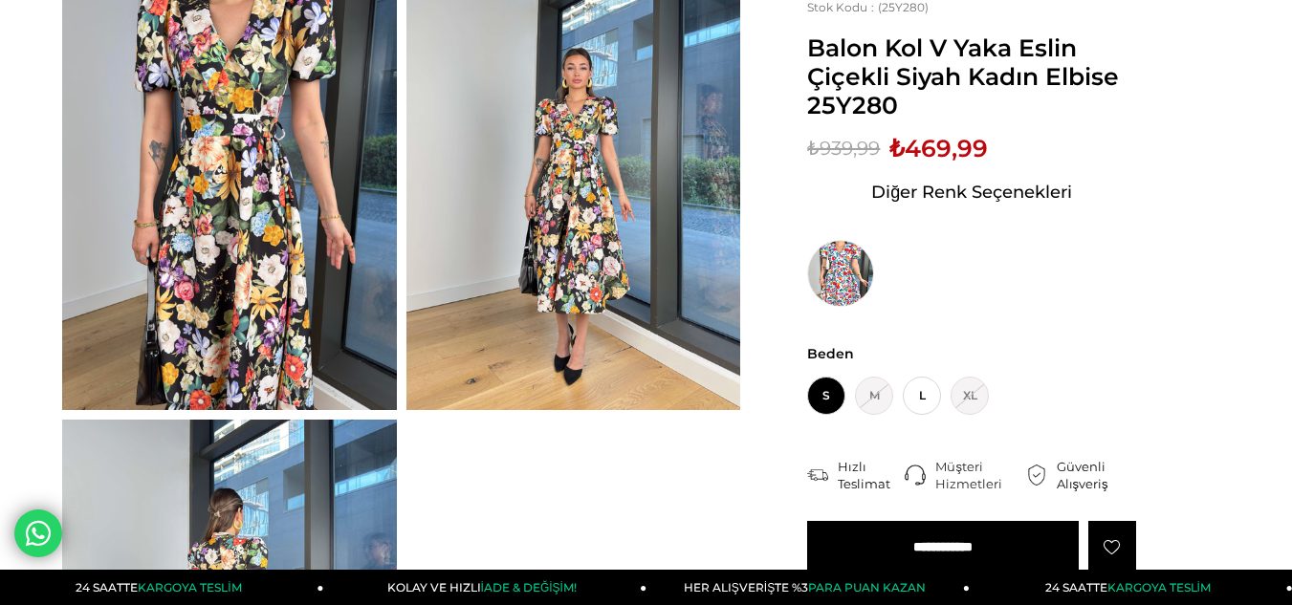
scroll to position [191, 0]
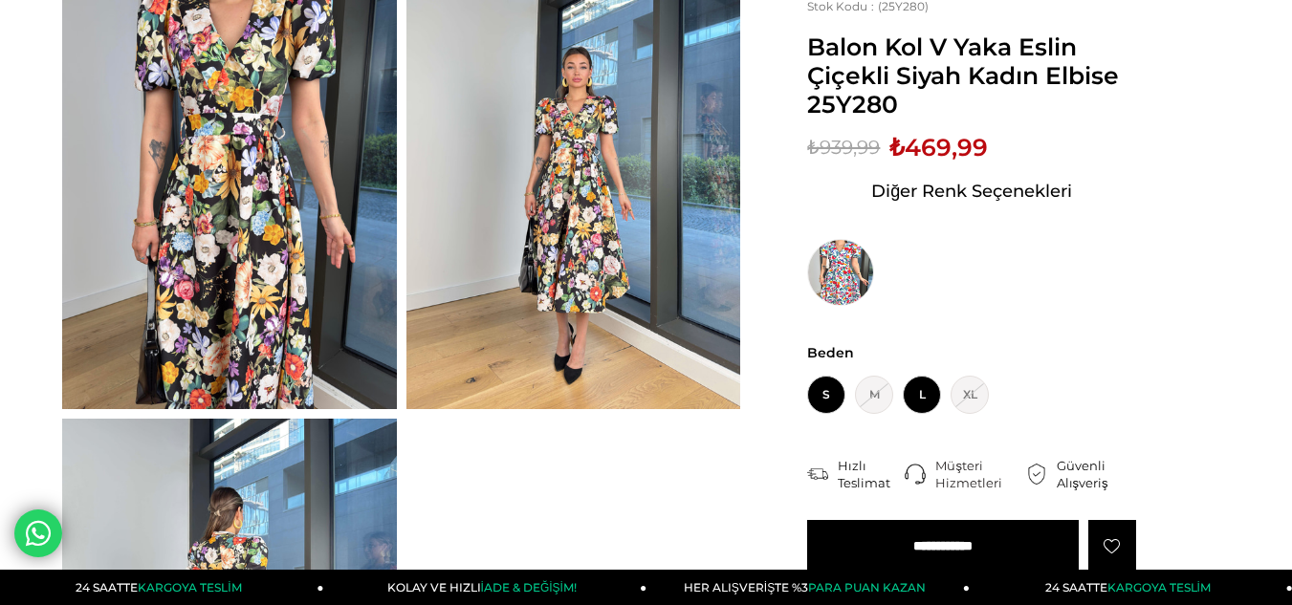
click at [924, 394] on span "L" at bounding box center [922, 395] width 38 height 38
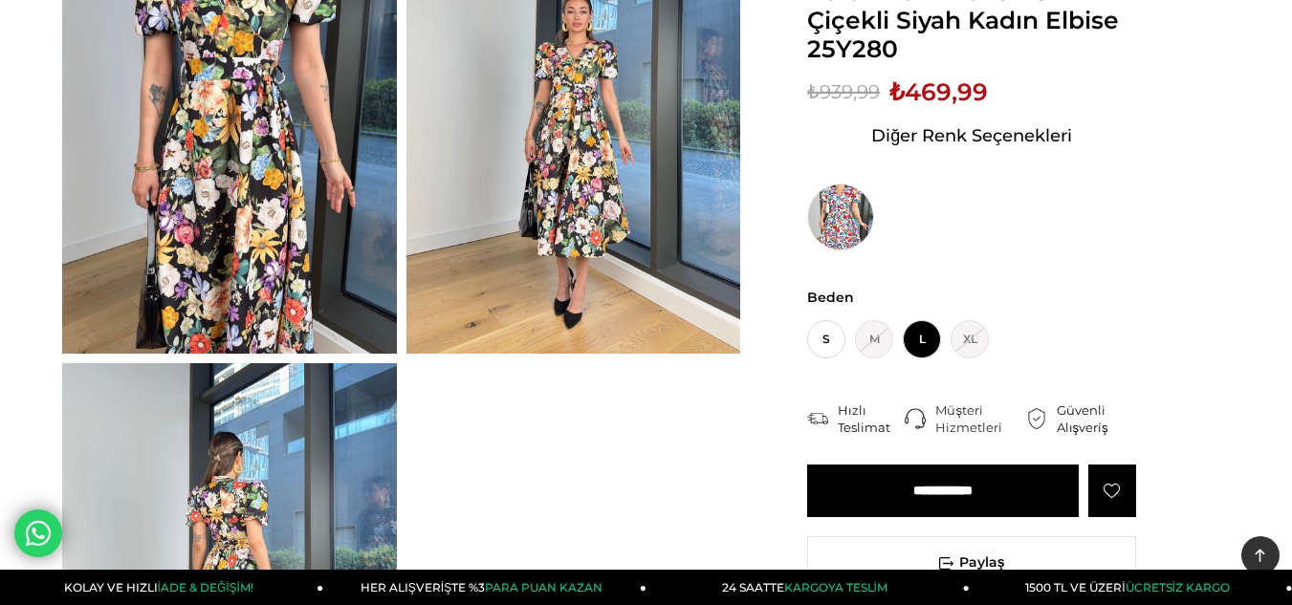
scroll to position [287, 0]
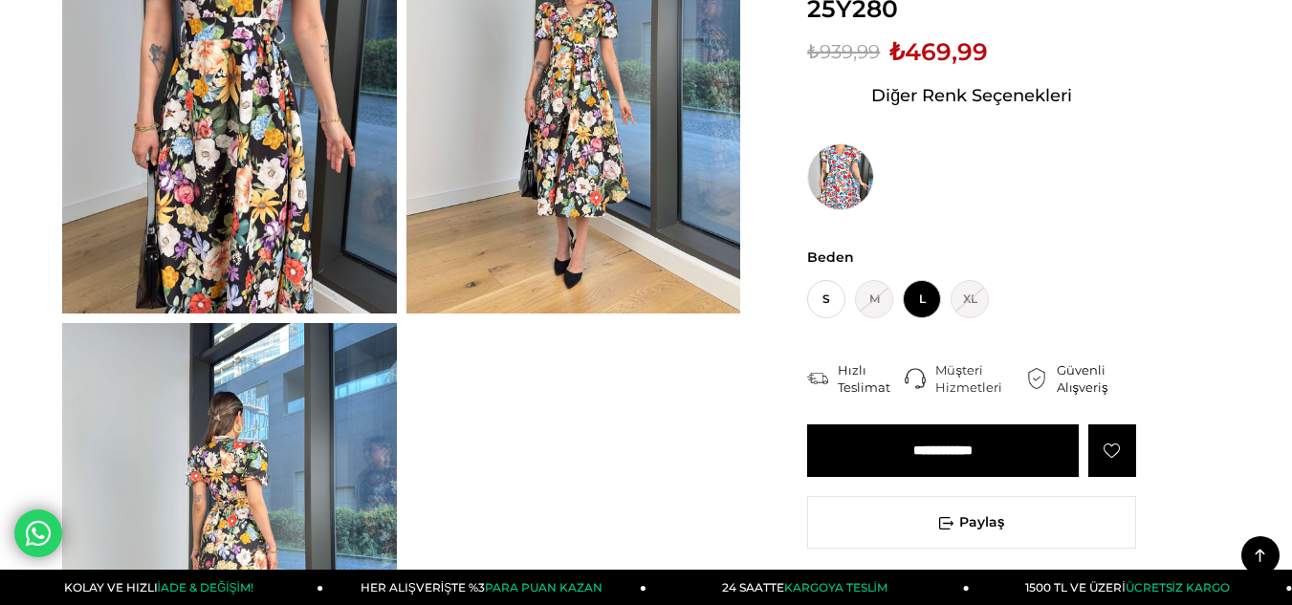
click at [952, 449] on input "**********" at bounding box center [943, 451] width 272 height 53
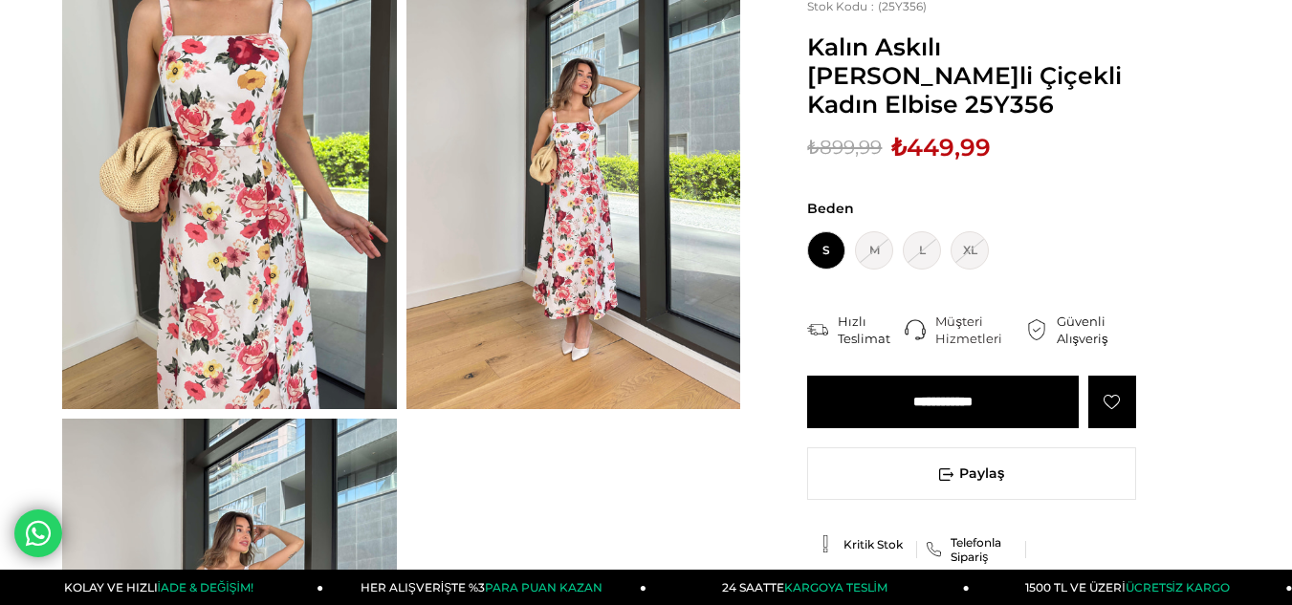
scroll to position [96, 0]
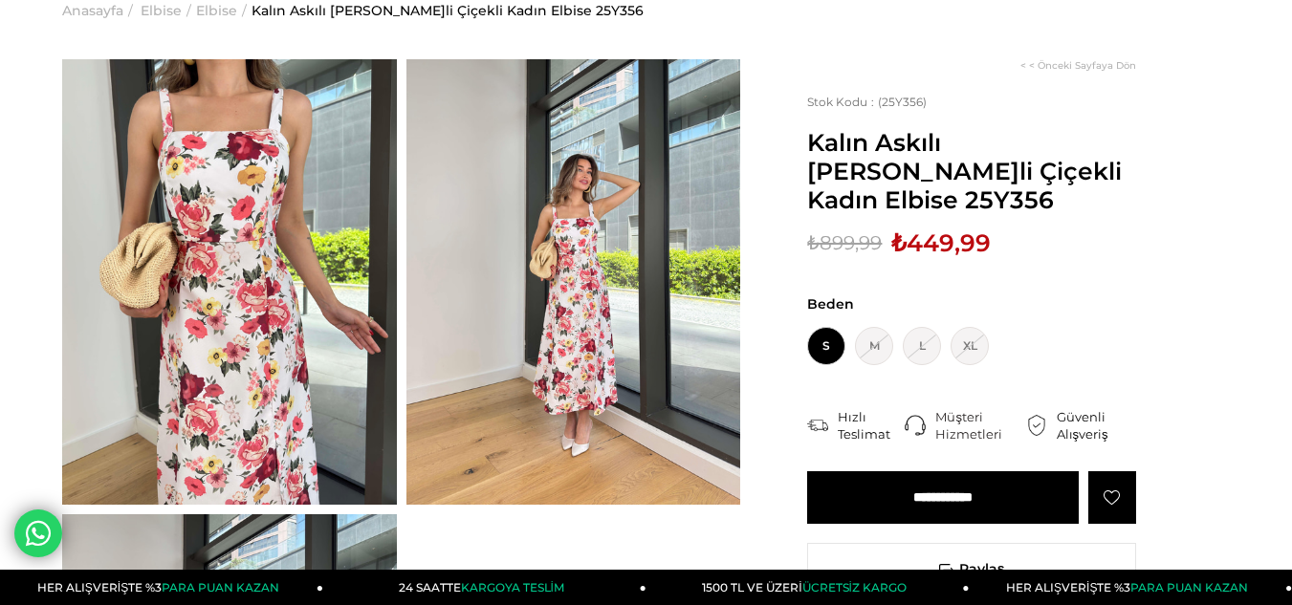
click at [927, 490] on input "**********" at bounding box center [943, 497] width 272 height 53
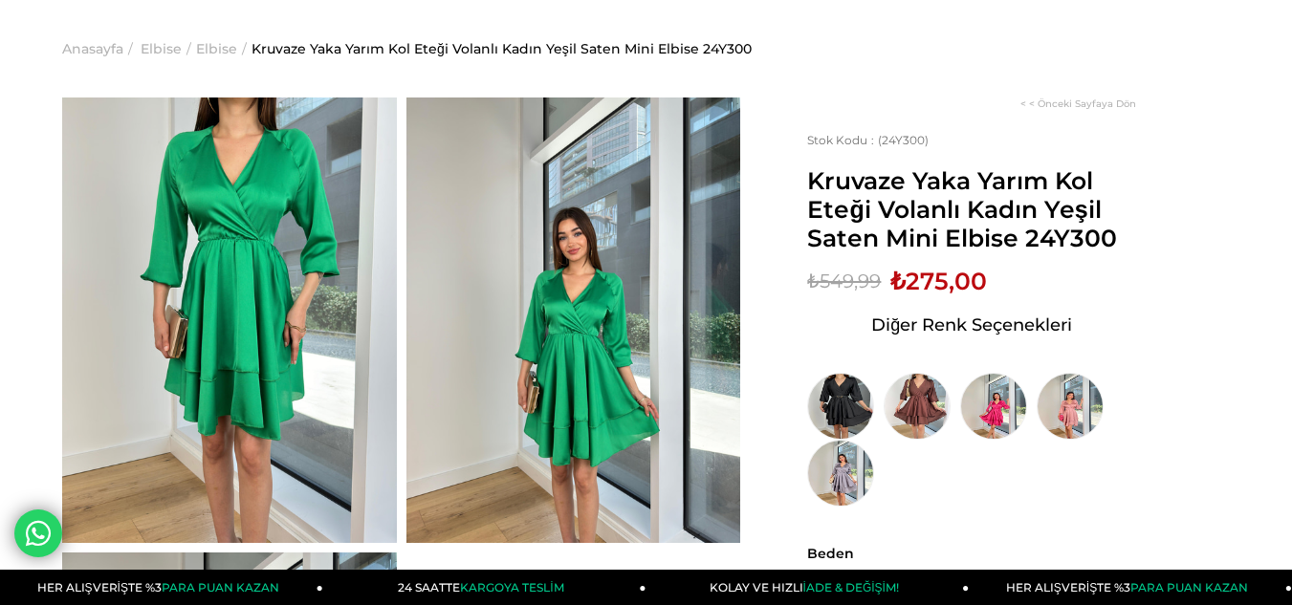
scroll to position [96, 0]
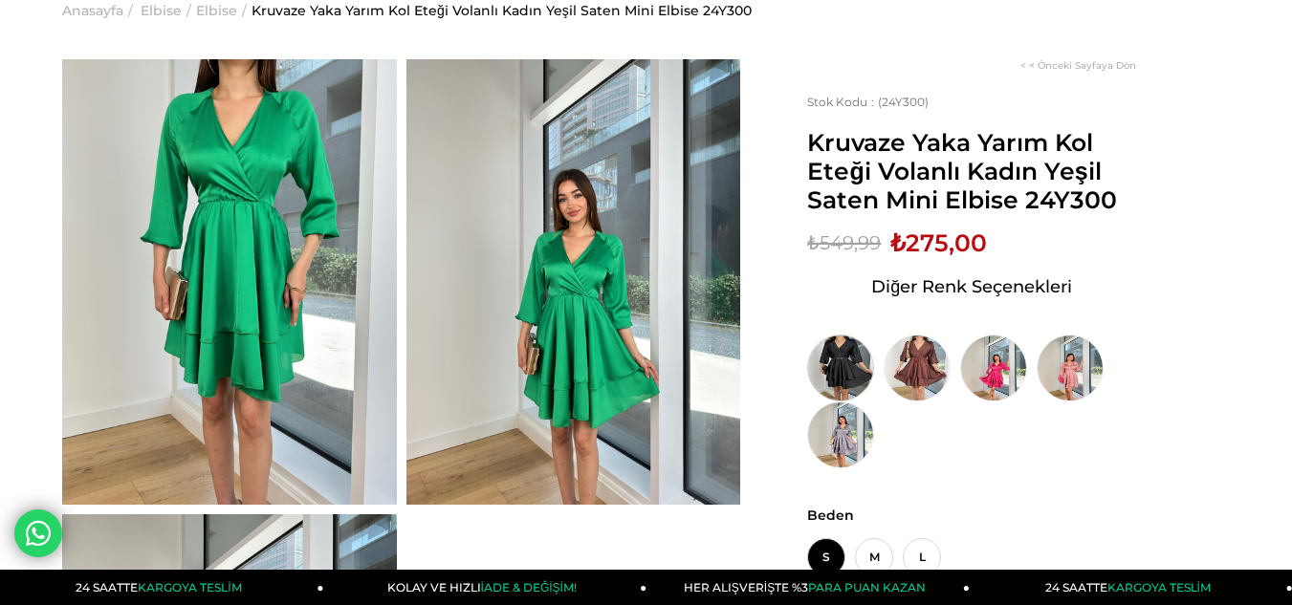
click at [853, 357] on img at bounding box center [840, 368] width 67 height 67
click at [847, 440] on img at bounding box center [840, 435] width 67 height 67
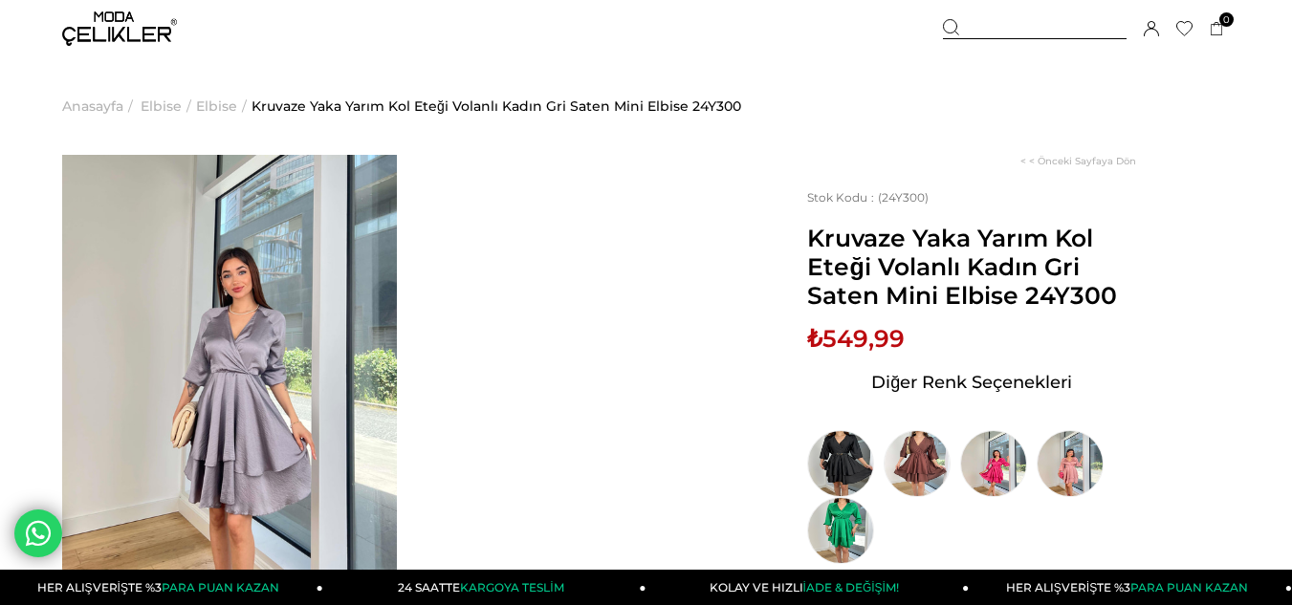
scroll to position [96, 0]
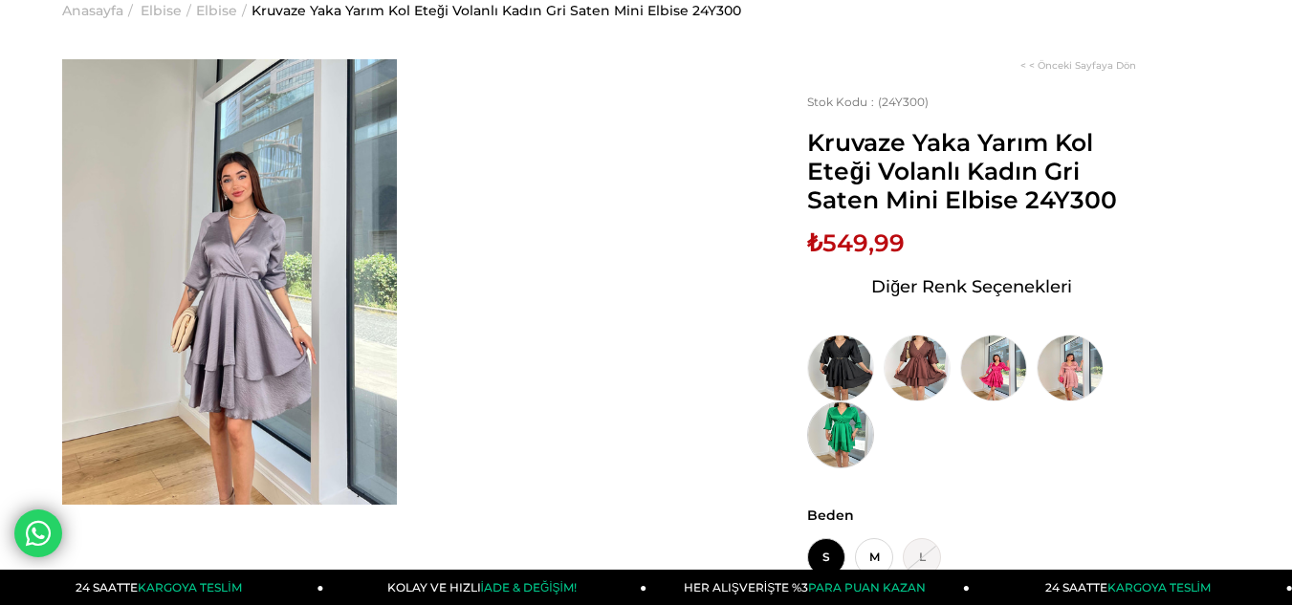
click at [834, 424] on img at bounding box center [840, 435] width 67 height 67
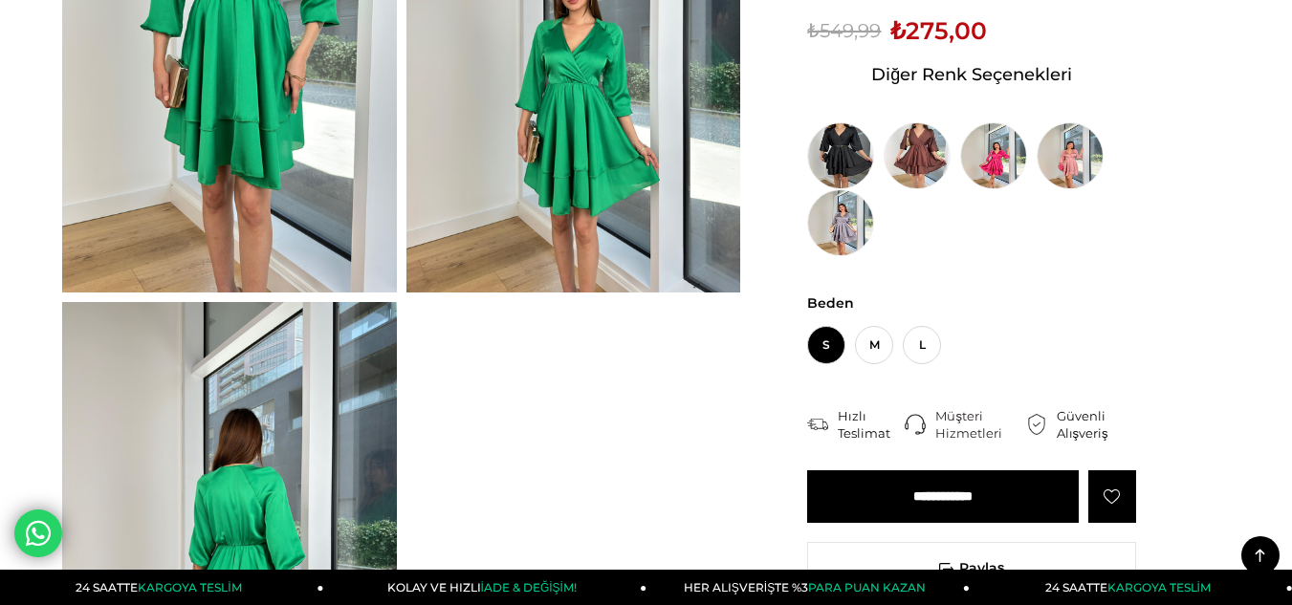
scroll to position [383, 0]
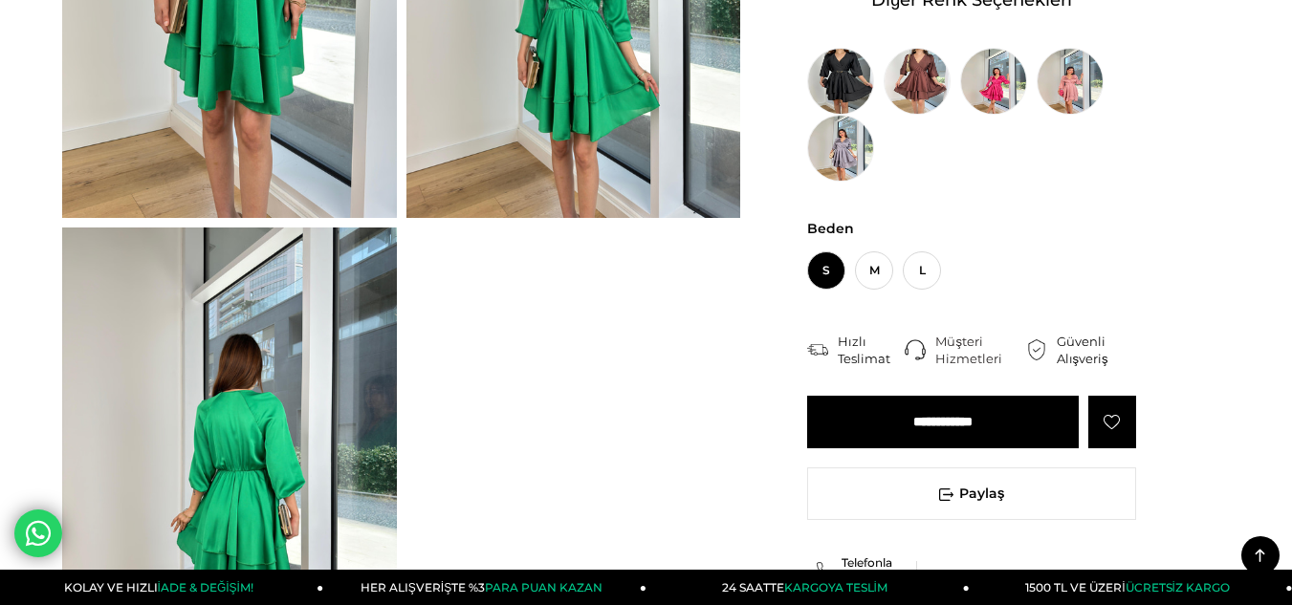
click at [972, 425] on input "**********" at bounding box center [943, 422] width 272 height 53
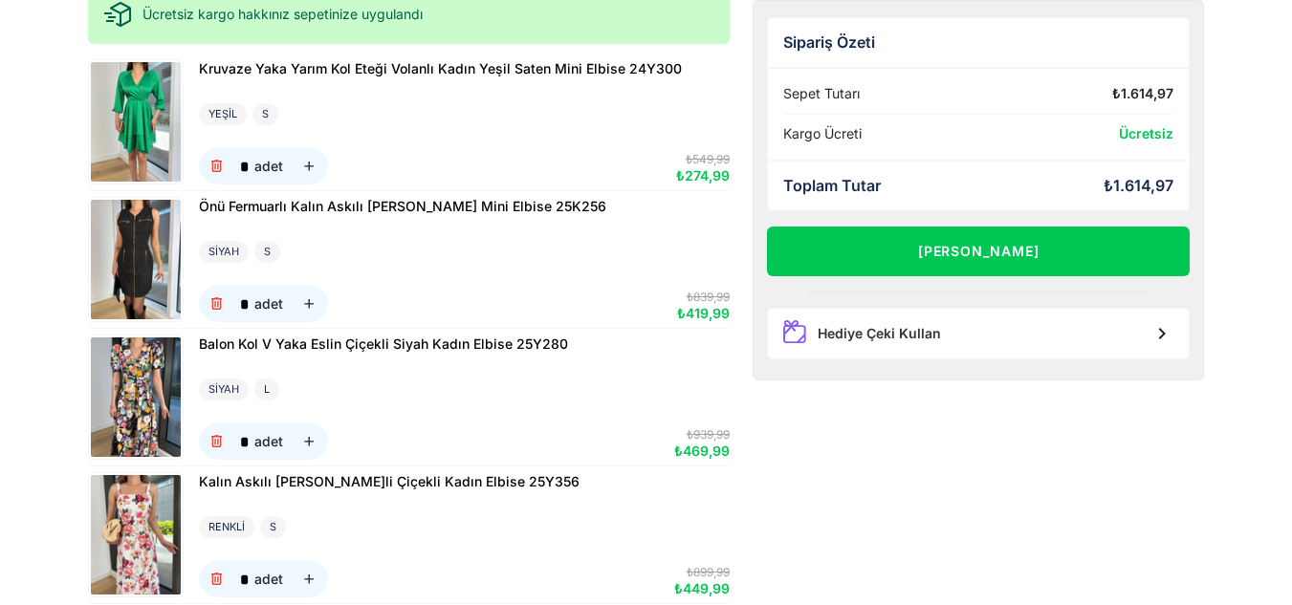
scroll to position [191, 0]
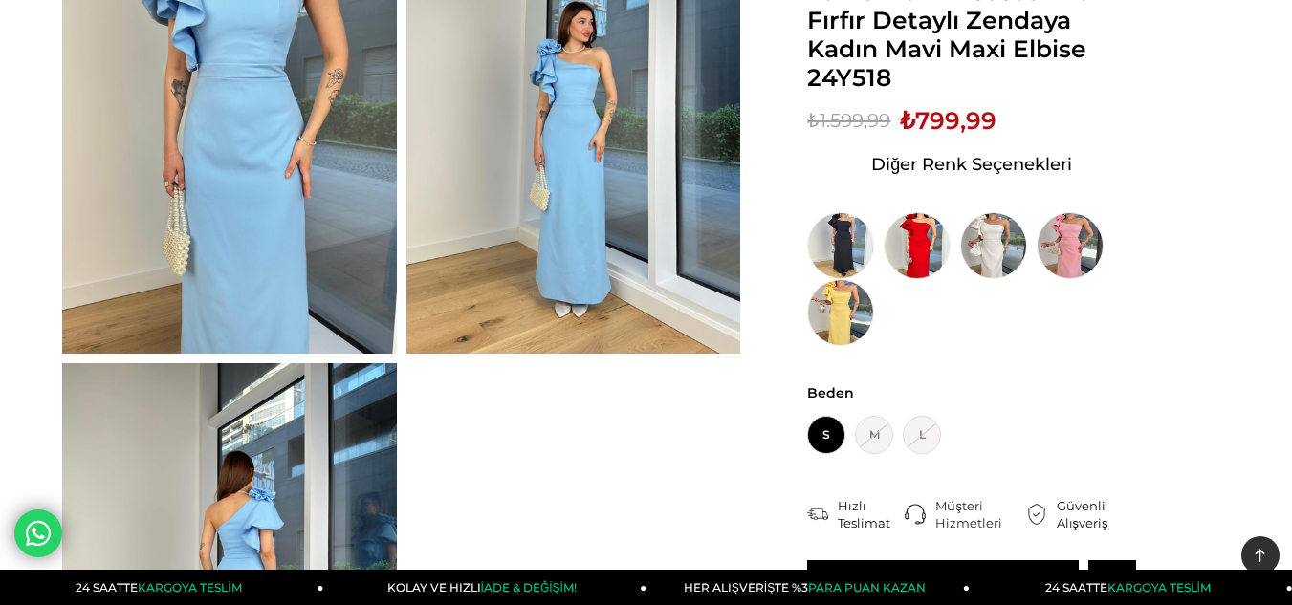
scroll to position [287, 0]
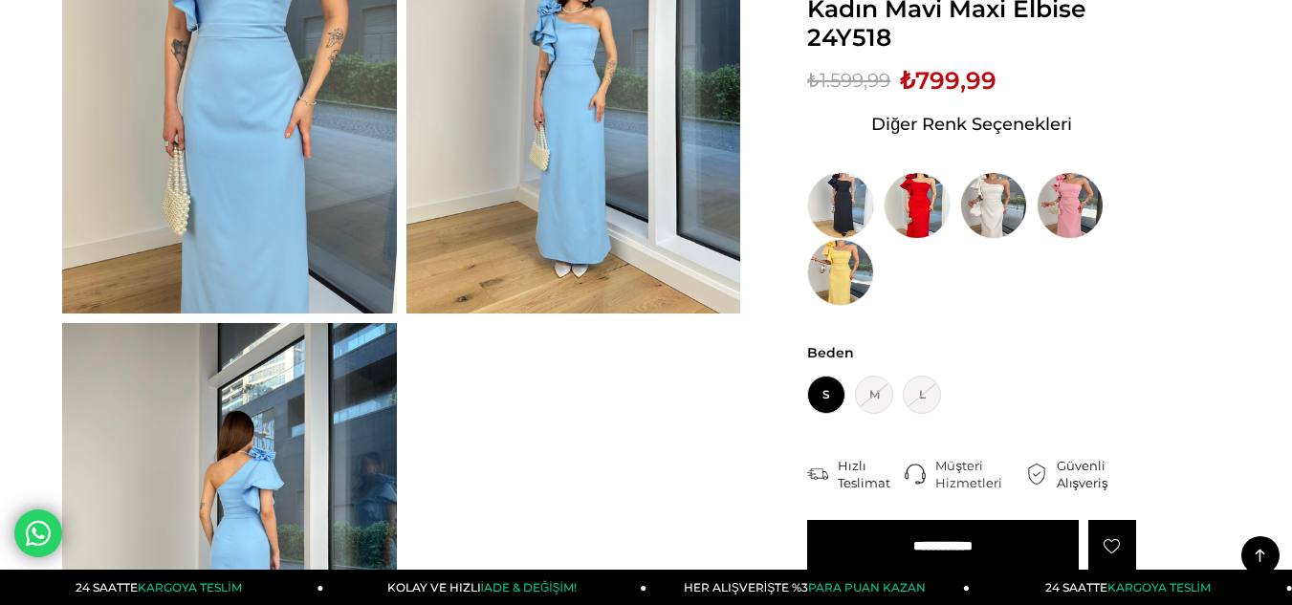
click at [957, 547] on input "**********" at bounding box center [943, 546] width 272 height 53
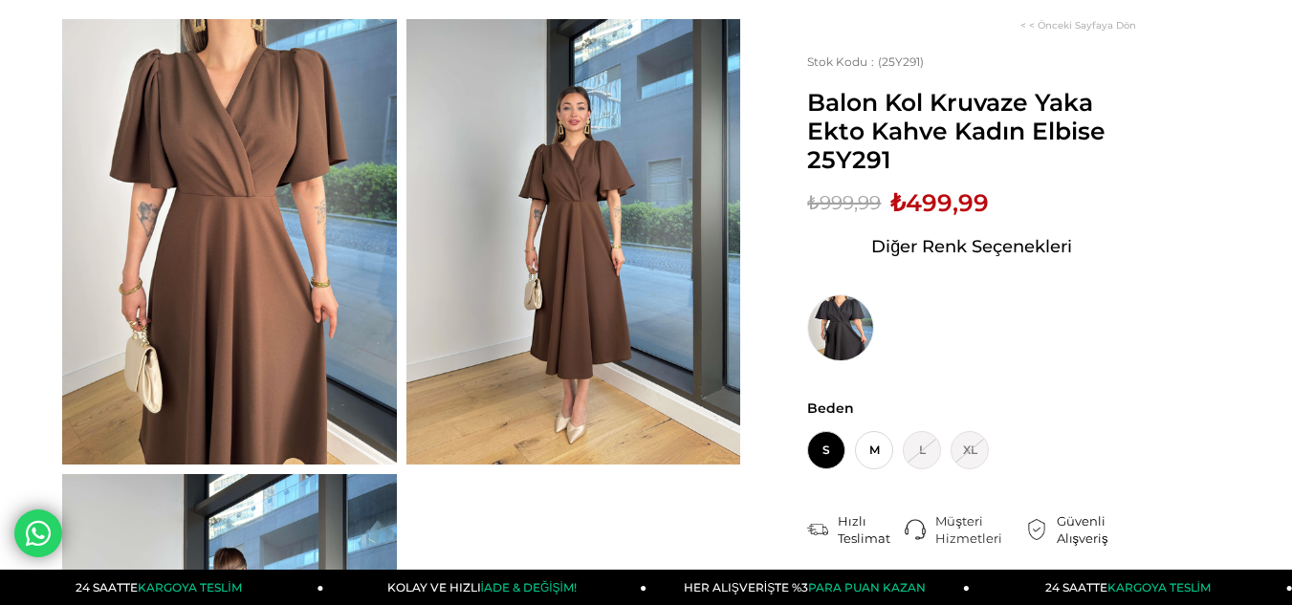
scroll to position [175, 0]
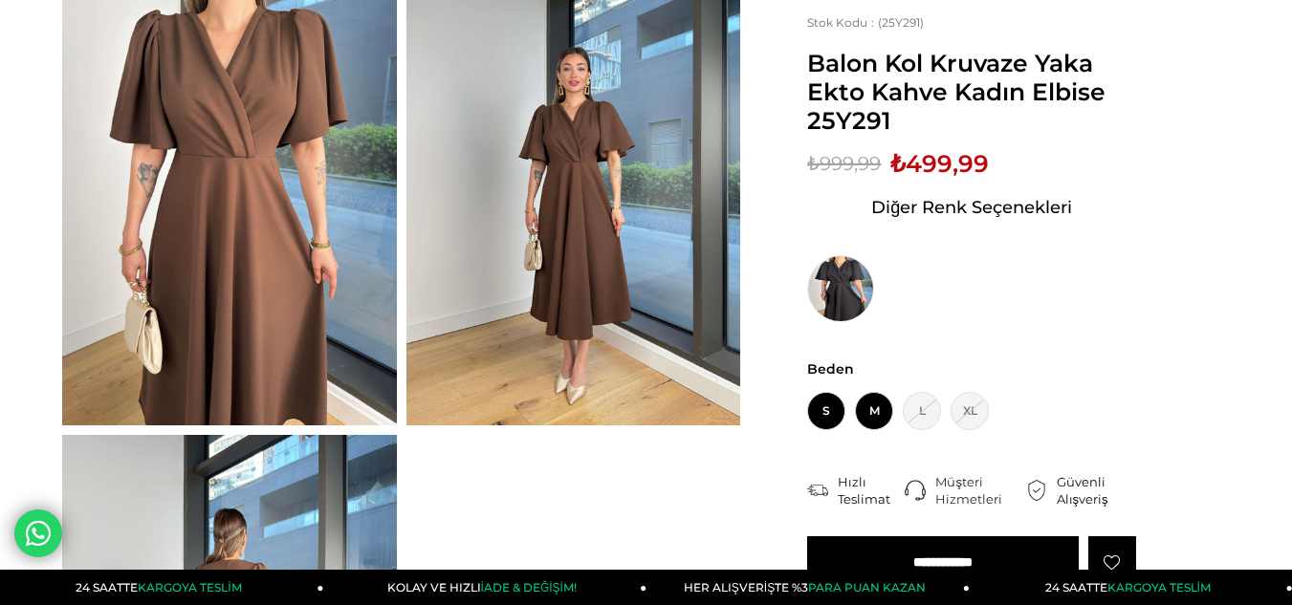
click at [869, 407] on span "M" at bounding box center [874, 411] width 38 height 38
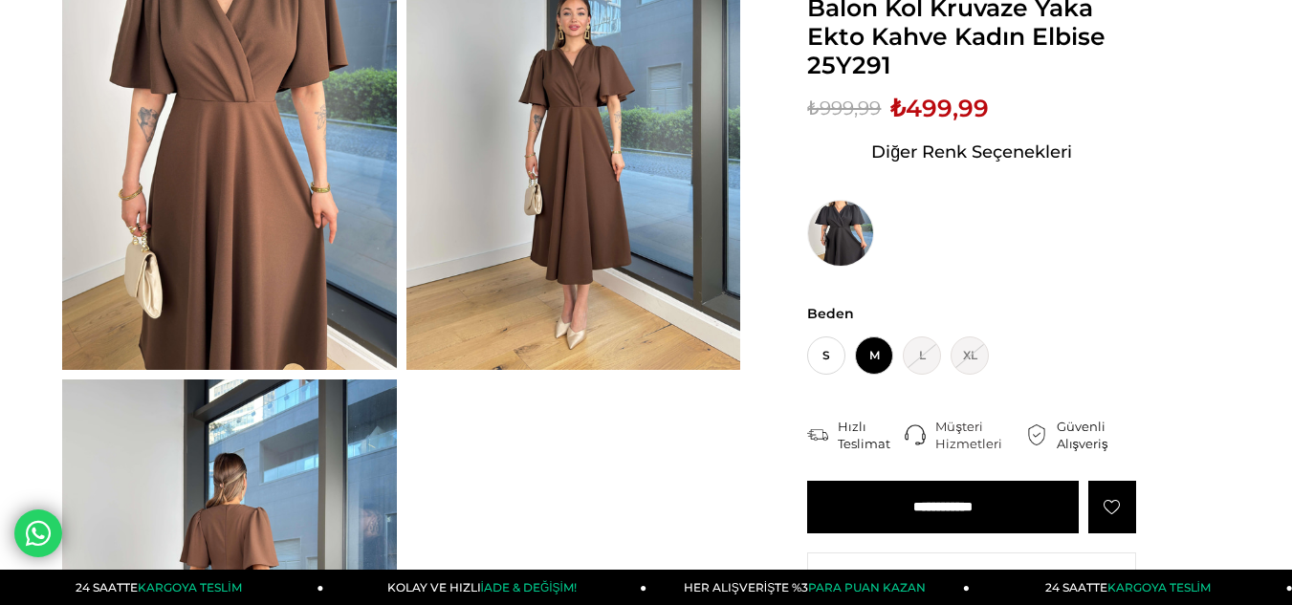
scroll to position [271, 0]
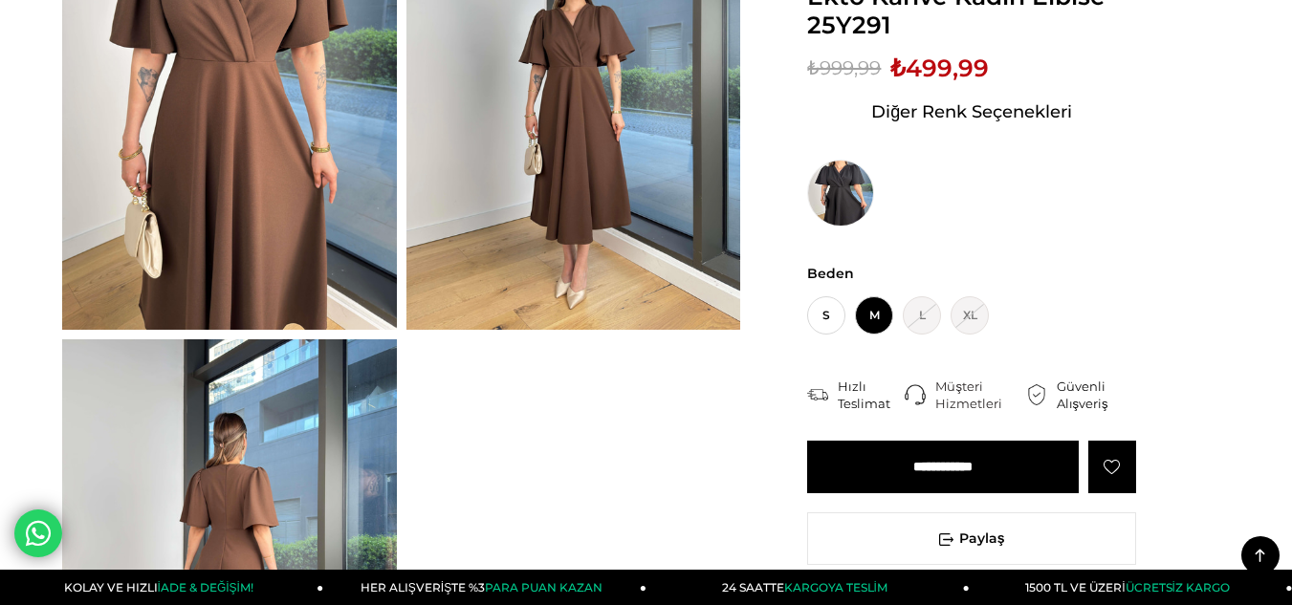
click at [952, 469] on input "**********" at bounding box center [943, 467] width 272 height 53
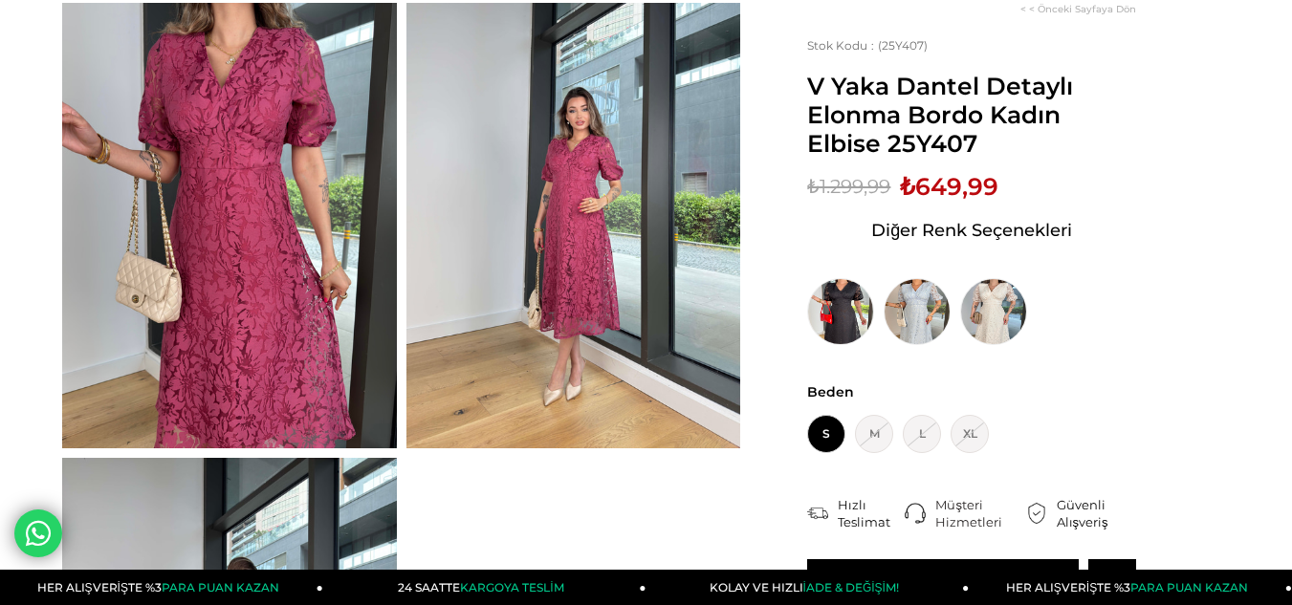
scroll to position [191, 0]
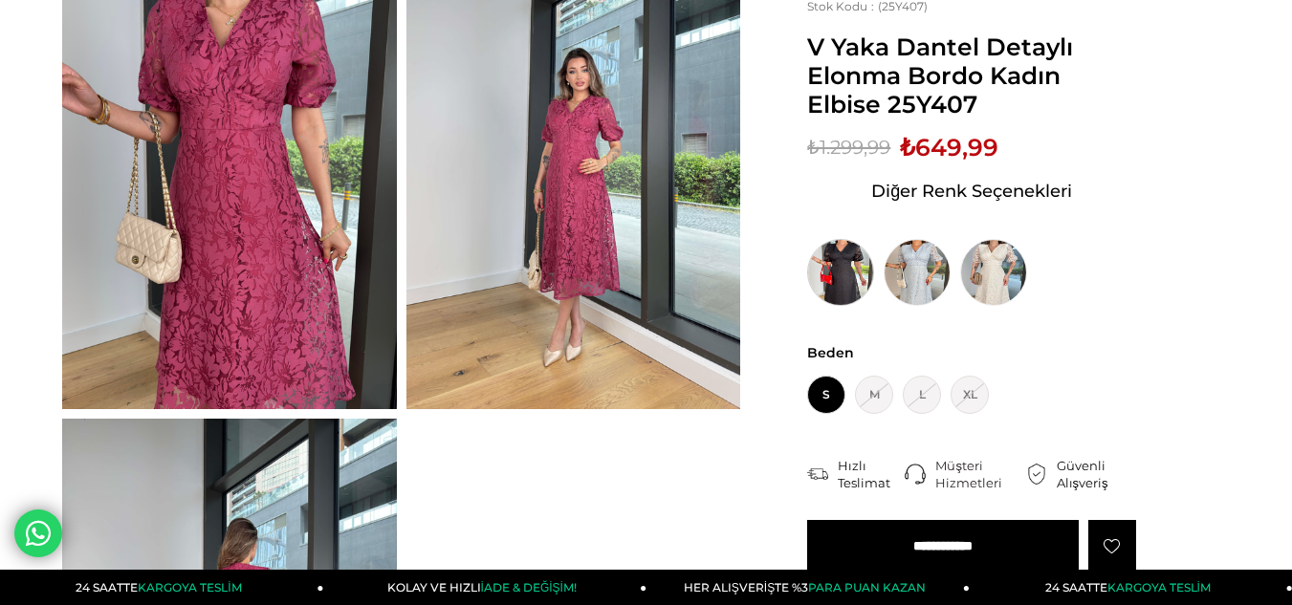
click at [838, 267] on img at bounding box center [840, 272] width 67 height 67
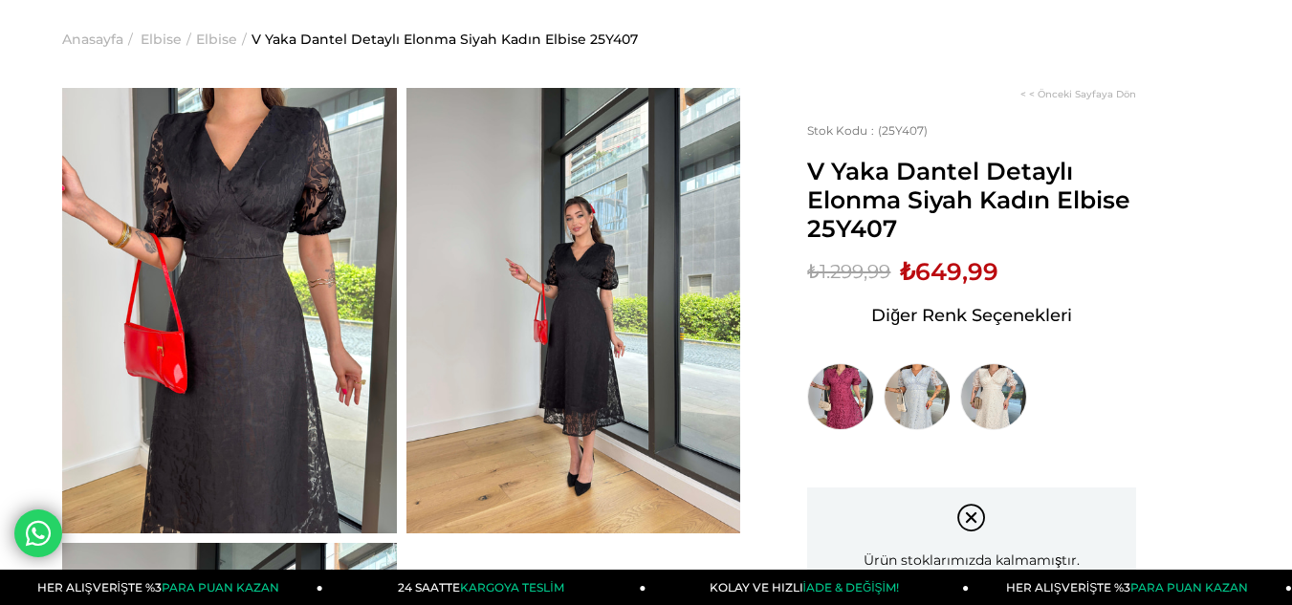
scroll to position [191, 0]
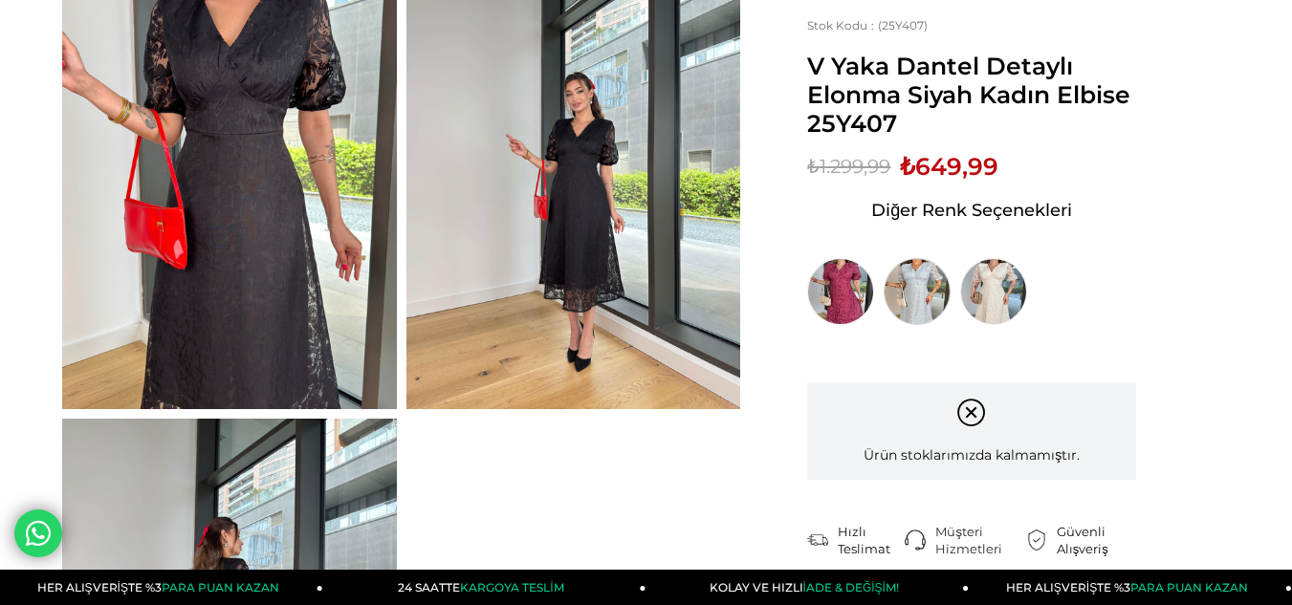
click at [911, 302] on img at bounding box center [917, 291] width 67 height 67
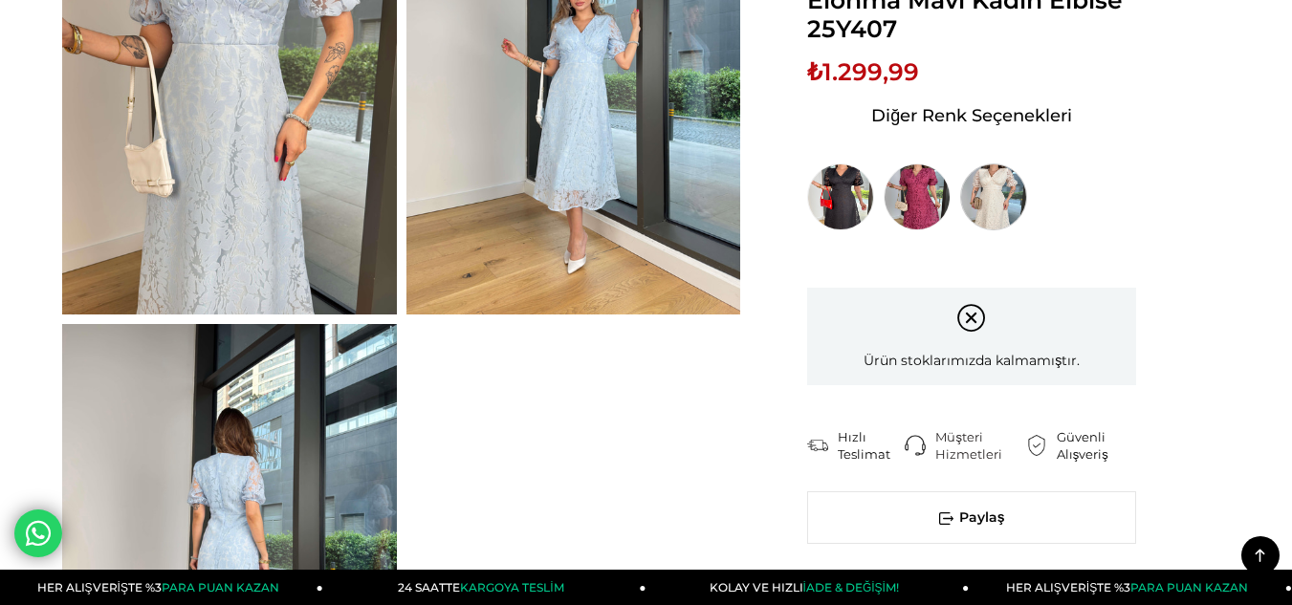
click at [994, 192] on img at bounding box center [993, 197] width 67 height 67
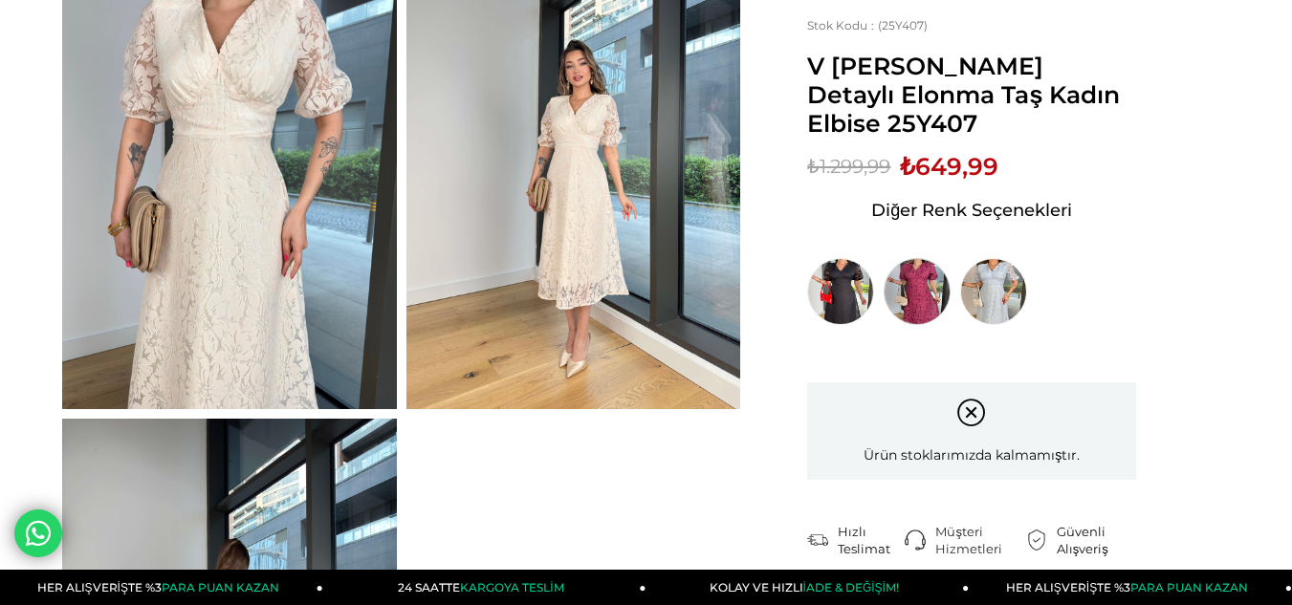
click at [915, 290] on img at bounding box center [917, 291] width 67 height 67
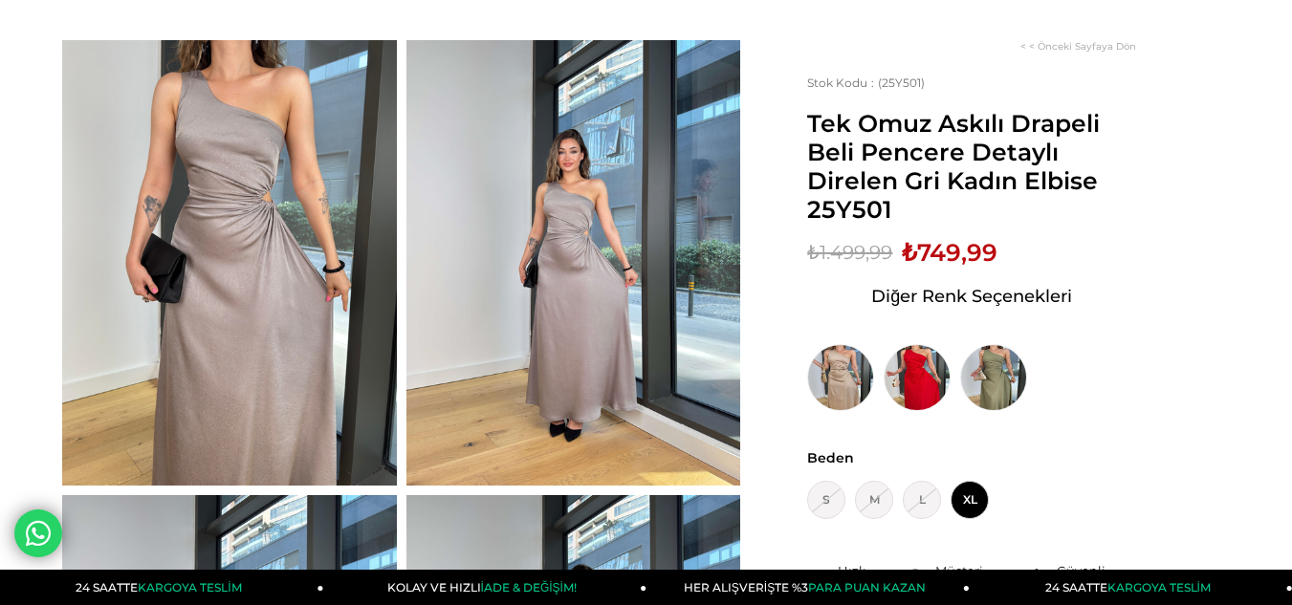
scroll to position [75, 0]
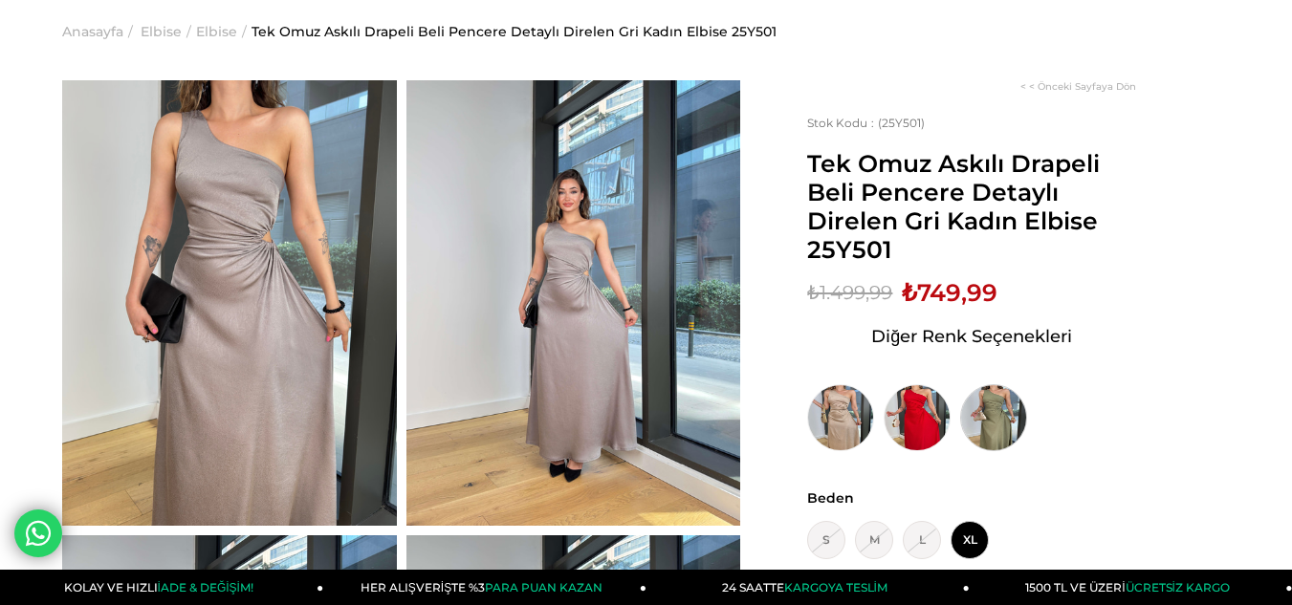
click at [985, 426] on img at bounding box center [993, 417] width 67 height 67
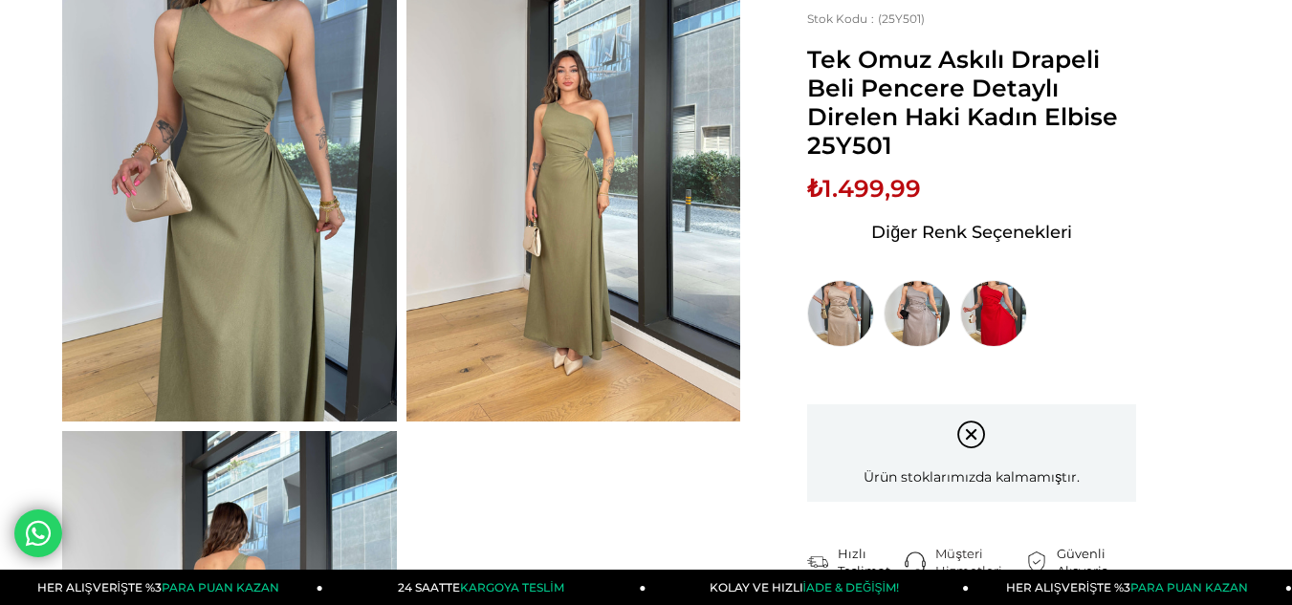
scroll to position [191, 0]
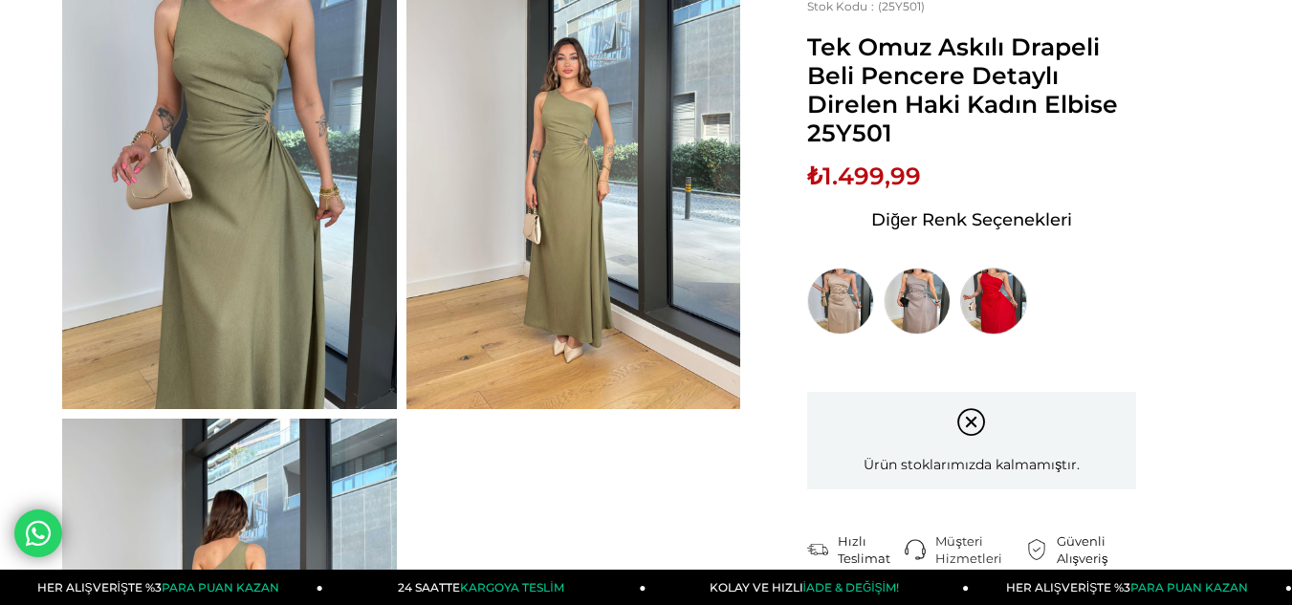
click at [1001, 307] on img at bounding box center [993, 301] width 67 height 67
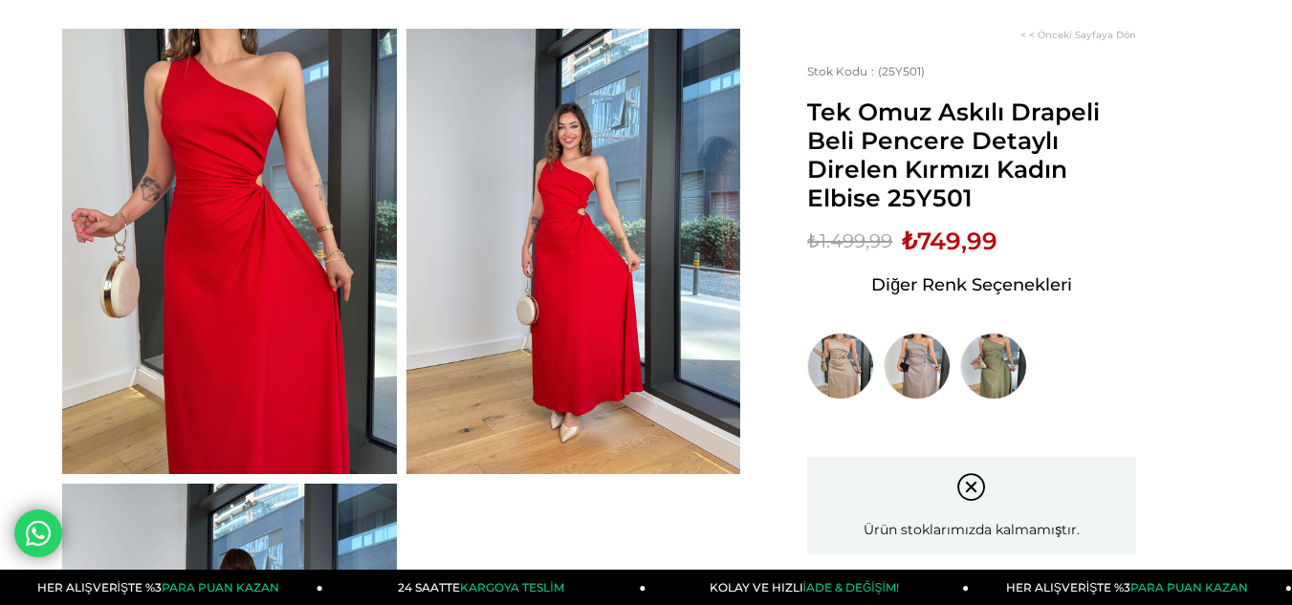
scroll to position [191, 0]
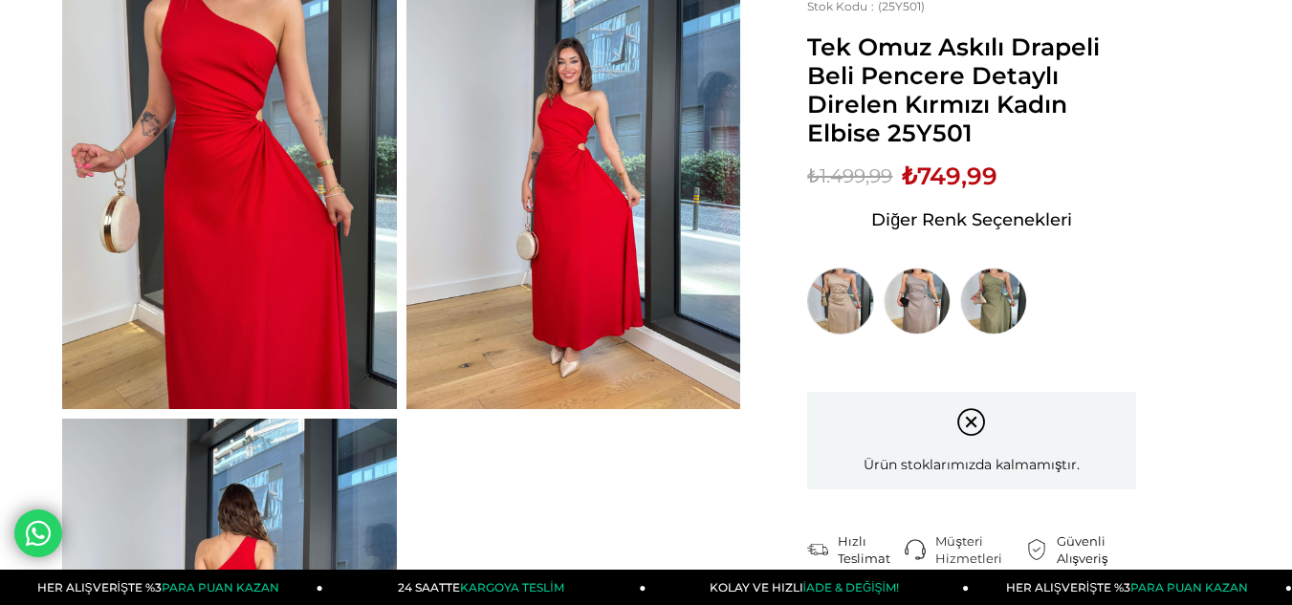
click at [846, 298] on img at bounding box center [840, 301] width 67 height 67
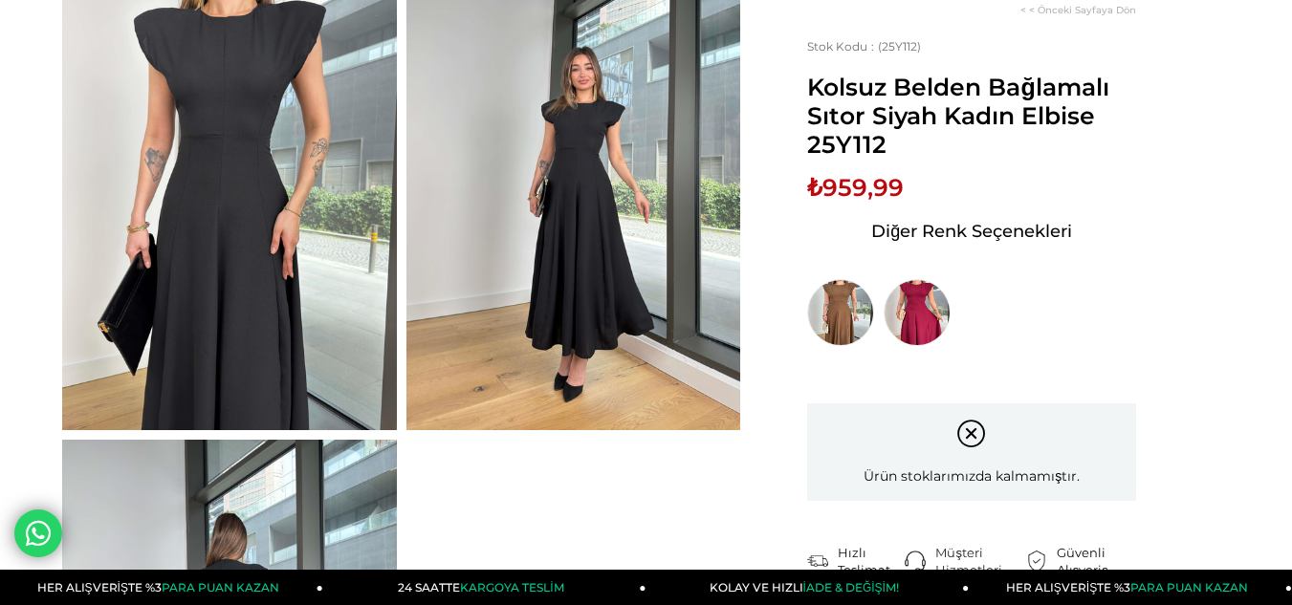
scroll to position [191, 0]
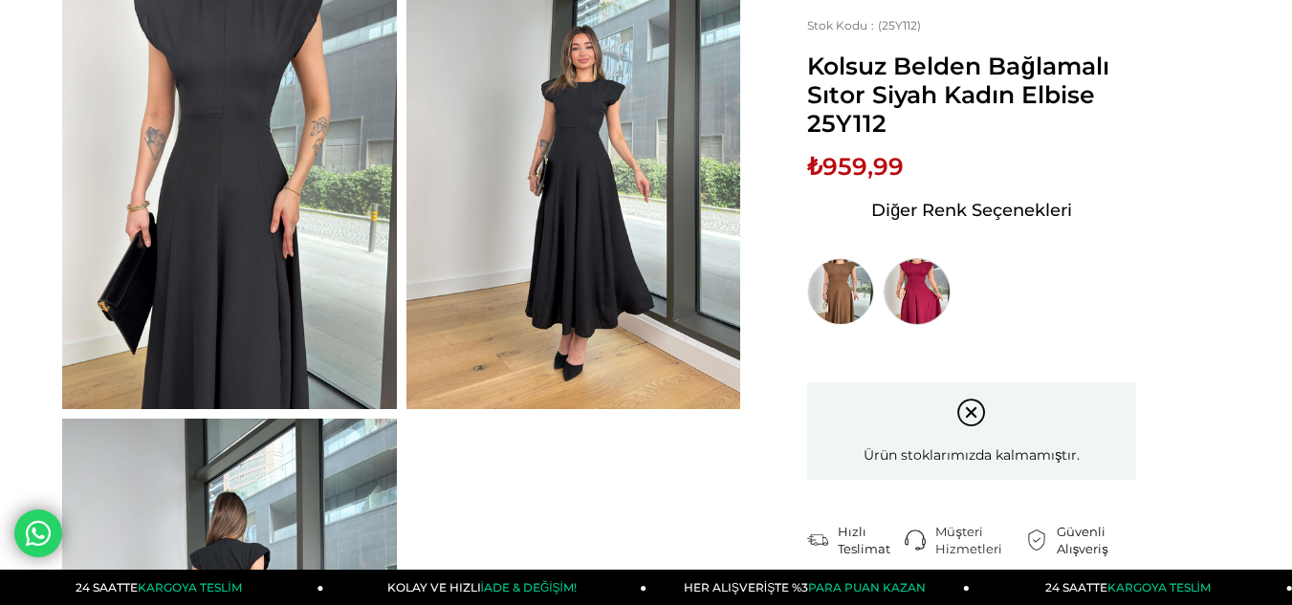
click at [922, 297] on img at bounding box center [917, 291] width 67 height 67
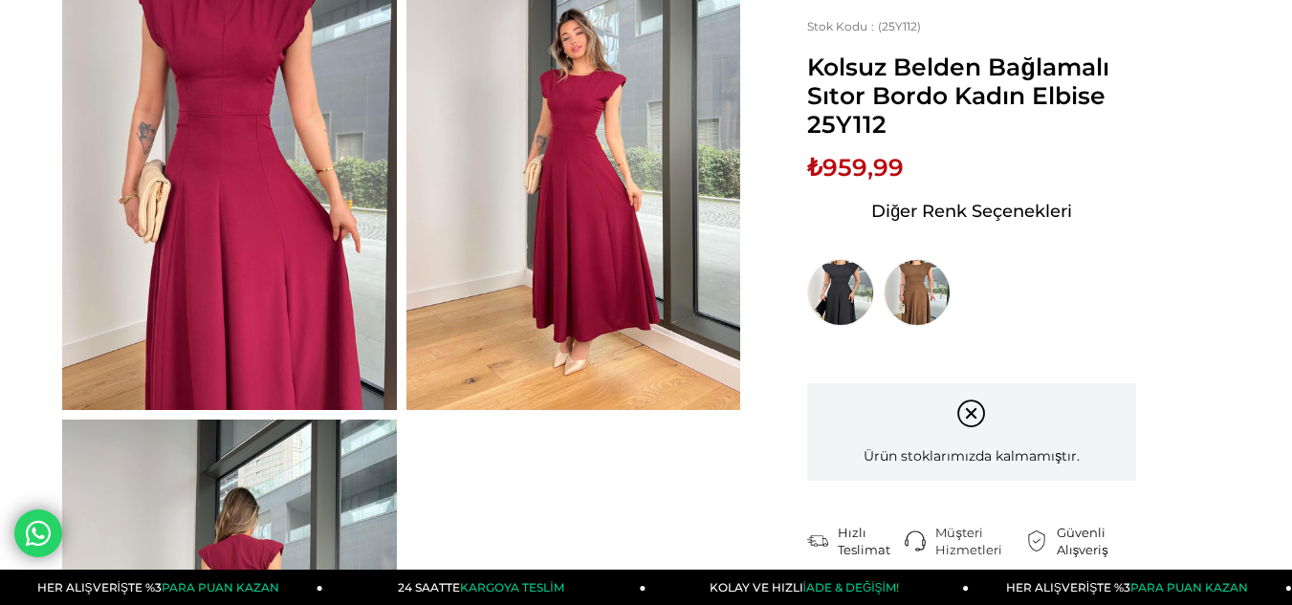
scroll to position [191, 0]
click at [918, 285] on img at bounding box center [917, 291] width 67 height 67
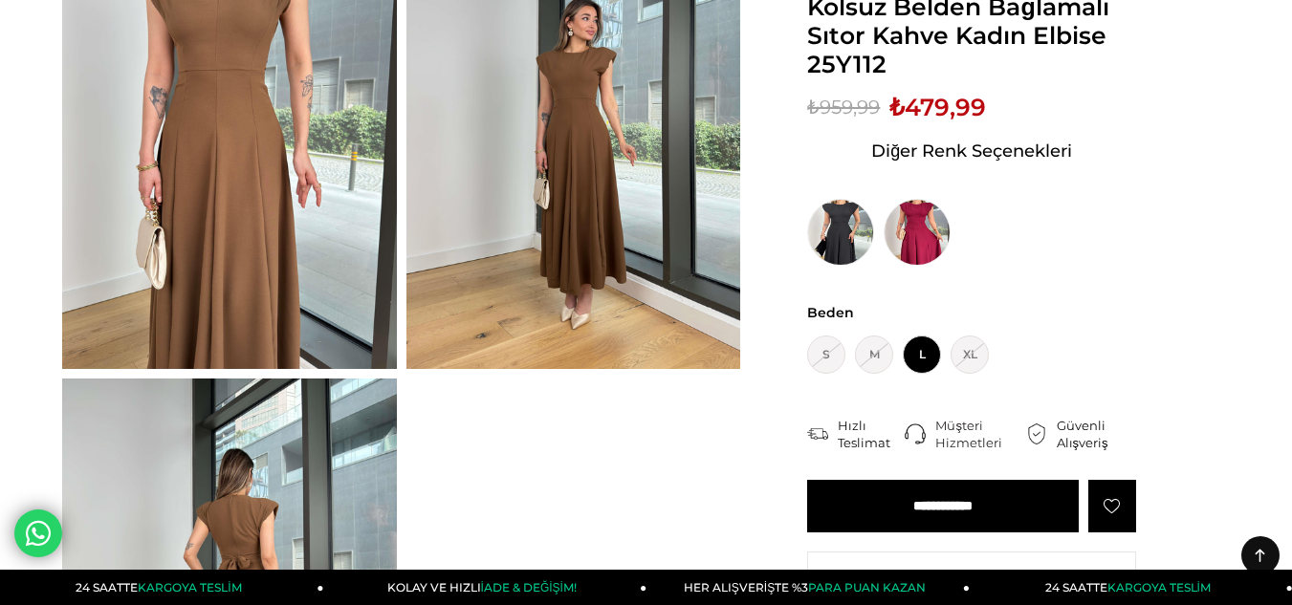
scroll to position [96, 0]
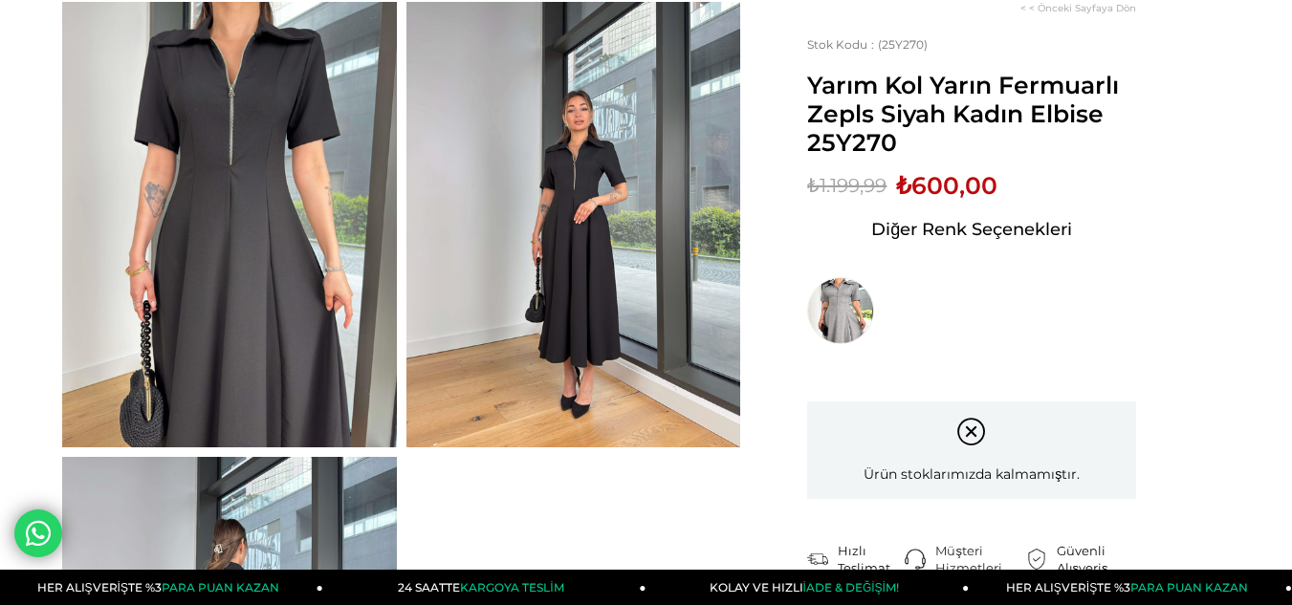
scroll to position [191, 0]
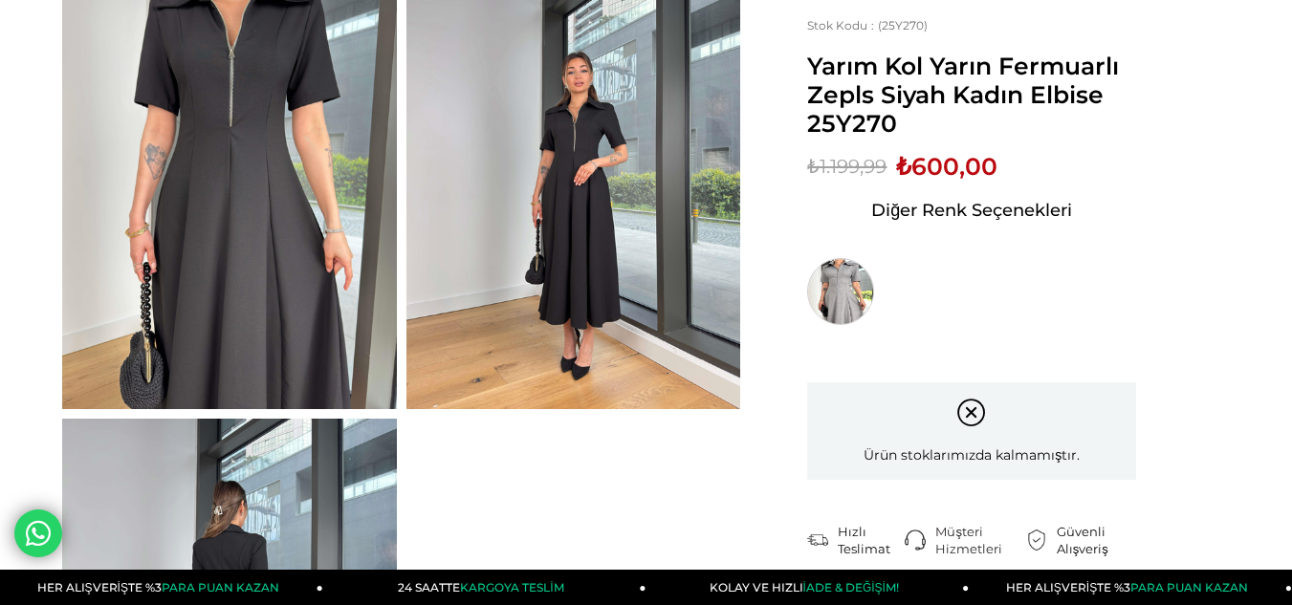
click at [828, 297] on img at bounding box center [840, 291] width 67 height 67
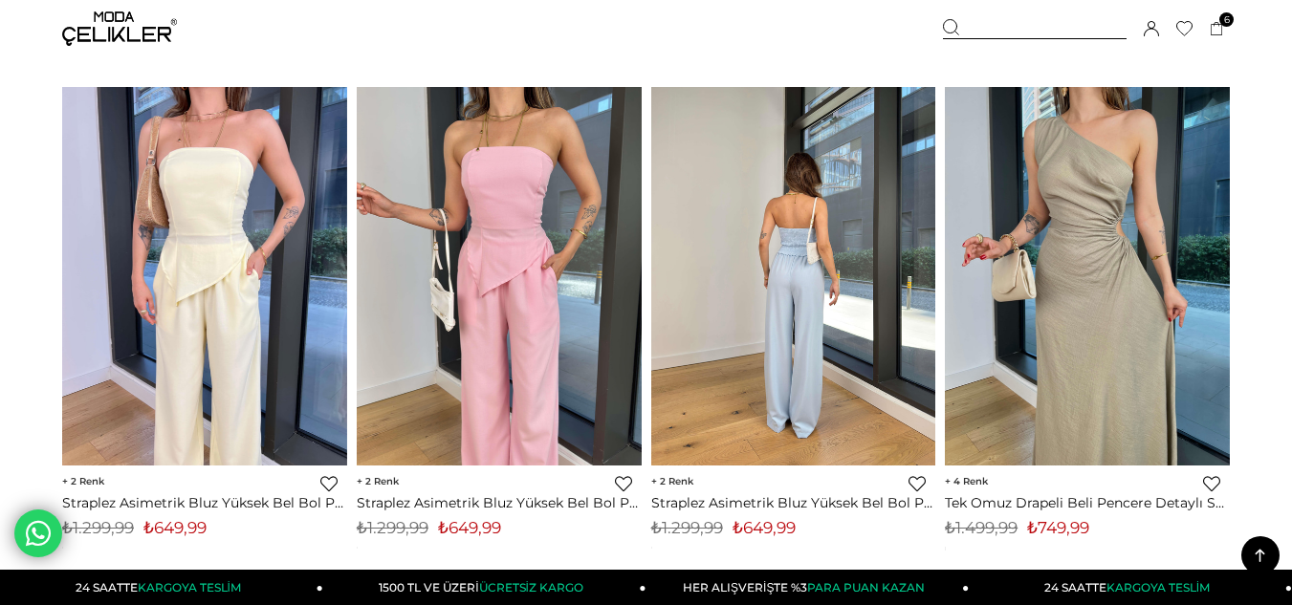
scroll to position [5068, 0]
